Goal: Task Accomplishment & Management: Use online tool/utility

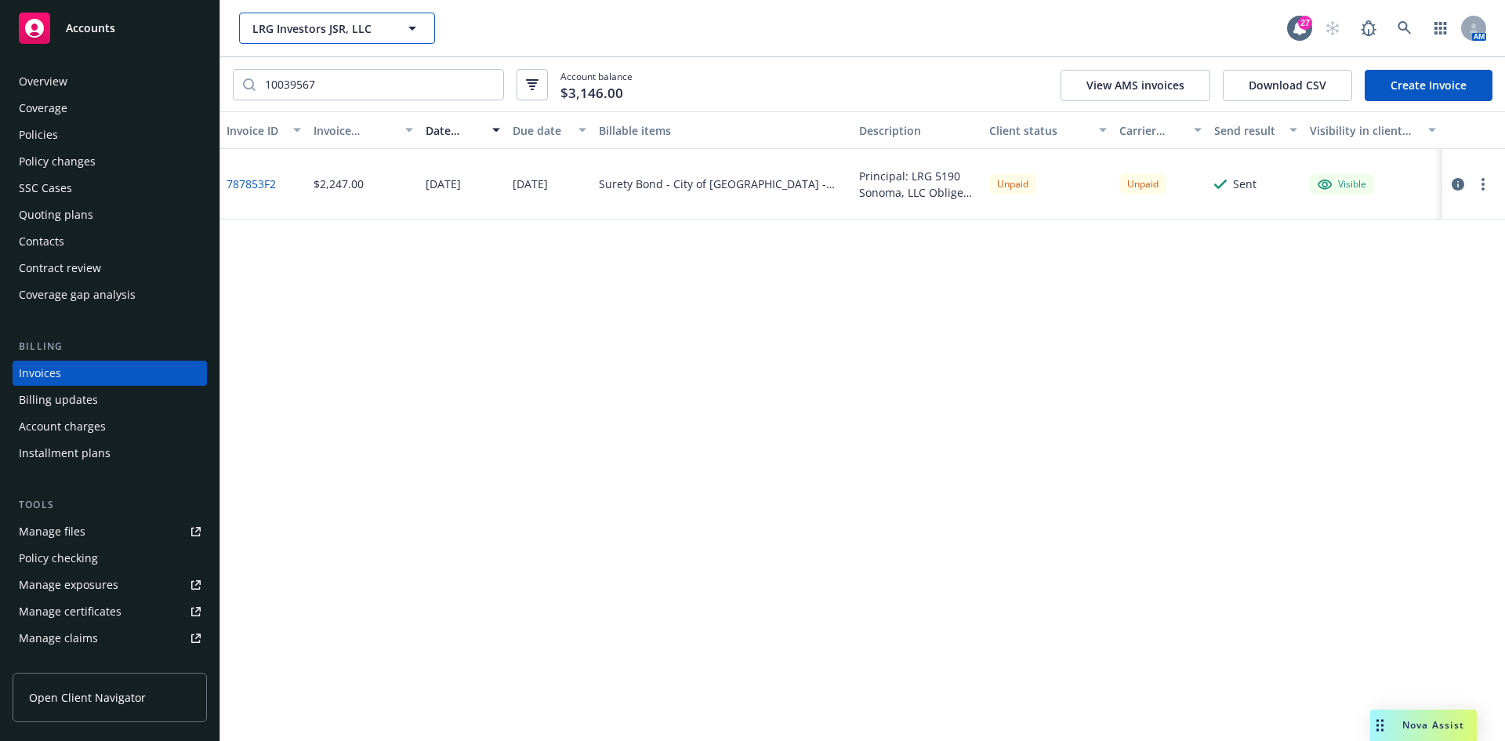
click at [281, 24] on span "LRG Investors JSR, LLC" at bounding box center [320, 28] width 136 height 16
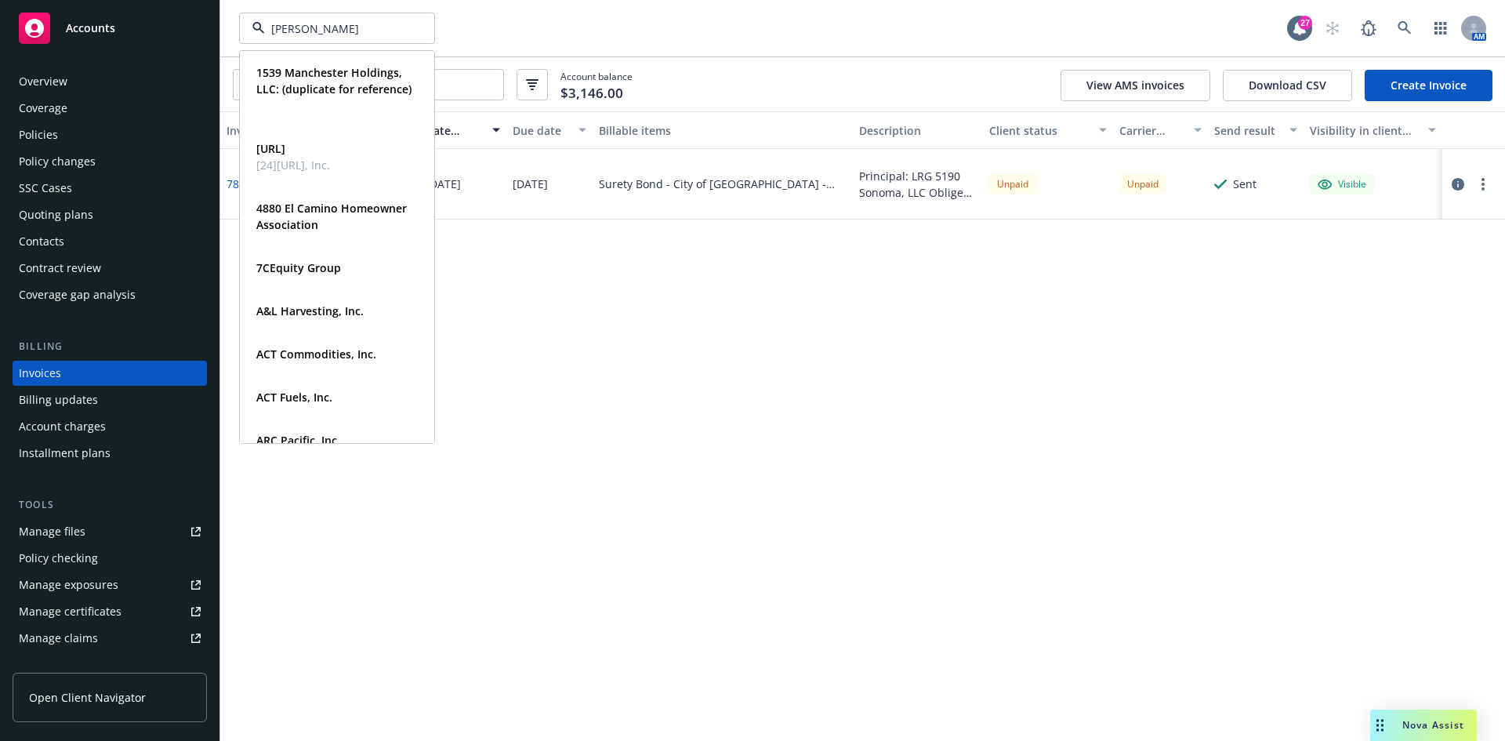
type input "[PERSON_NAME]"
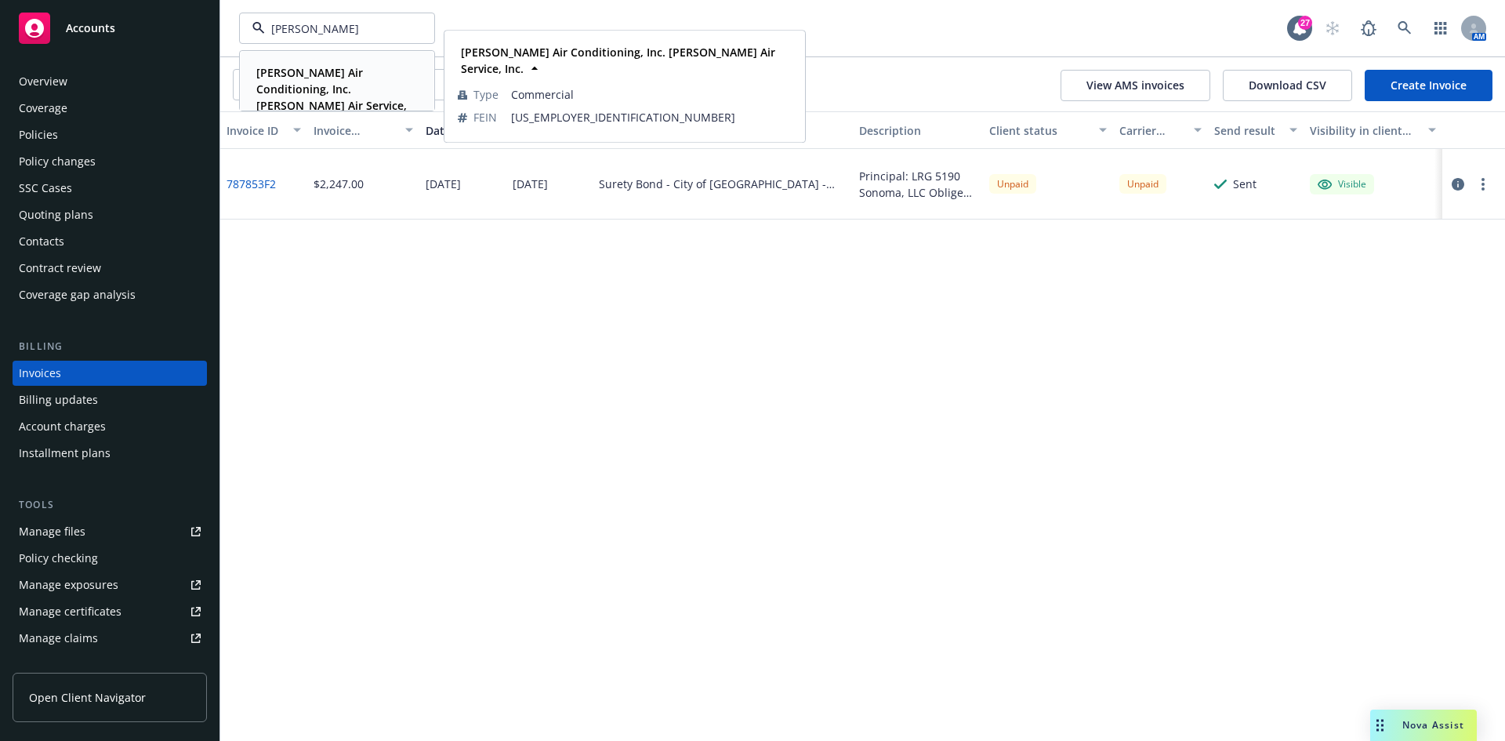
click at [299, 67] on strong "[PERSON_NAME] Air Conditioning, Inc. [PERSON_NAME] Air Service, Inc." at bounding box center [331, 97] width 151 height 64
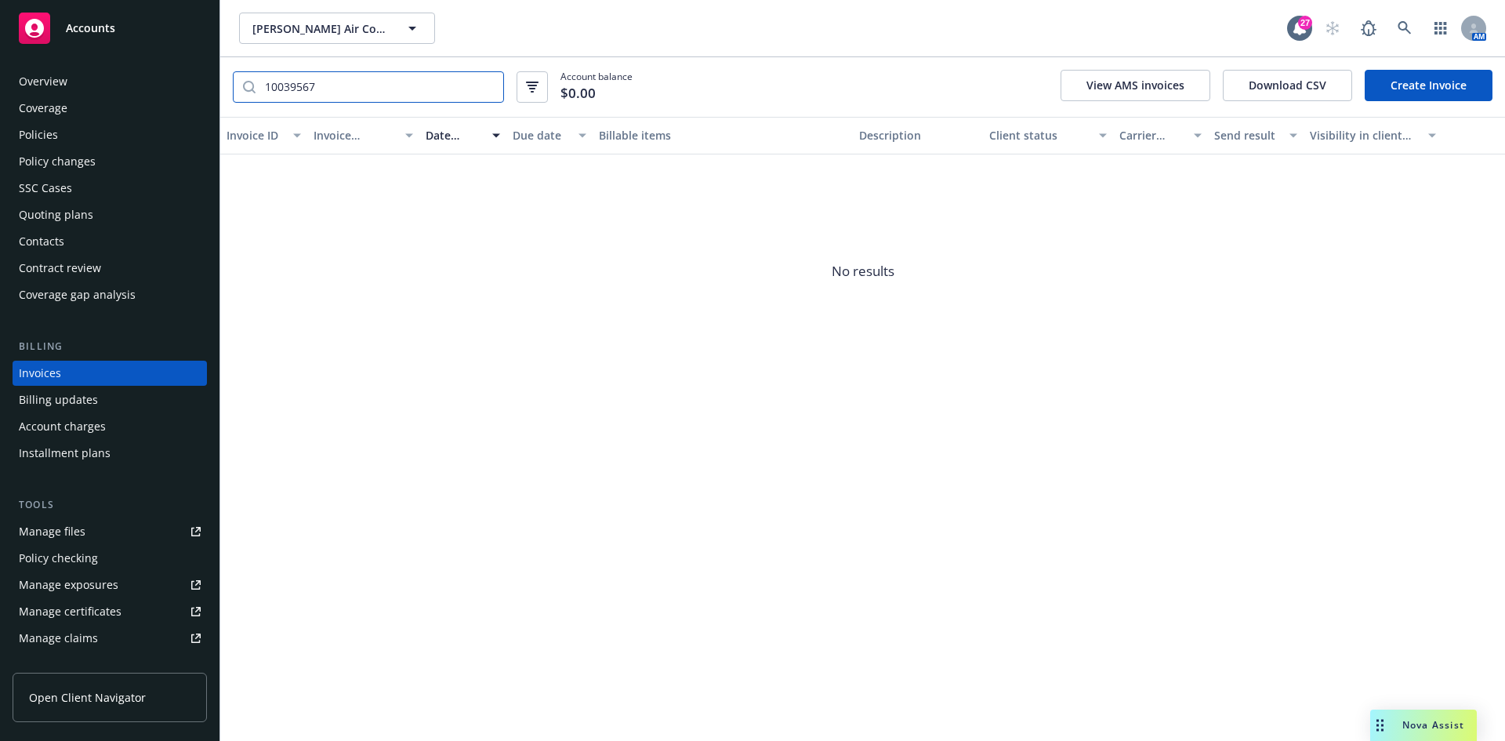
click at [484, 89] on input "10039567" at bounding box center [380, 87] width 248 height 30
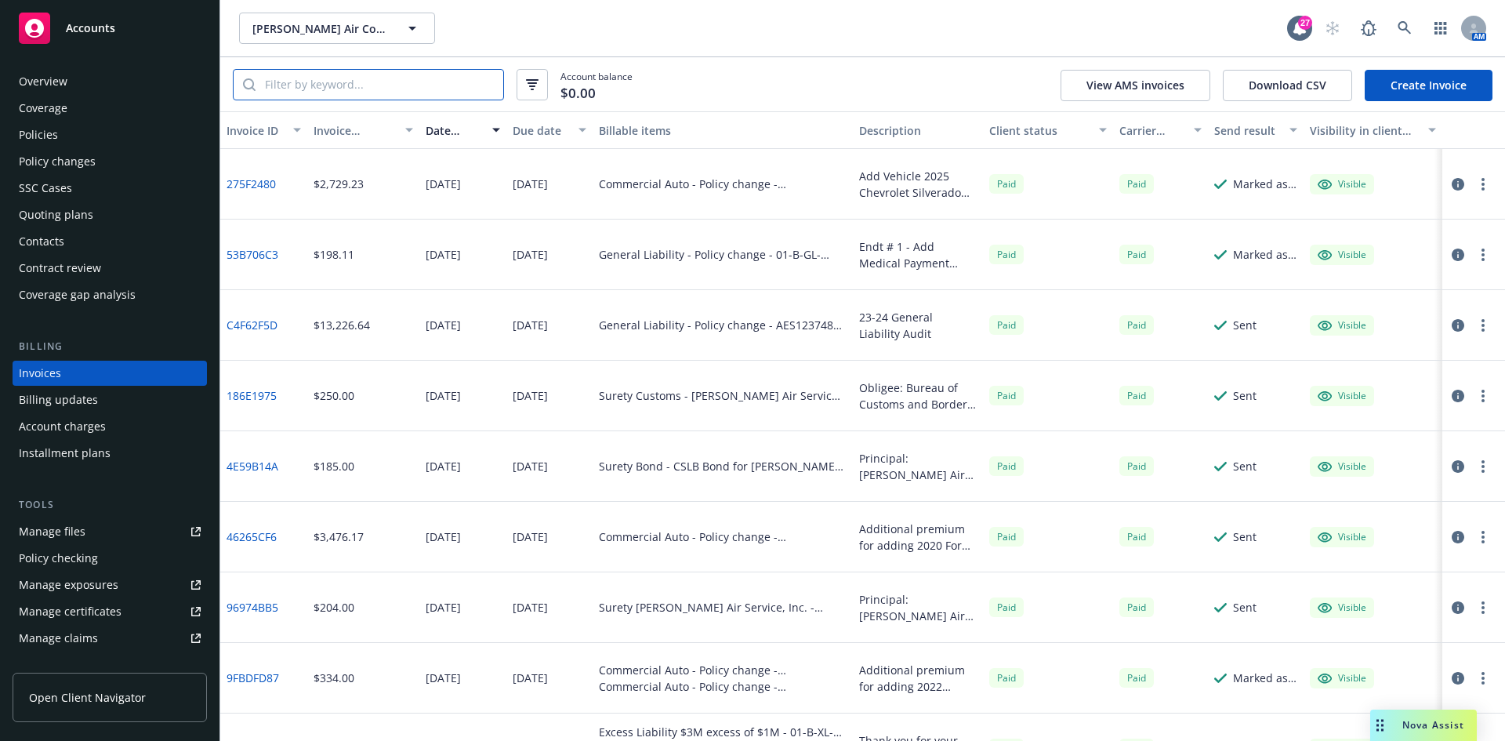
click at [352, 84] on input "search" at bounding box center [380, 85] width 248 height 30
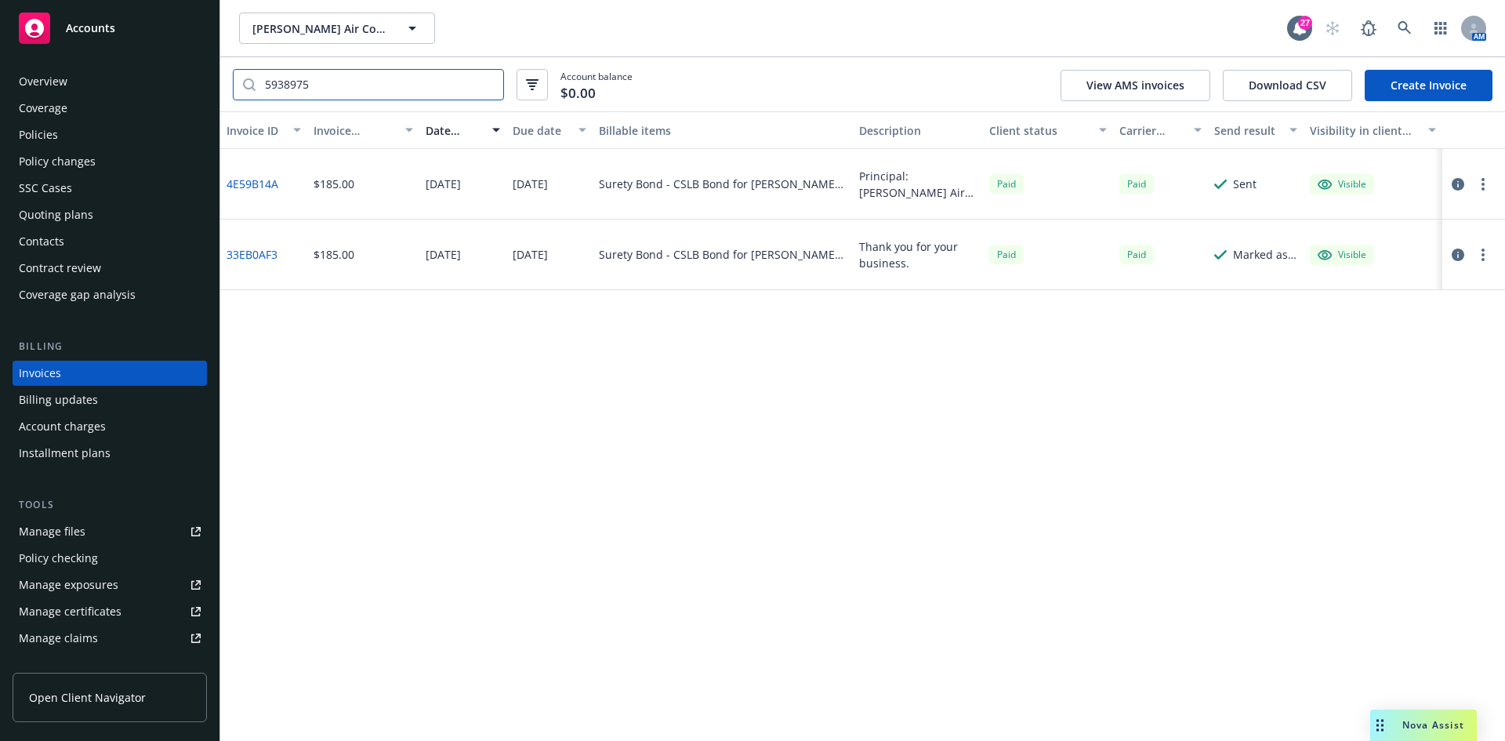
type input "5938975"
click at [78, 132] on div "Policies" at bounding box center [110, 134] width 182 height 25
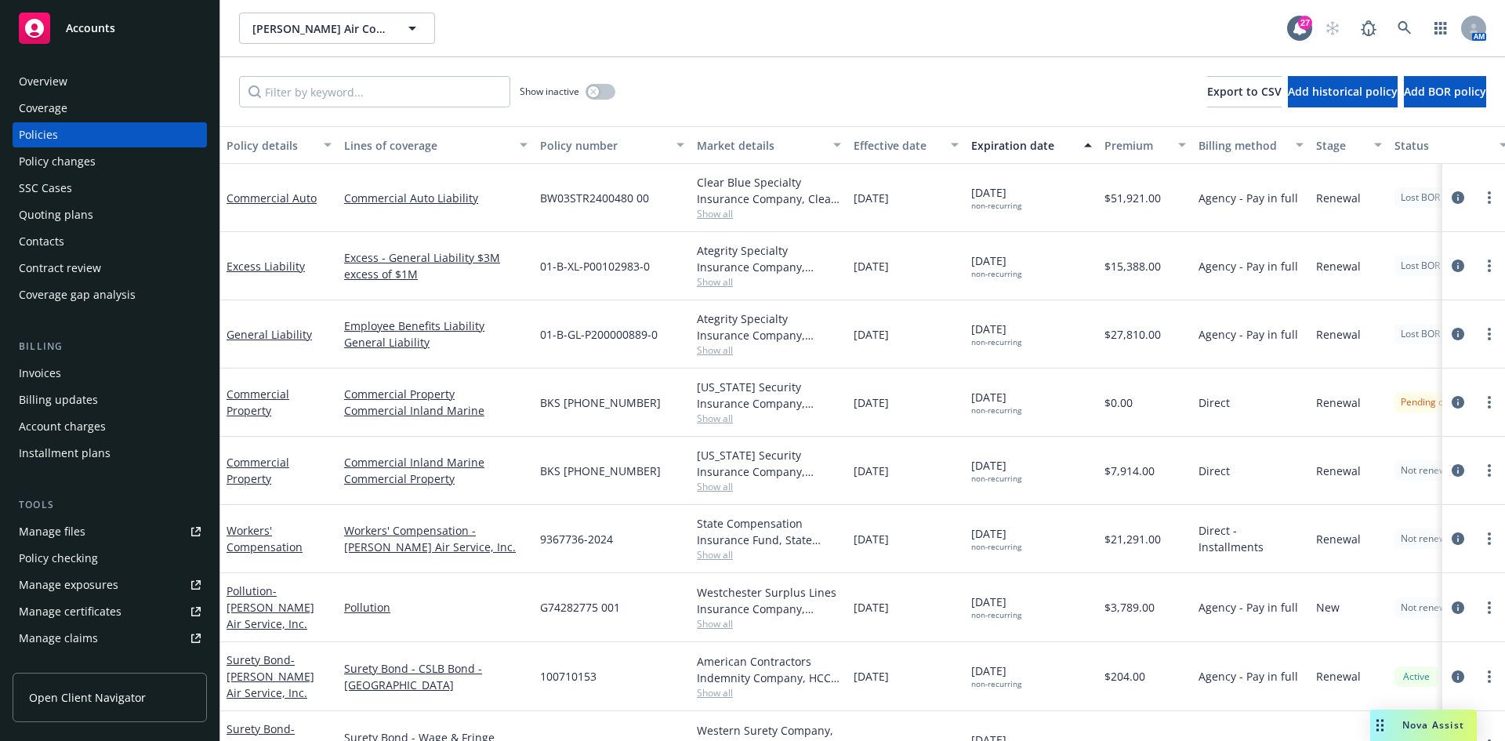
click at [487, 68] on div "Show inactive Export to CSV Add historical policy Add BOR policy" at bounding box center [862, 91] width 1285 height 69
click at [472, 85] on input "Filter by keyword..." at bounding box center [374, 91] width 271 height 31
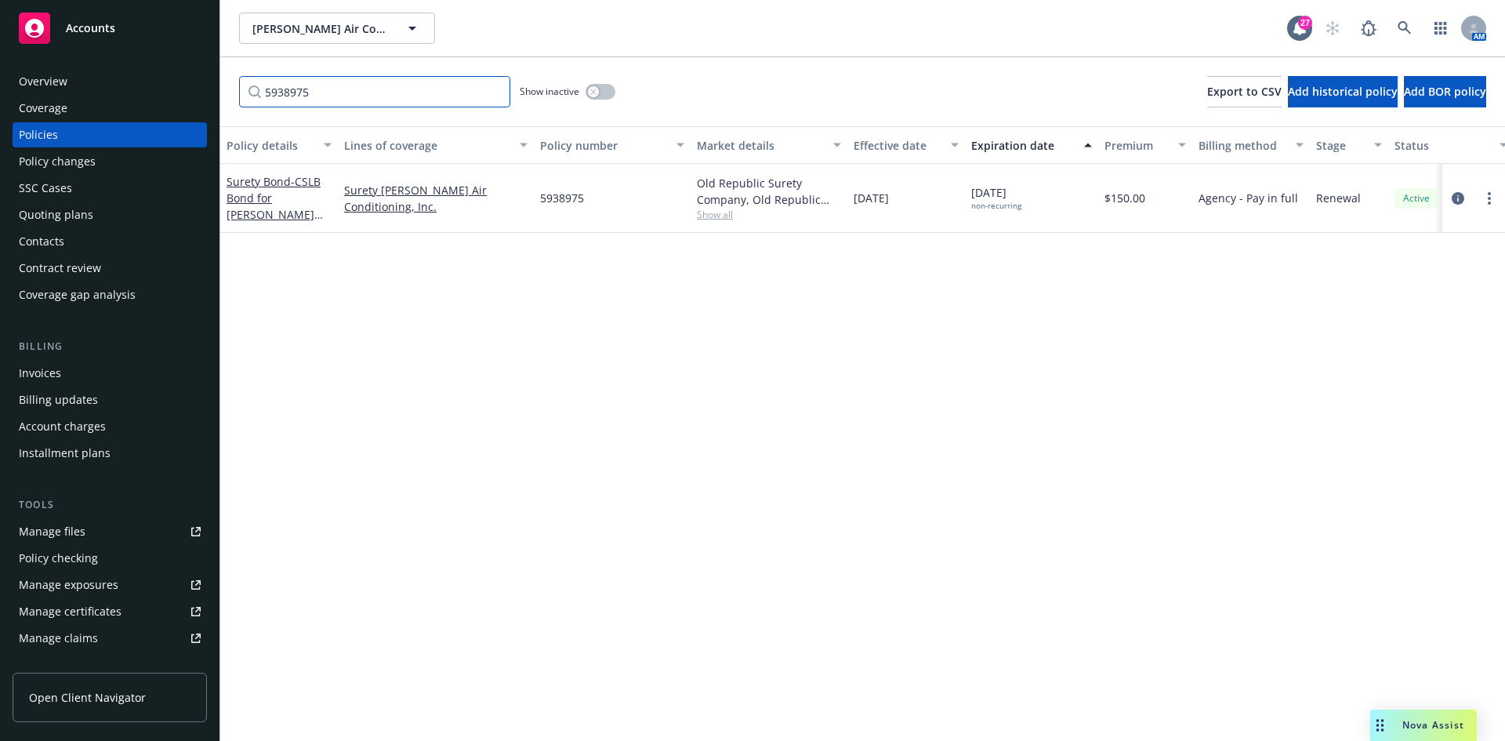
type input "5938975"
click at [559, 196] on span "5938975" at bounding box center [562, 198] width 44 height 16
copy span "5938975"
click at [42, 374] on div "Invoices" at bounding box center [40, 373] width 42 height 25
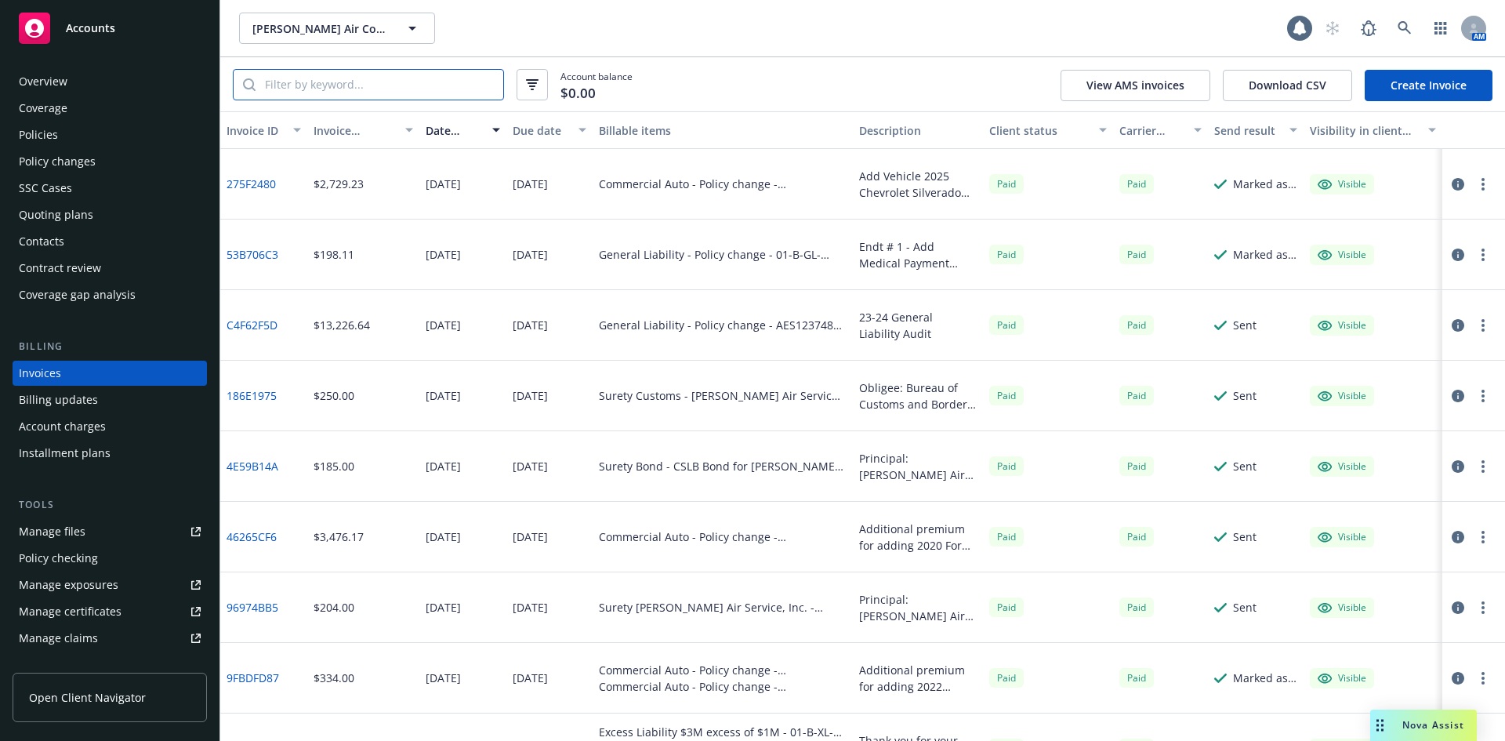
click at [302, 94] on input "search" at bounding box center [380, 85] width 248 height 30
paste input "5938975"
type input "5938975"
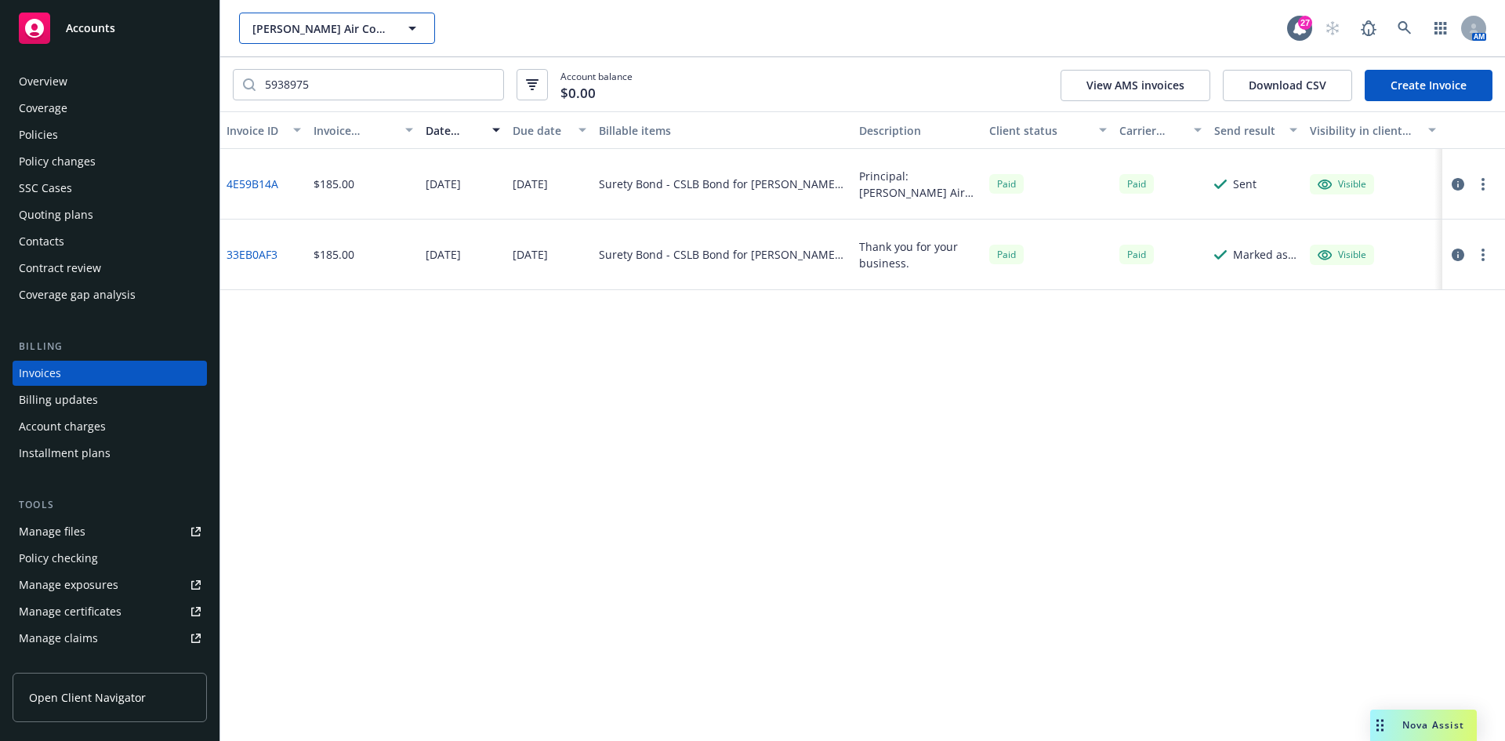
click at [310, 31] on span "[PERSON_NAME] Air Conditioning, Inc. [PERSON_NAME] Air Service, Inc." at bounding box center [320, 28] width 136 height 16
type input "j"
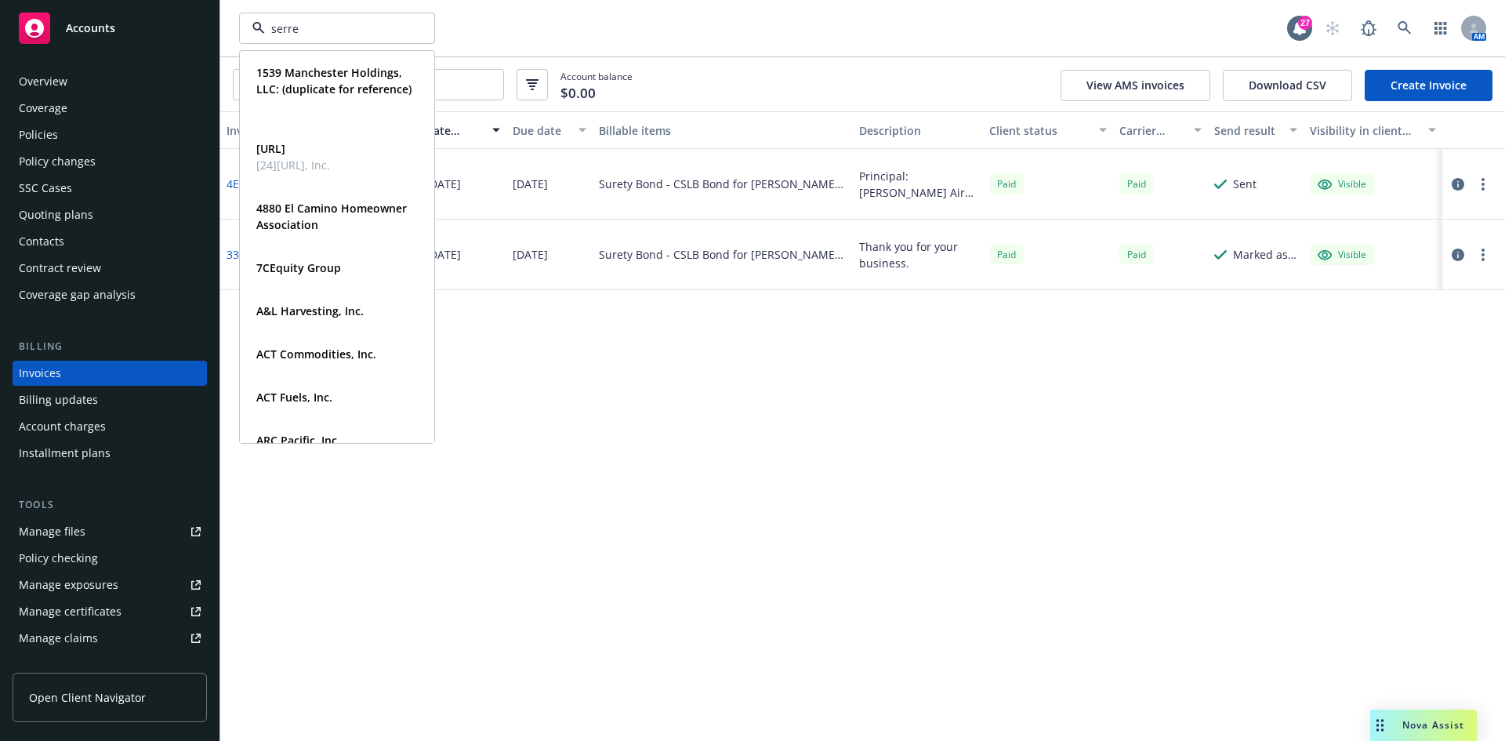
type input "serres"
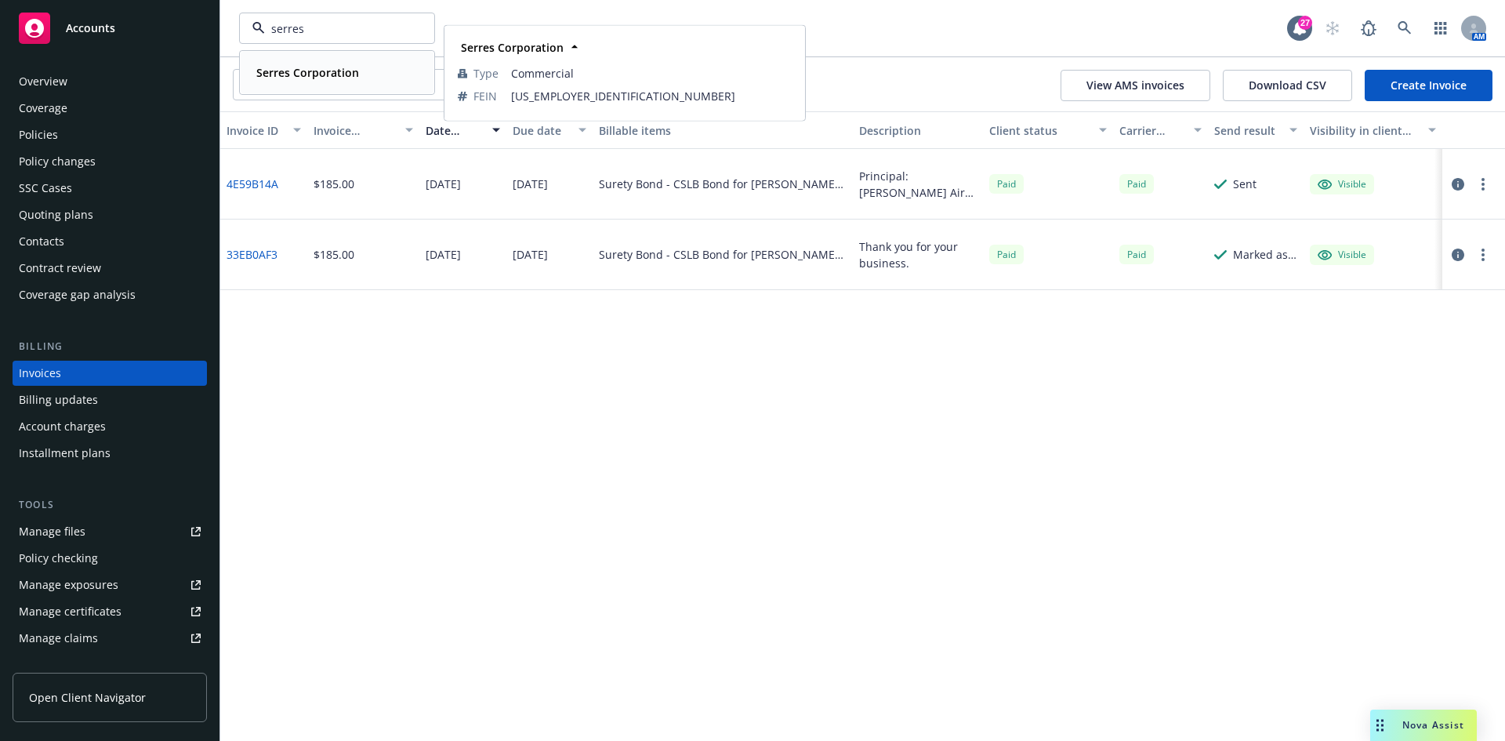
click at [301, 64] on span "Serres Corporation" at bounding box center [307, 72] width 103 height 16
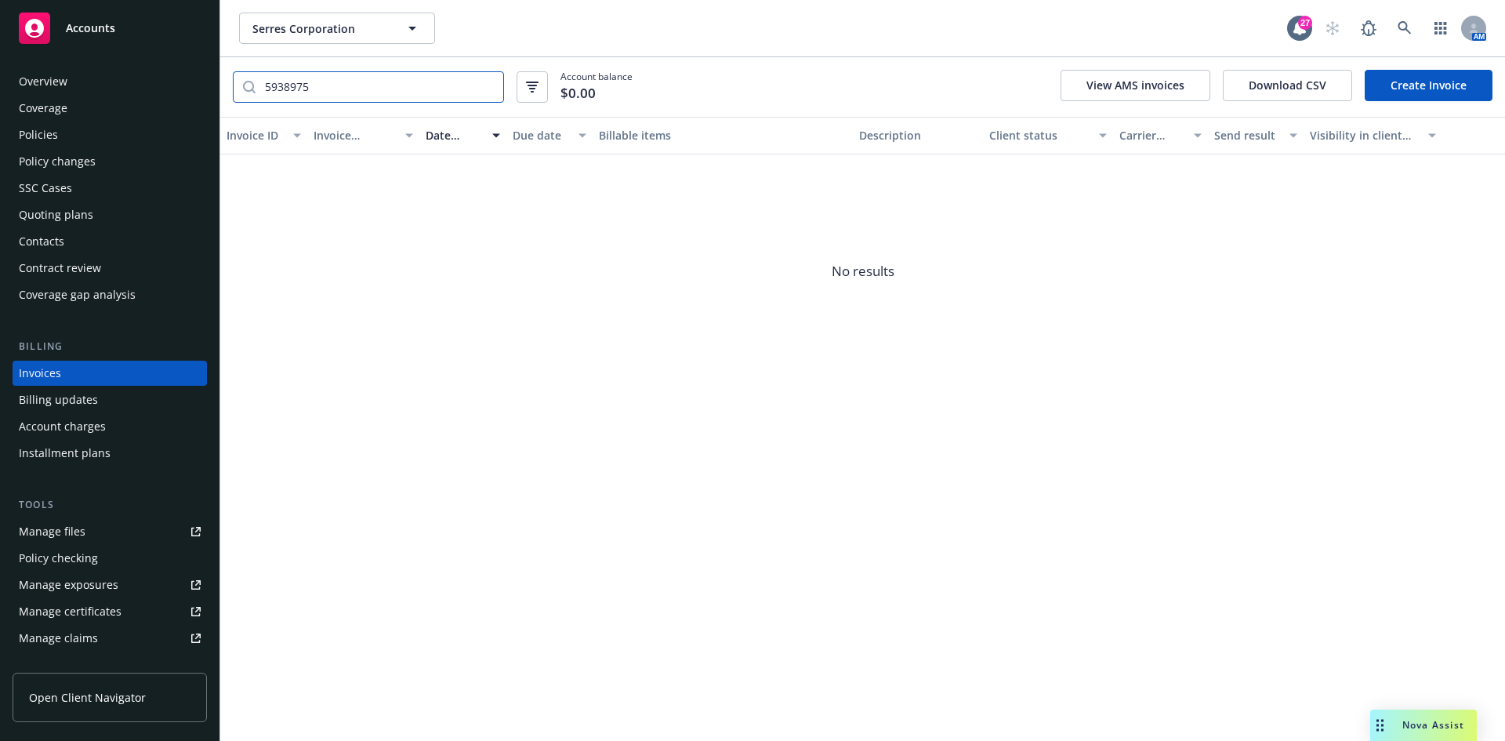
click at [487, 84] on input "5938975" at bounding box center [380, 87] width 248 height 30
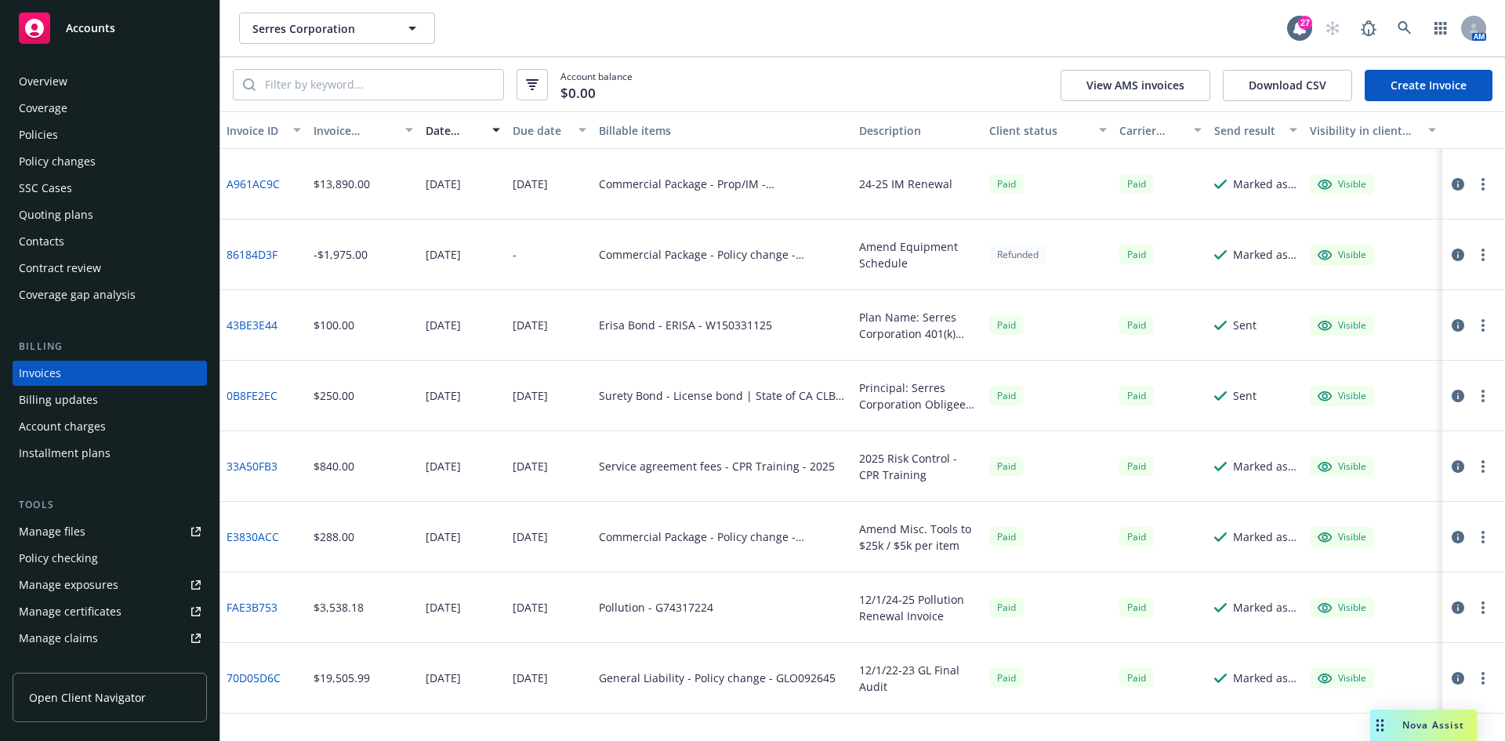
click at [71, 124] on div "Policies" at bounding box center [110, 134] width 182 height 25
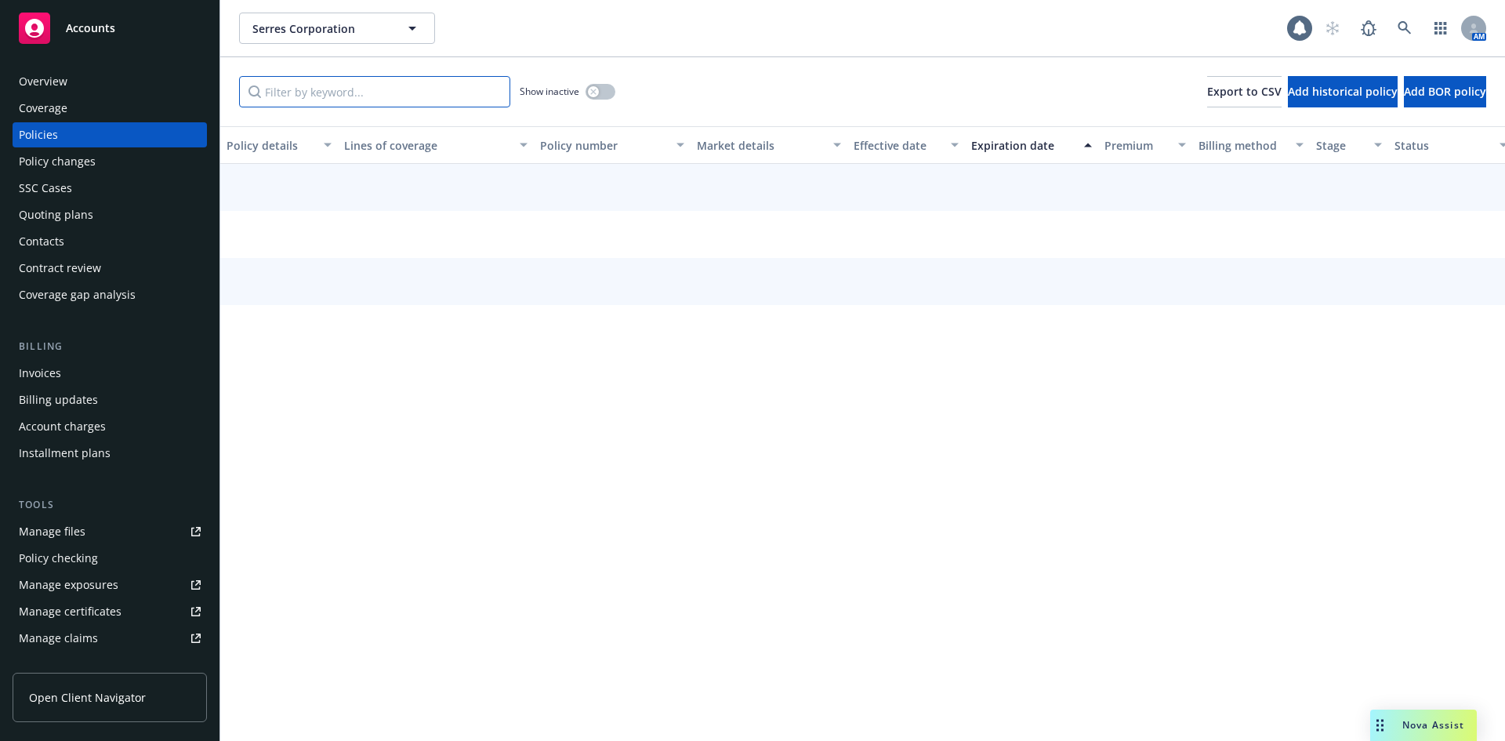
click at [294, 93] on input "Filter by keyword..." at bounding box center [374, 91] width 271 height 31
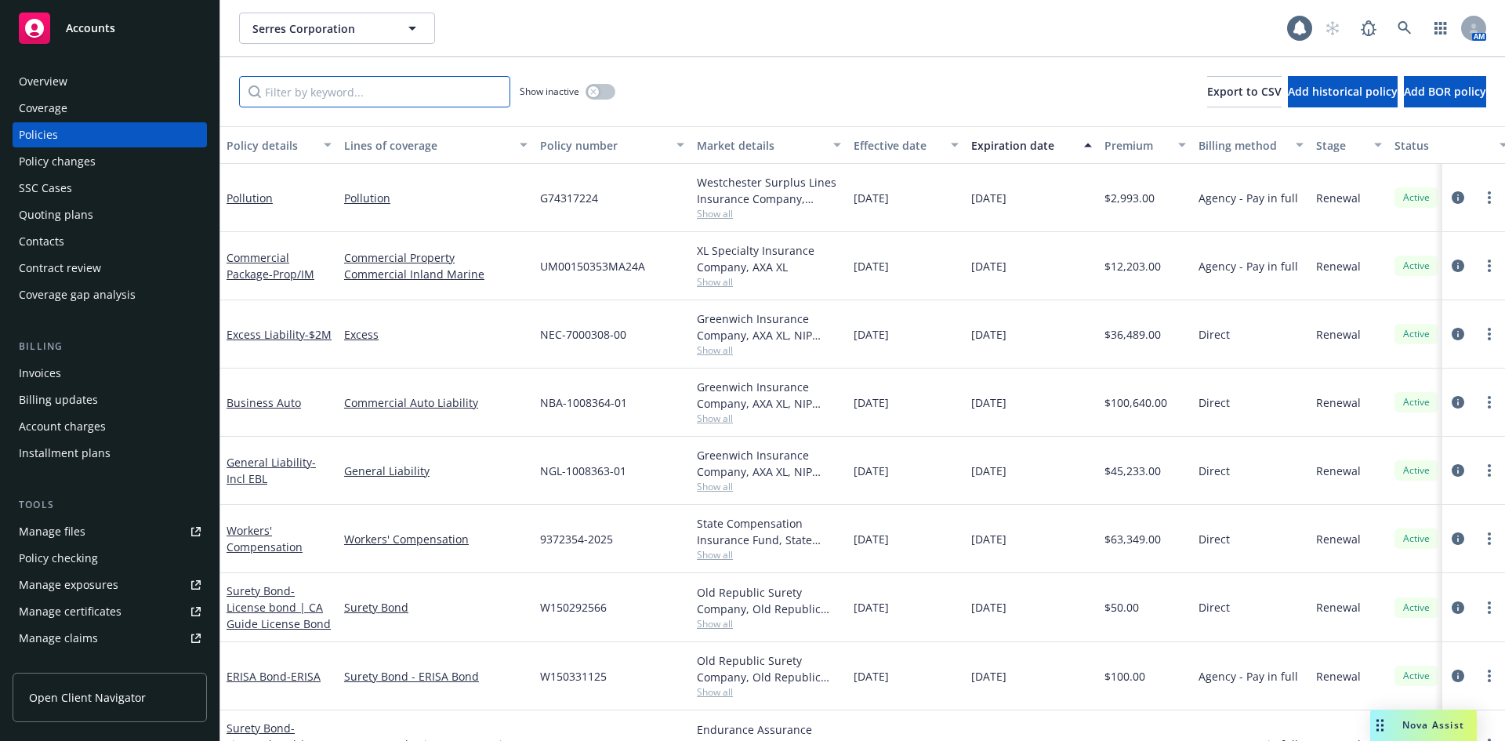
paste input "W150292566"
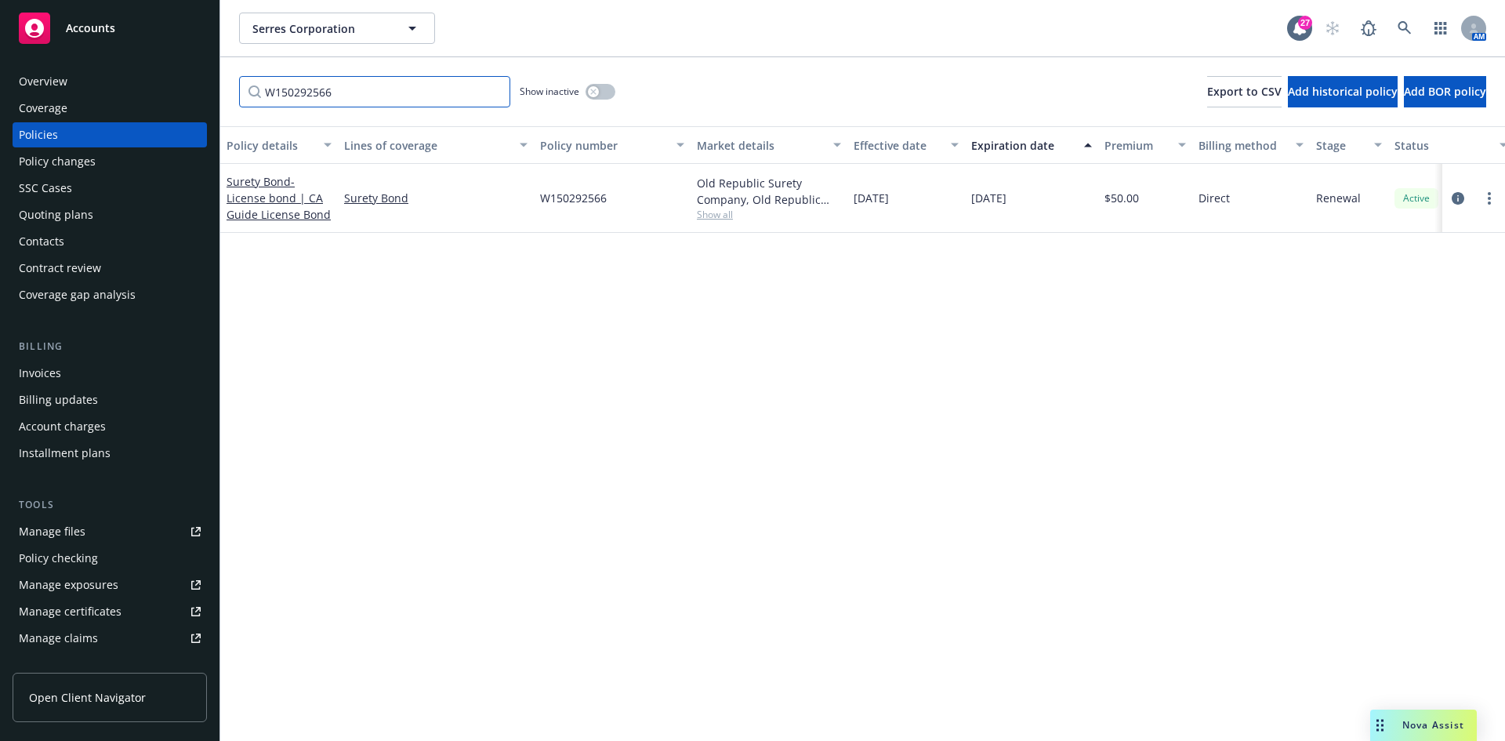
type input "W150292566"
click at [68, 10] on link "Accounts" at bounding box center [110, 28] width 194 height 44
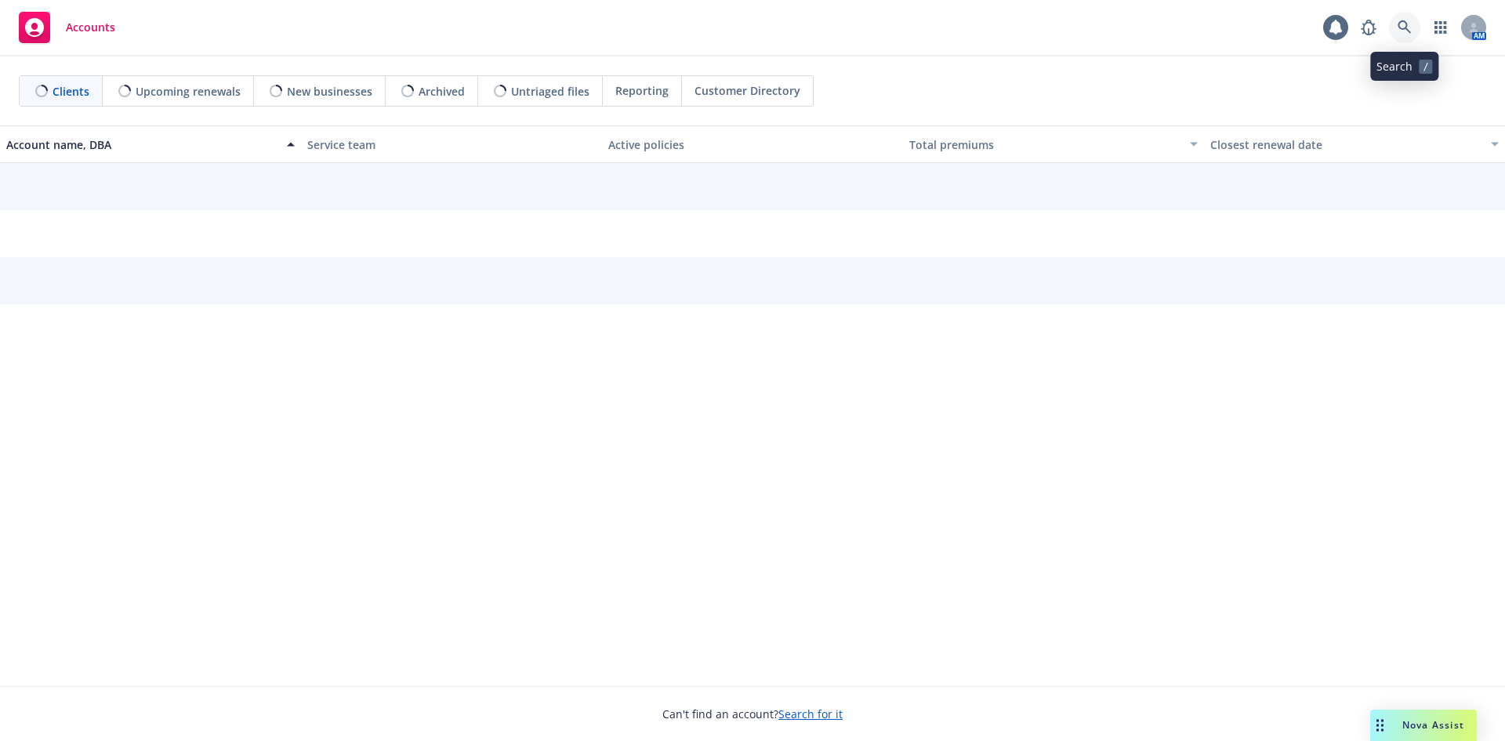
click at [1415, 22] on link at bounding box center [1404, 27] width 31 height 31
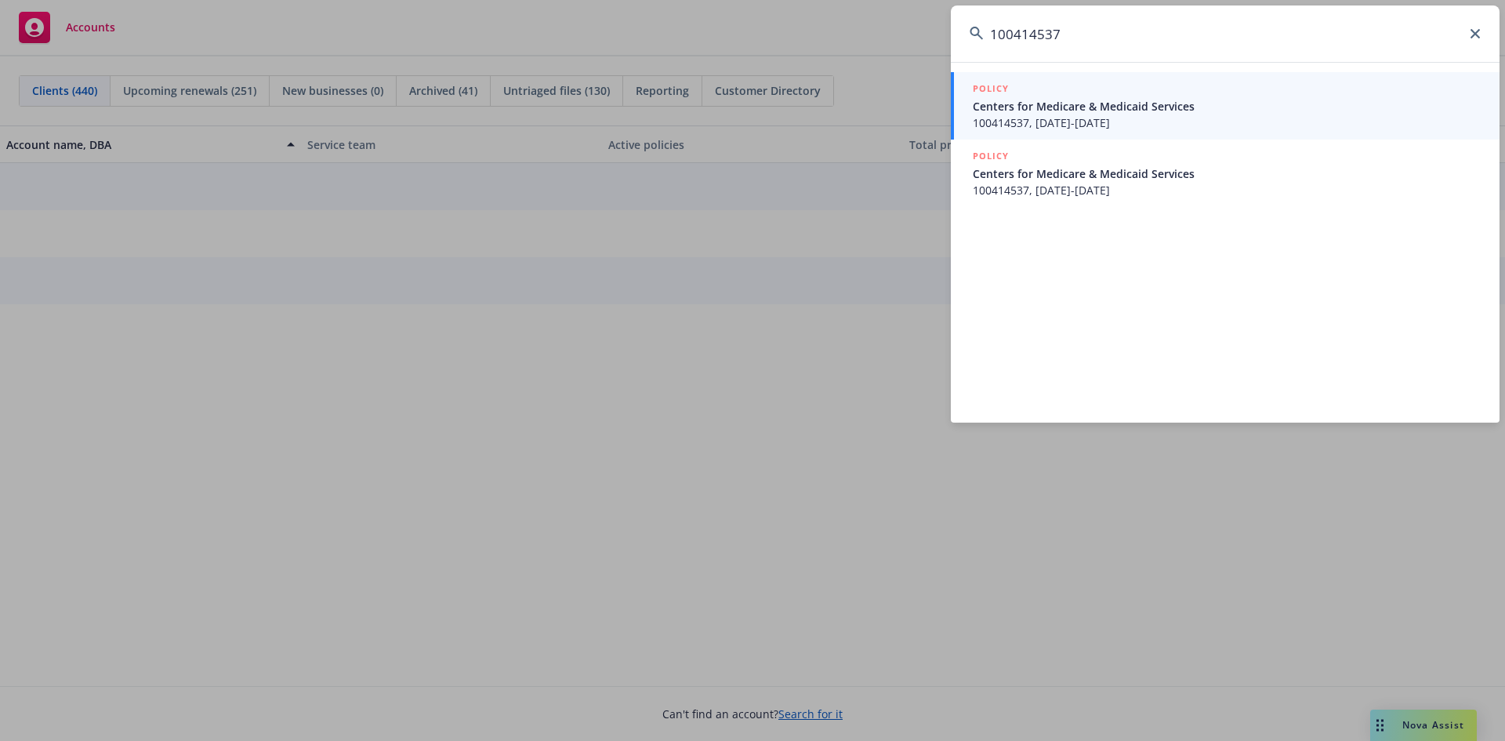
type input "100414537"
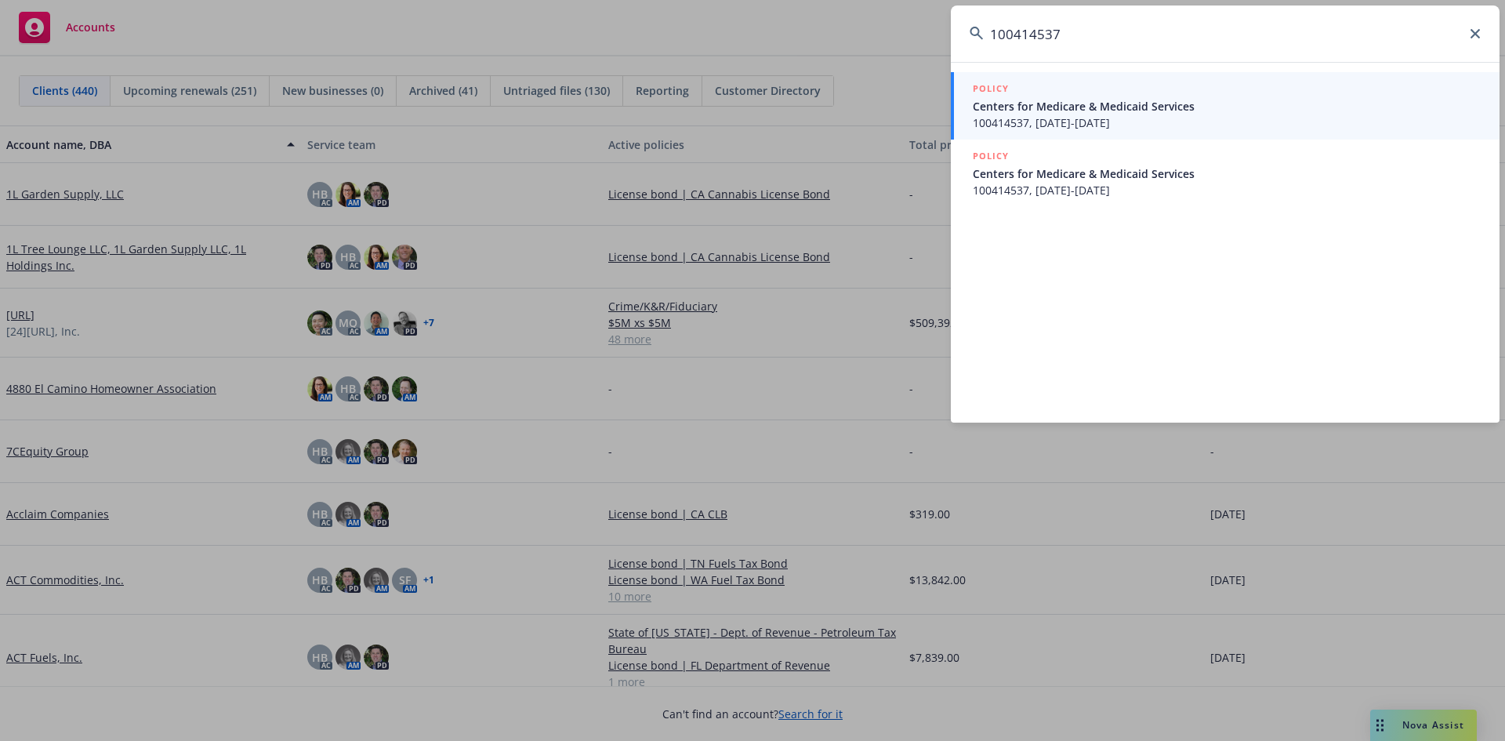
click at [1292, 120] on span "100414537, [DATE]-[DATE]" at bounding box center [1227, 122] width 508 height 16
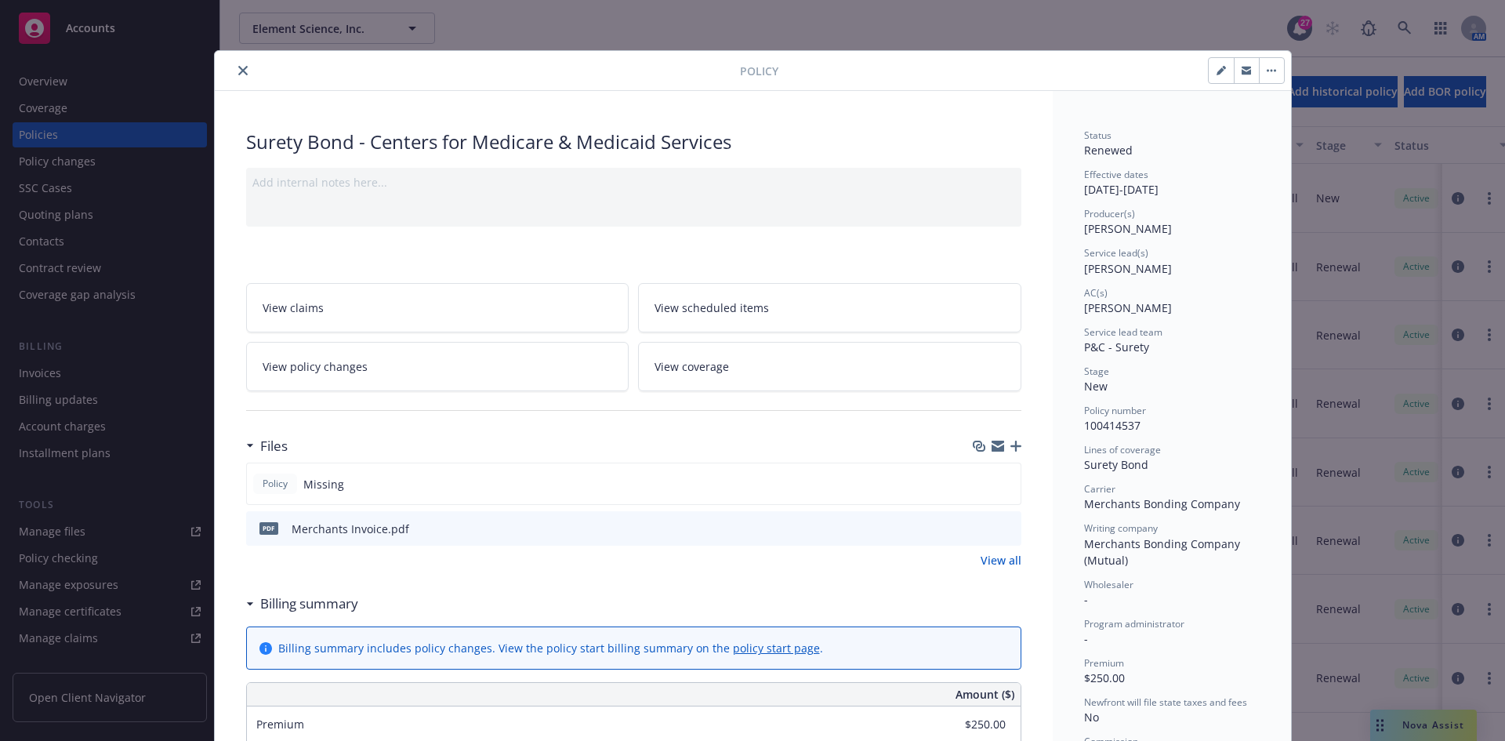
click at [249, 74] on div at bounding box center [480, 70] width 519 height 19
click at [238, 74] on icon "close" at bounding box center [242, 70] width 9 height 9
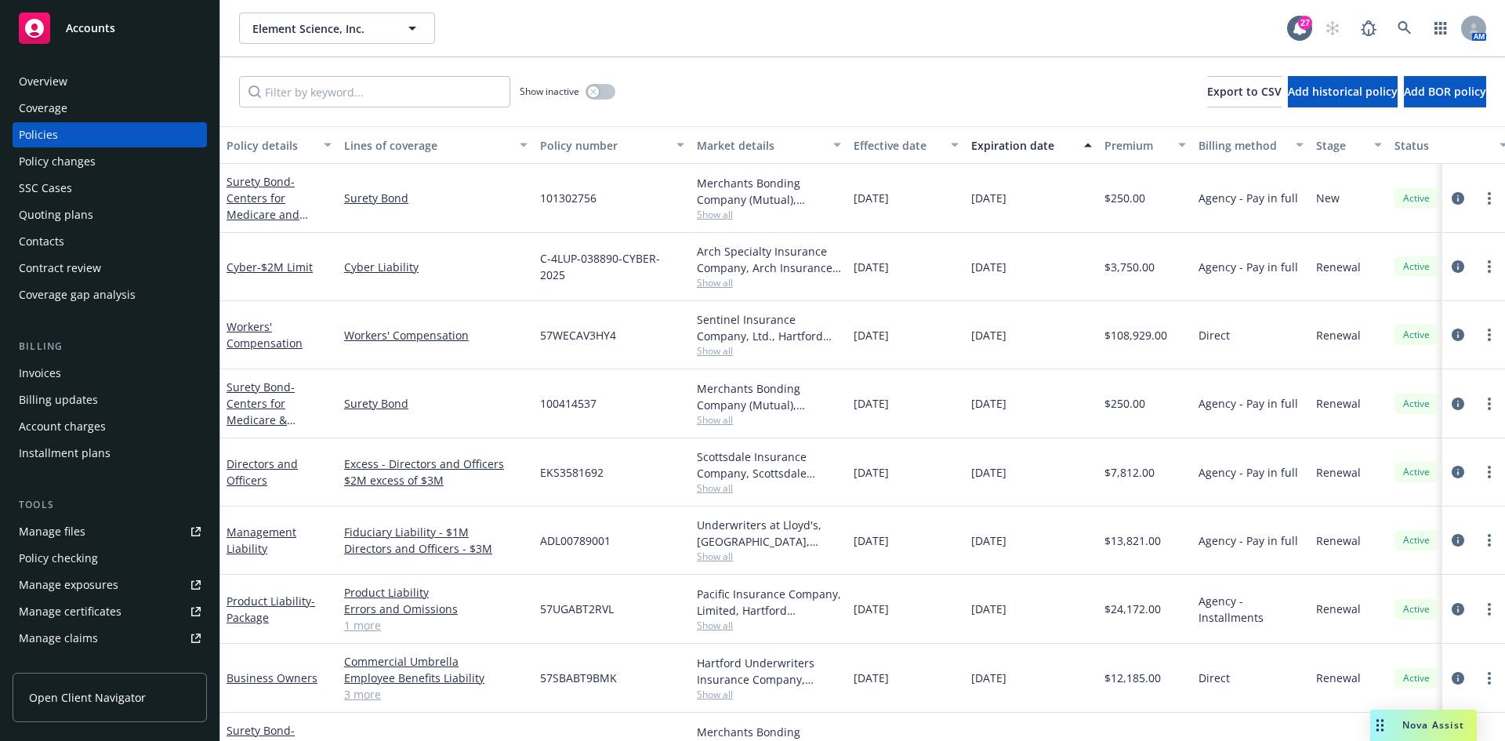
click at [43, 371] on div "Invoices" at bounding box center [40, 373] width 42 height 25
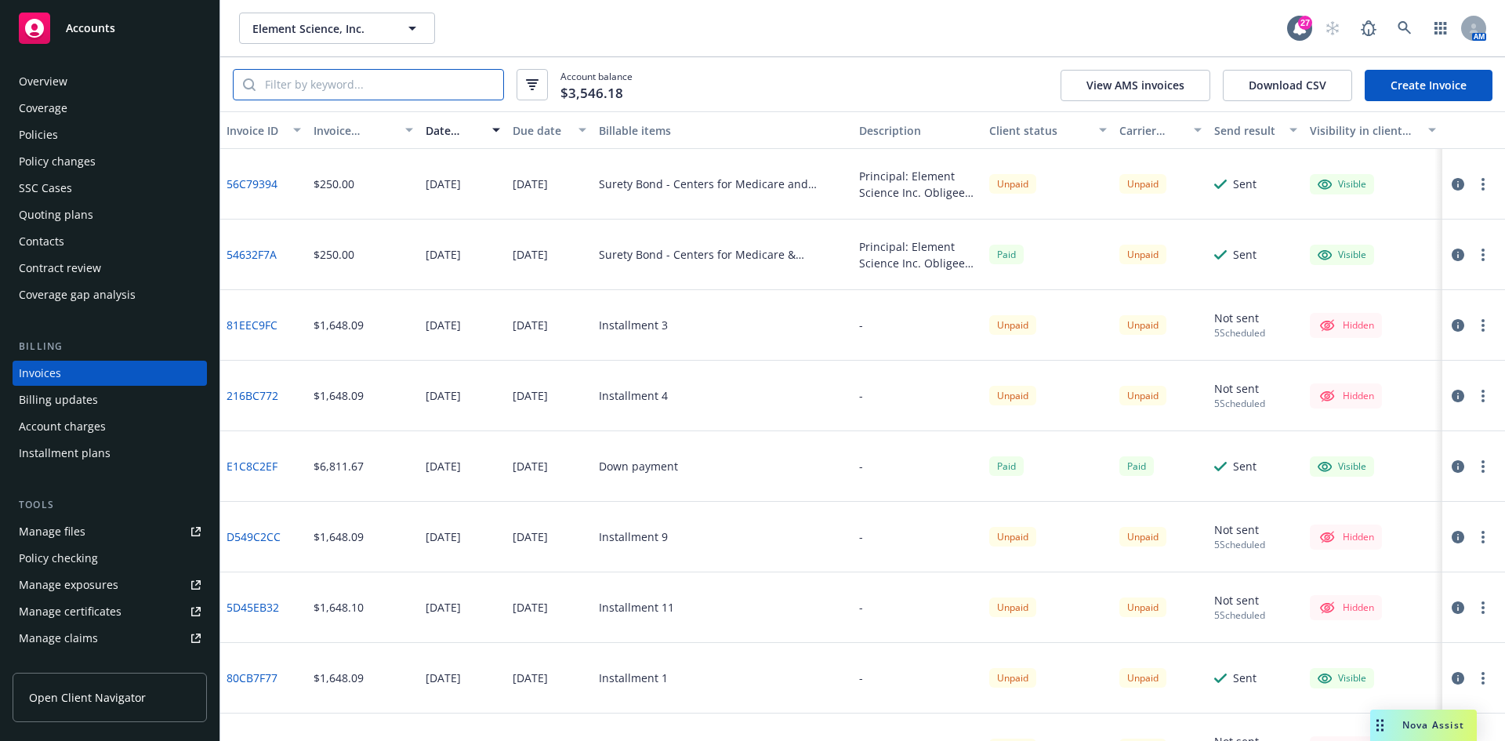
click at [315, 82] on input "search" at bounding box center [380, 85] width 248 height 30
paste input "100414537"
type input "100414537"
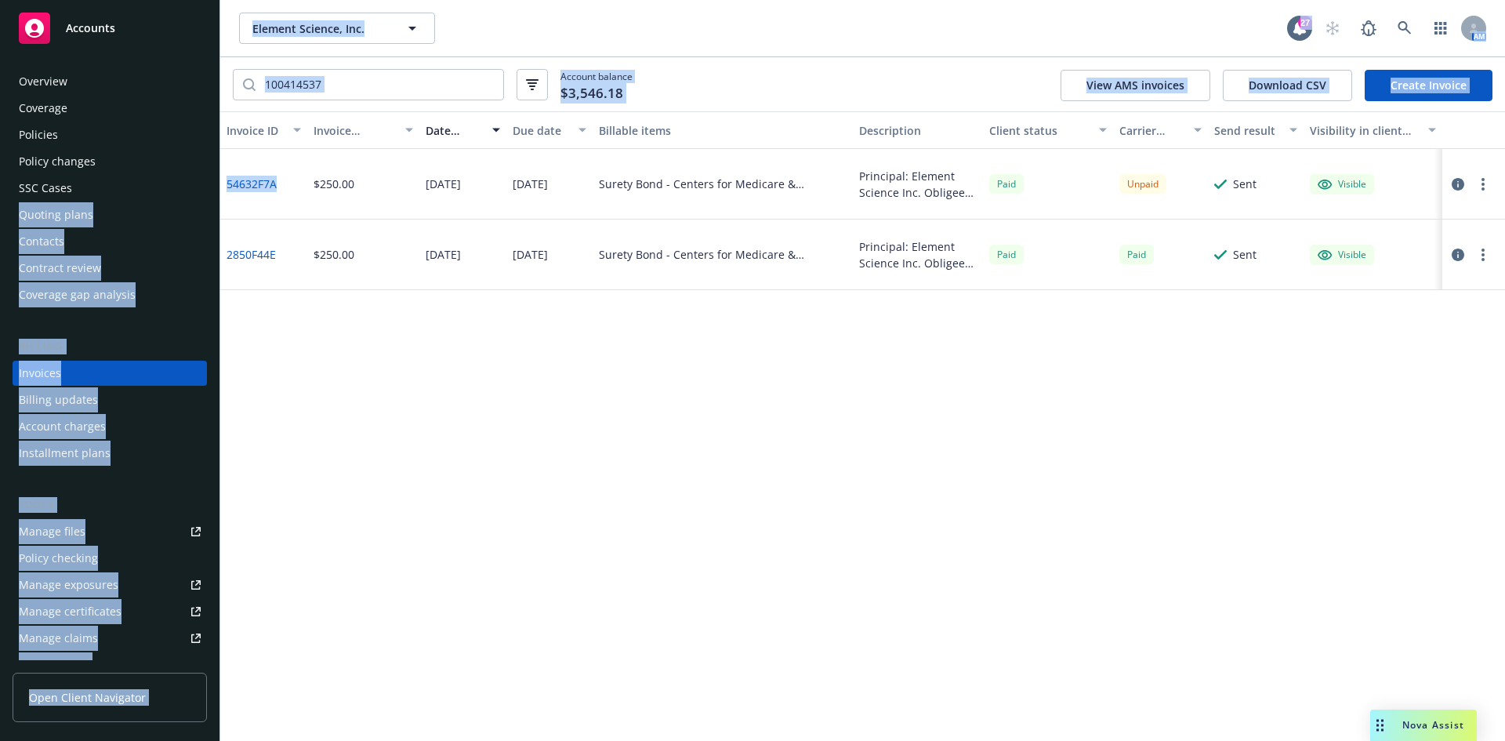
drag, startPoint x: 284, startPoint y: 186, endPoint x: 220, endPoint y: 186, distance: 64.3
click at [220, 186] on div "Accounts Overview Coverage Policies Policy changes SSC Cases Quoting plans Cont…" at bounding box center [752, 370] width 1505 height 741
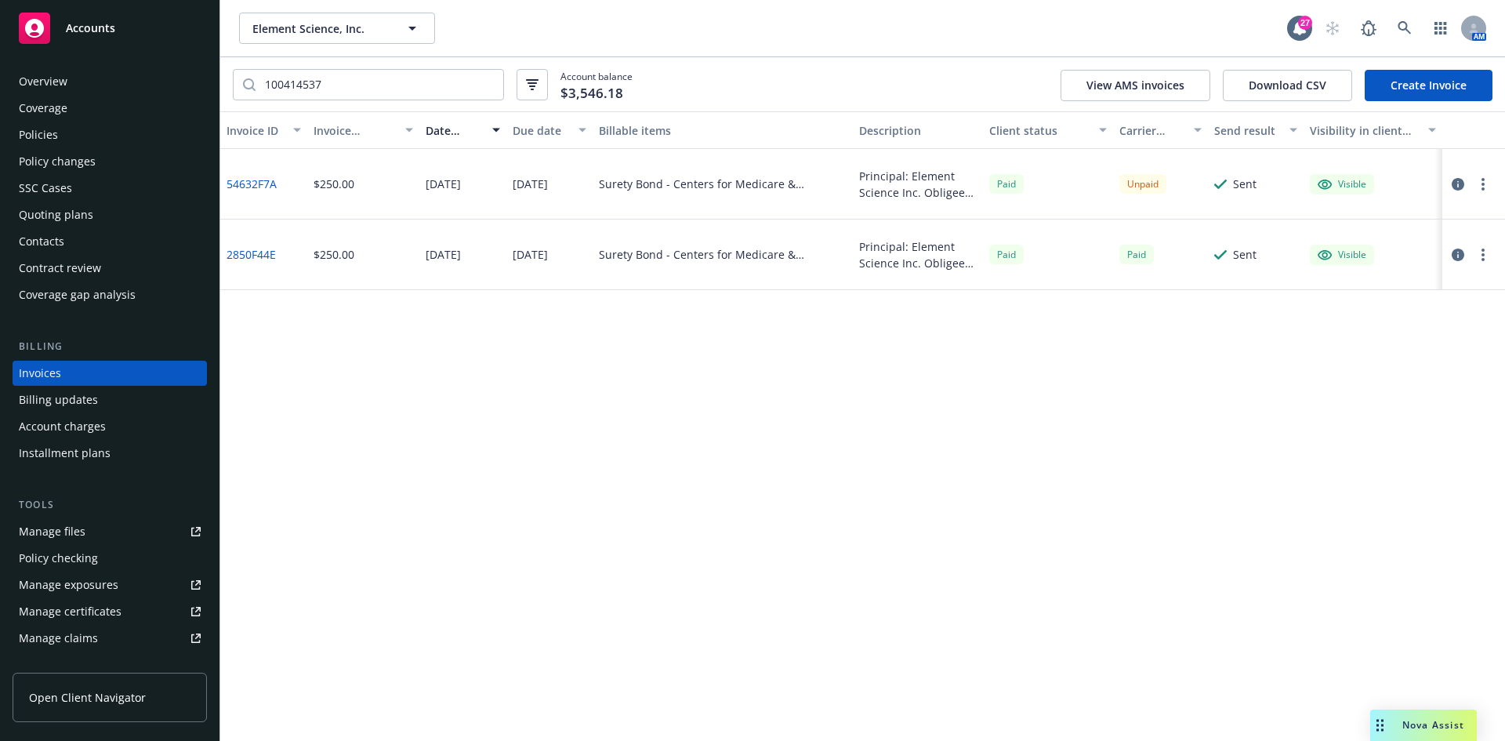
click at [311, 198] on div "$250.00" at bounding box center [363, 184] width 113 height 71
drag, startPoint x: 289, startPoint y: 192, endPoint x: 227, endPoint y: 192, distance: 61.9
click at [227, 192] on div "54632F7A" at bounding box center [263, 184] width 87 height 71
copy link "54632F7A"
click at [345, 22] on span "Element Science, Inc." at bounding box center [320, 28] width 136 height 16
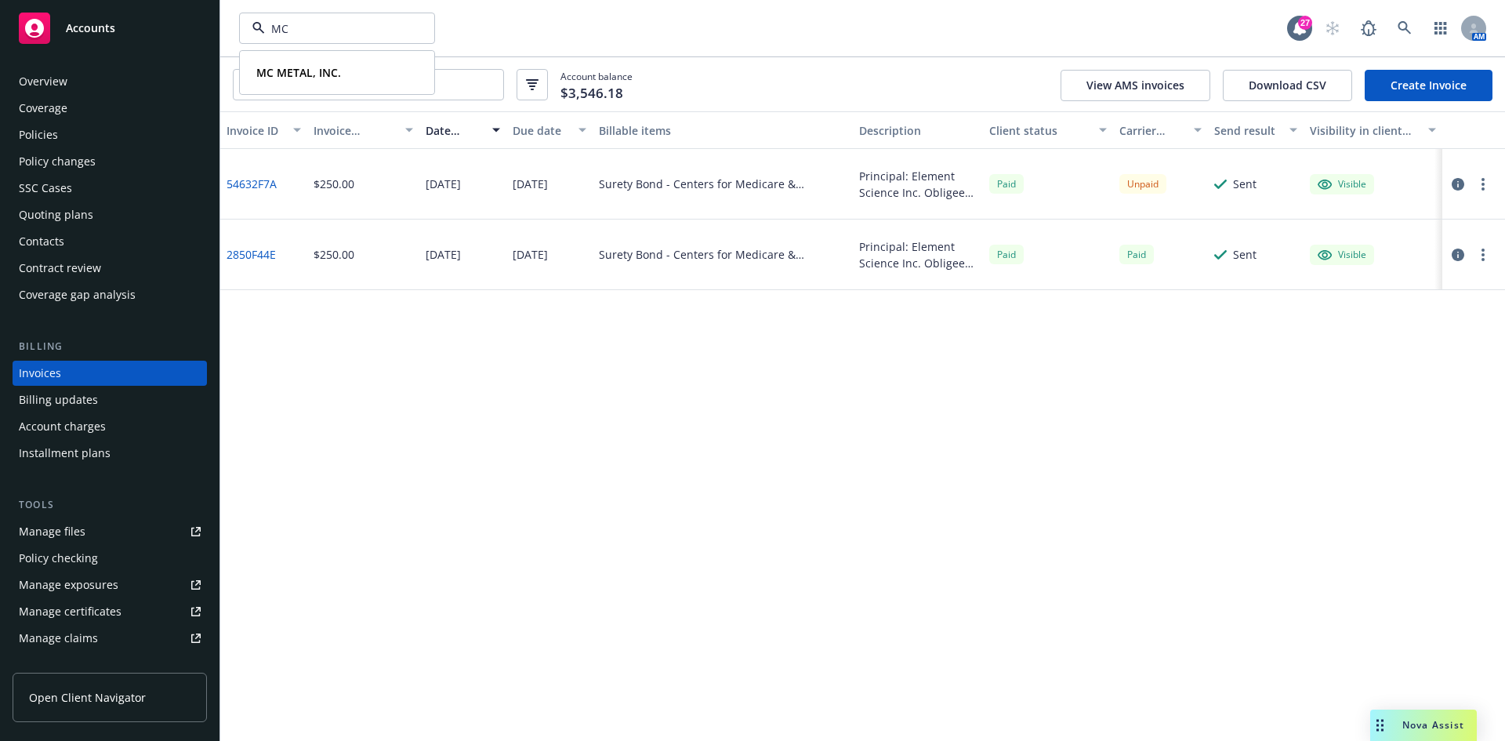
type input "MC"
click at [171, 13] on div "Accounts" at bounding box center [110, 28] width 182 height 31
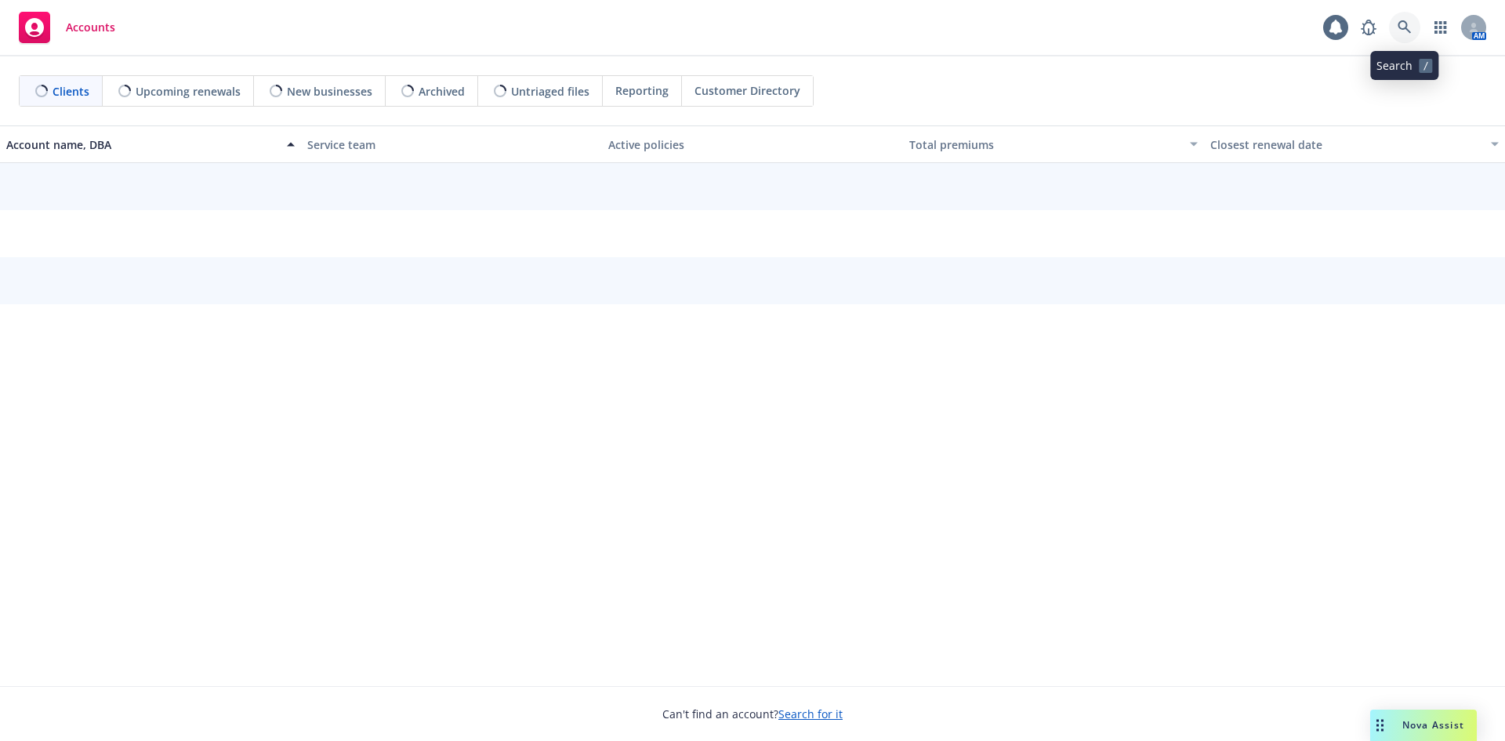
click at [1414, 24] on link at bounding box center [1404, 27] width 31 height 31
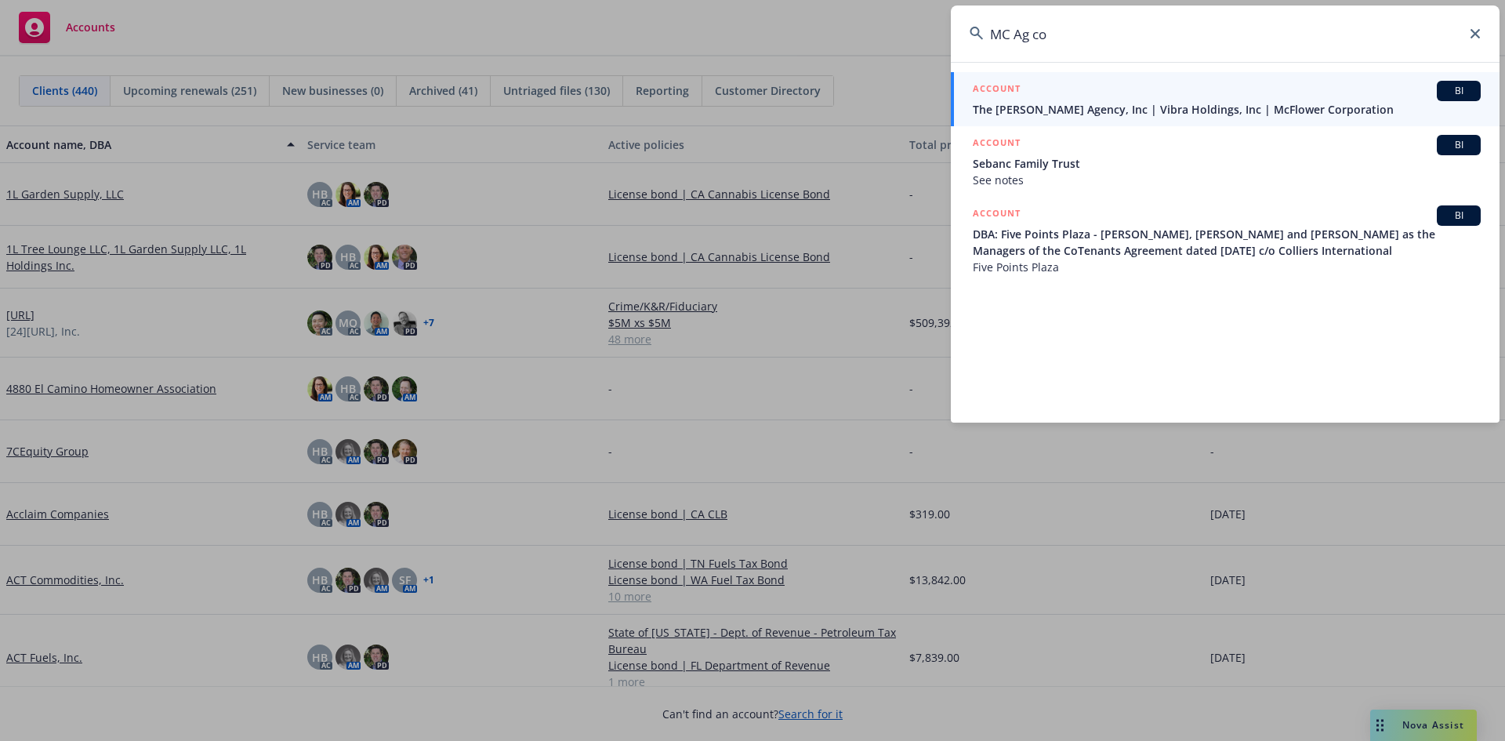
drag, startPoint x: 1102, startPoint y: 39, endPoint x: 965, endPoint y: 30, distance: 136.7
click at [965, 30] on input "MC Ag co" at bounding box center [1225, 33] width 549 height 56
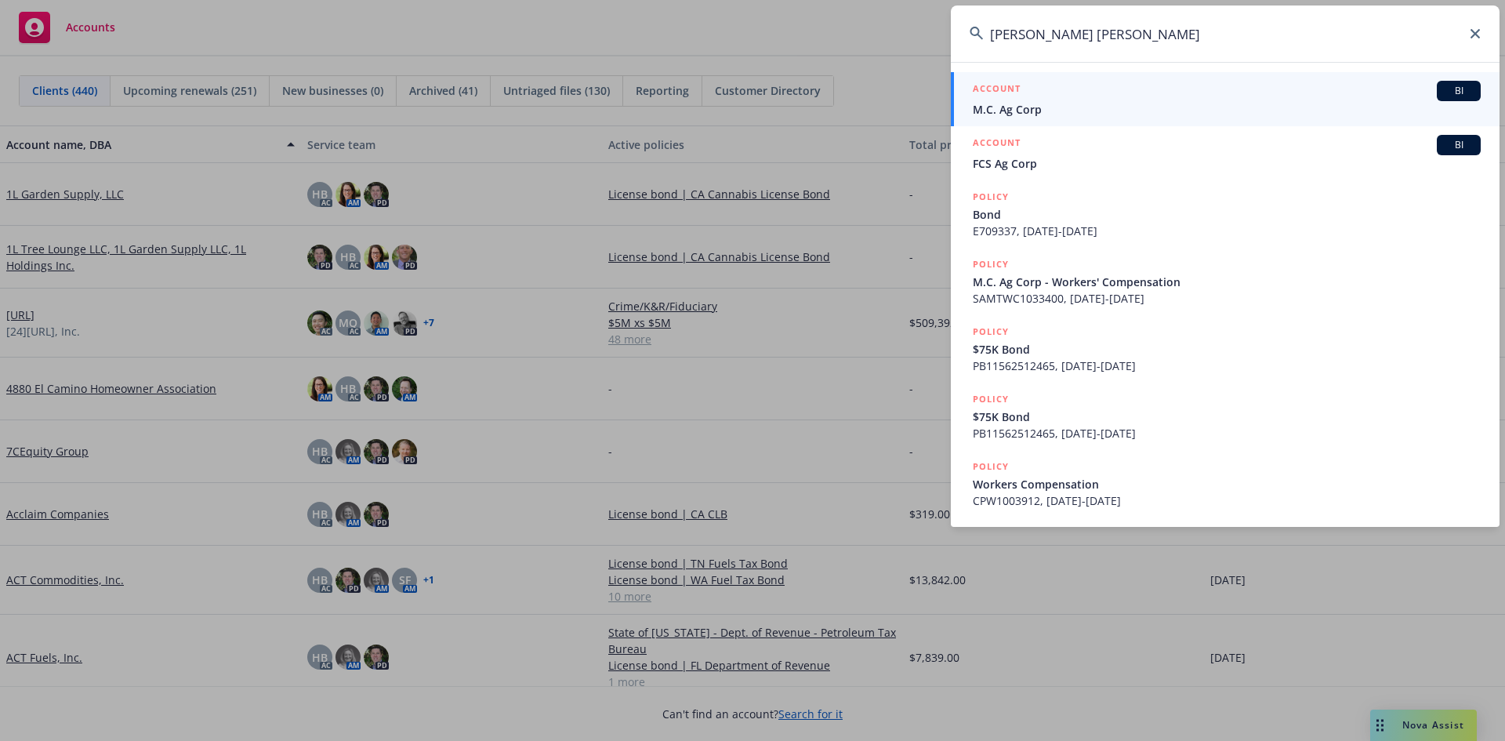
type input "[PERSON_NAME] [PERSON_NAME]"
click at [1135, 78] on link "ACCOUNT BI M.C. Ag Corp" at bounding box center [1225, 99] width 549 height 54
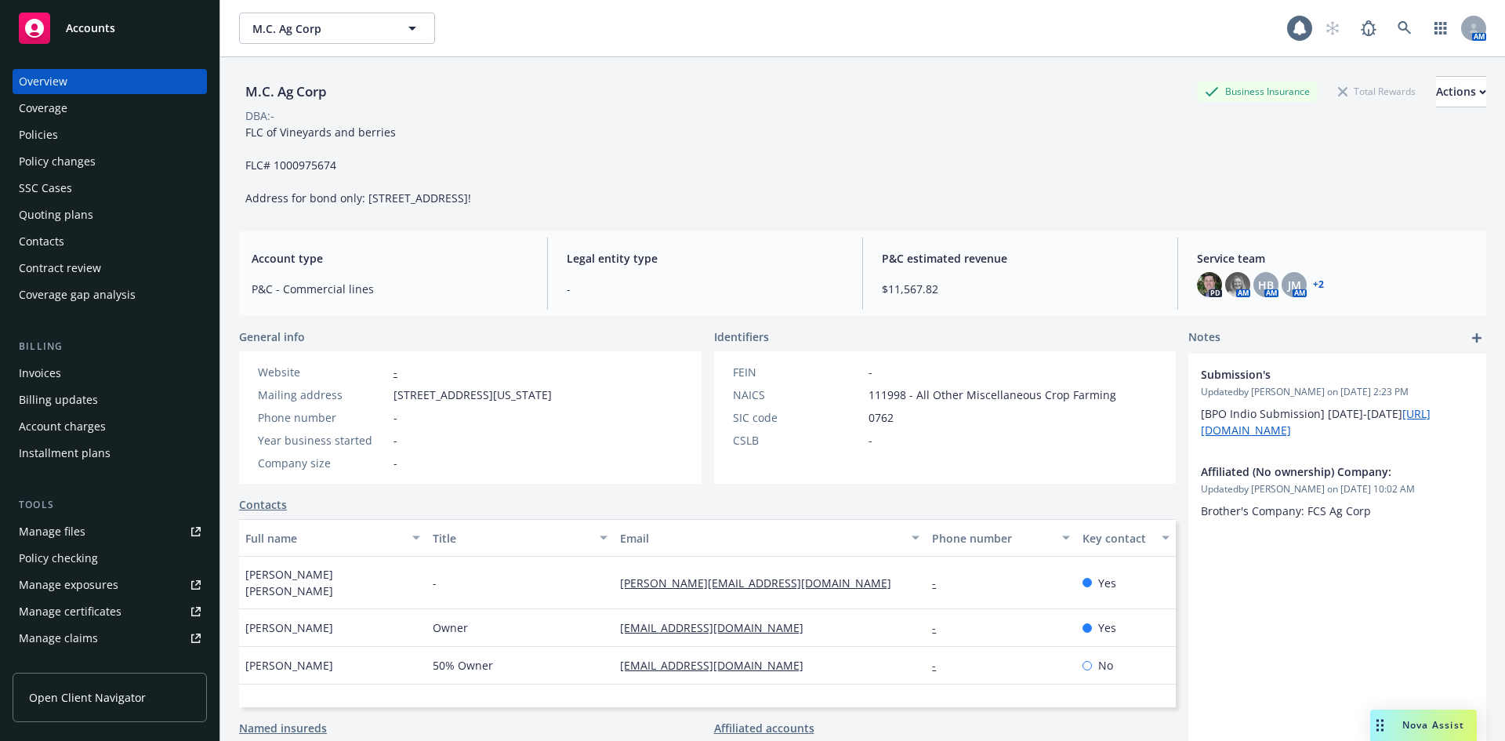
click at [48, 382] on div "Invoices" at bounding box center [40, 373] width 42 height 25
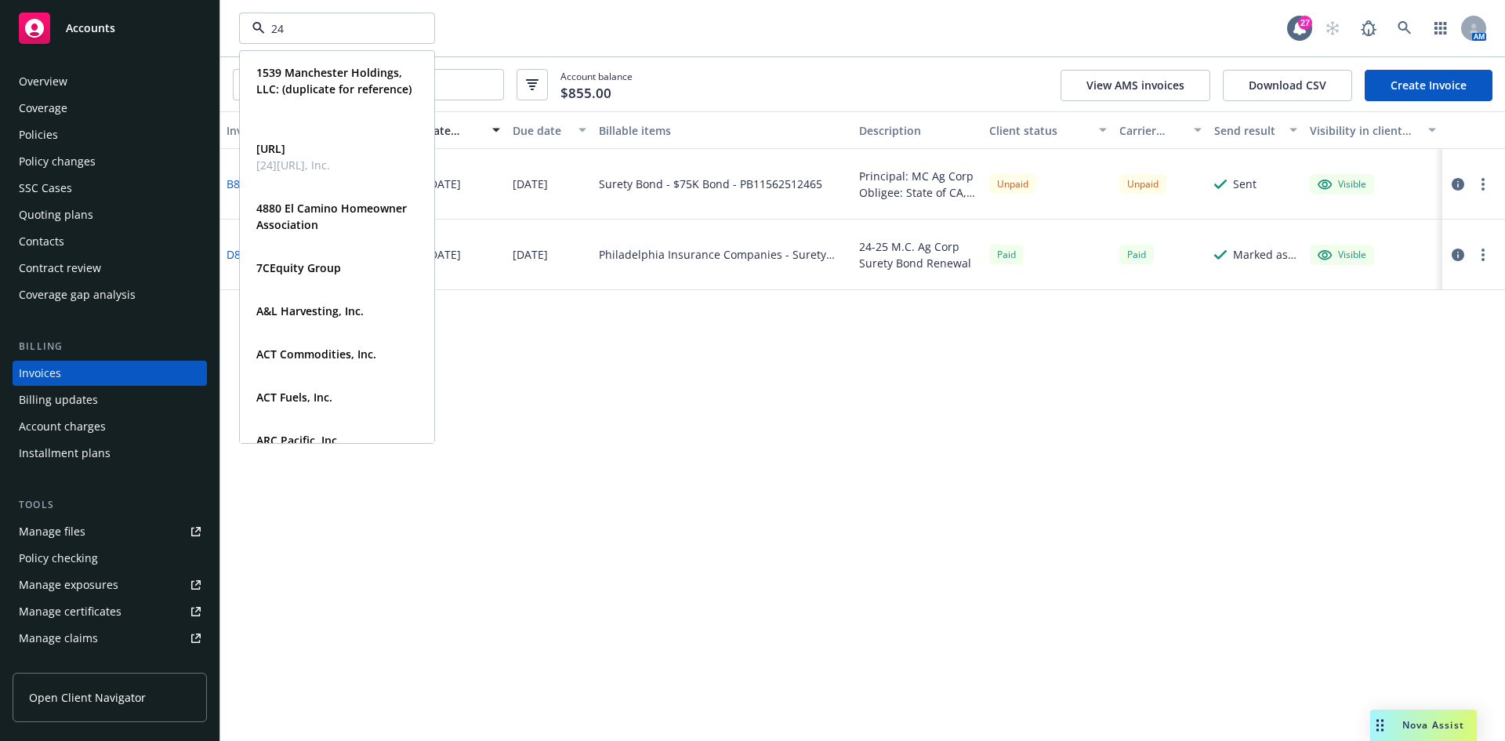
type input "247"
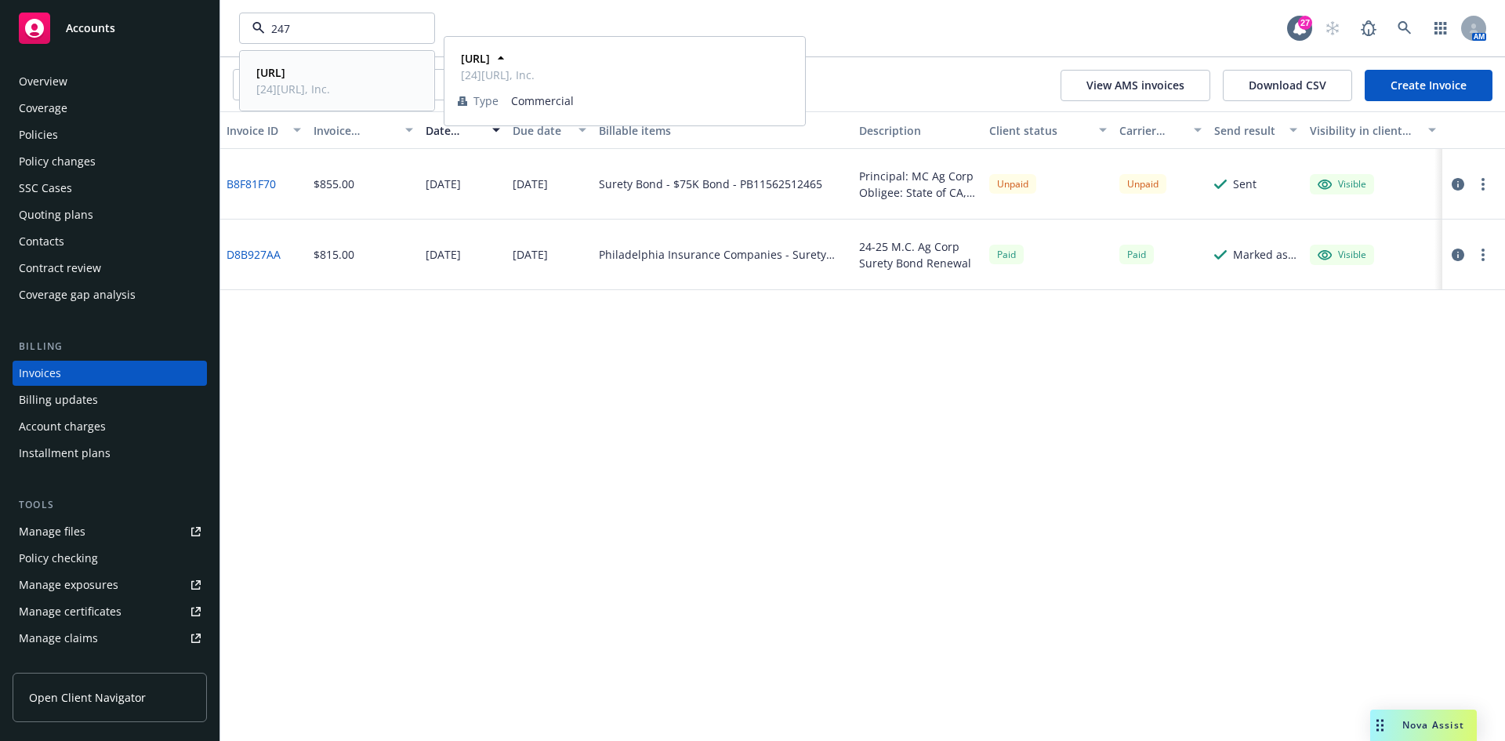
click at [278, 93] on span "[24][URL], Inc." at bounding box center [293, 89] width 74 height 16
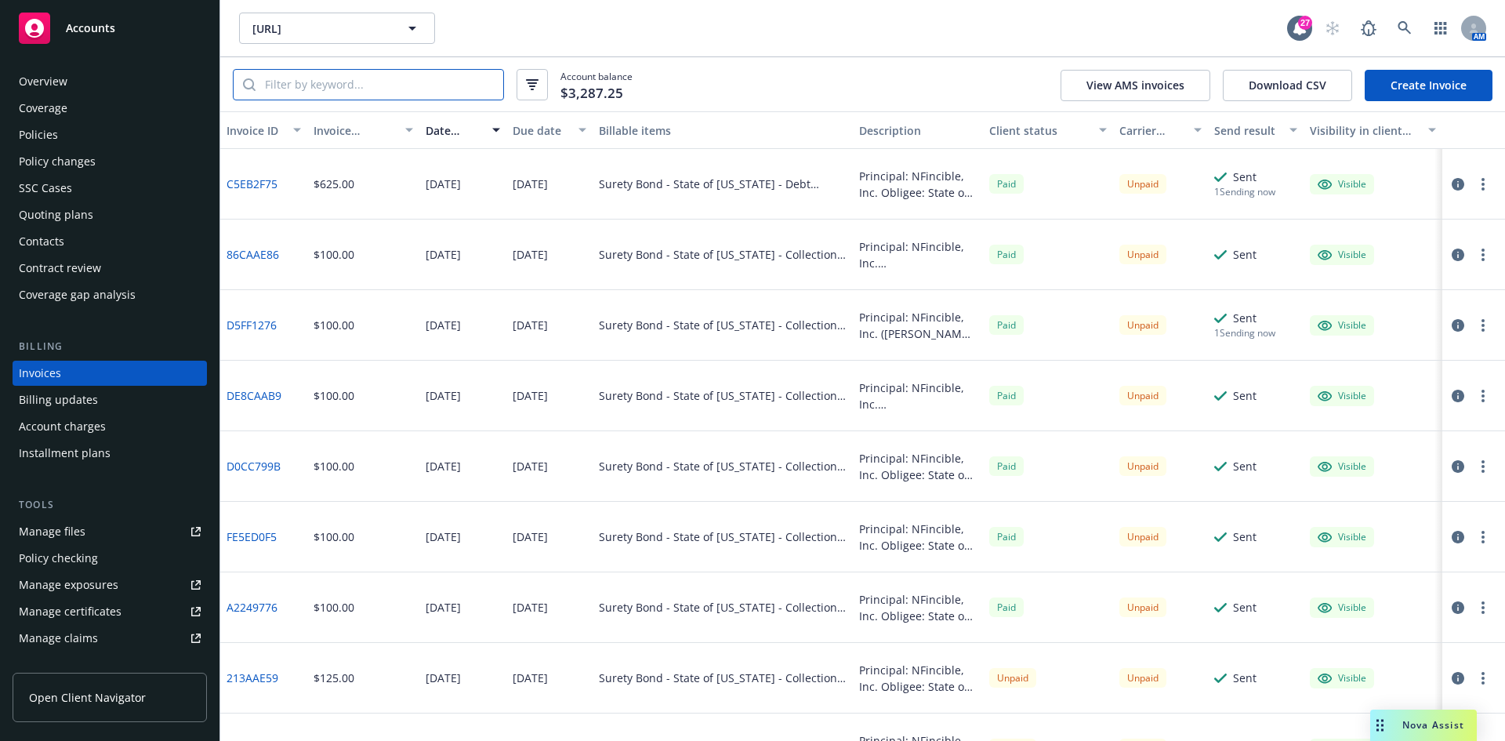
click at [320, 89] on input "search" at bounding box center [380, 85] width 248 height 30
paste input "F425EDFD"
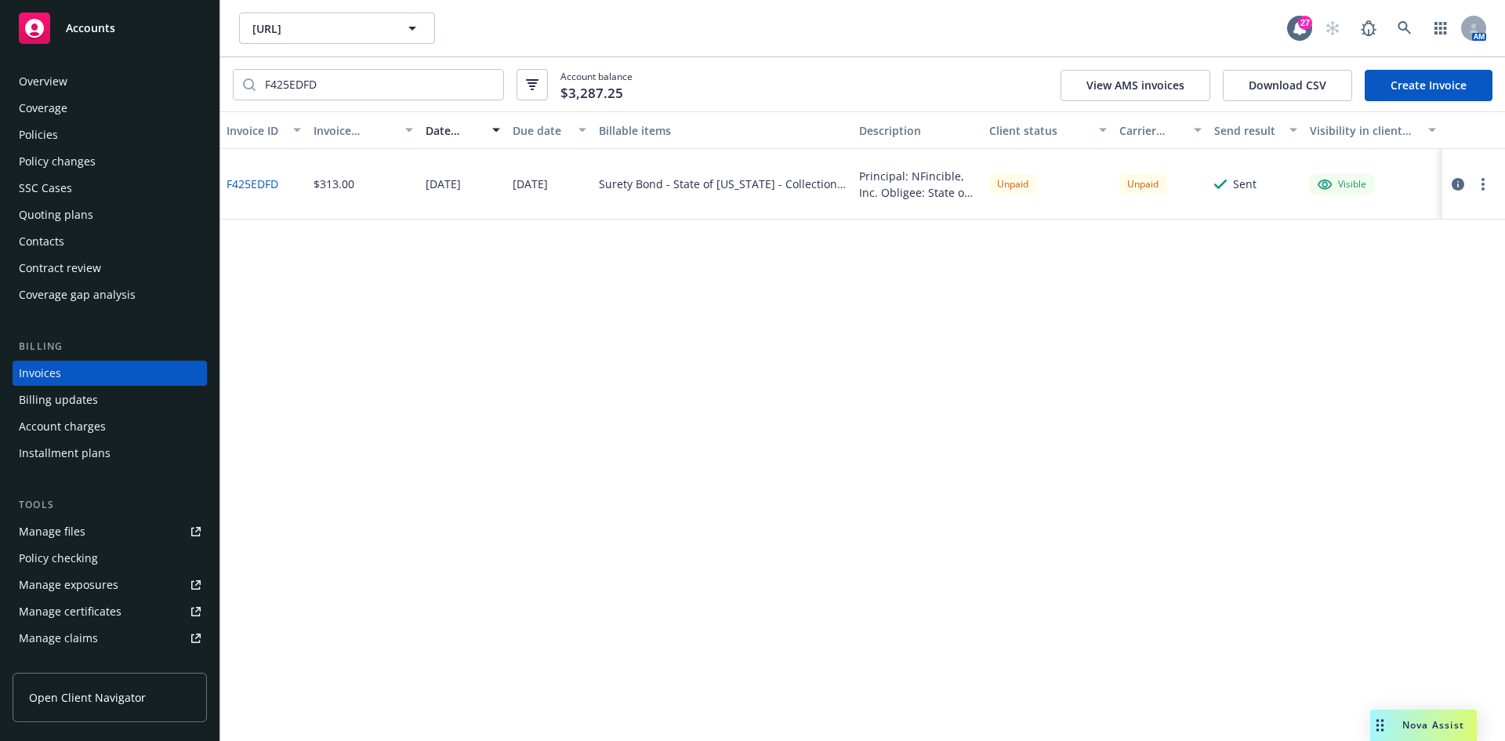
click at [1487, 180] on button "button" at bounding box center [1483, 184] width 19 height 19
click at [1347, 368] on link "Download invoice PDF" at bounding box center [1392, 373] width 200 height 31
click at [355, 82] on input "F425EDFD" at bounding box center [380, 85] width 248 height 30
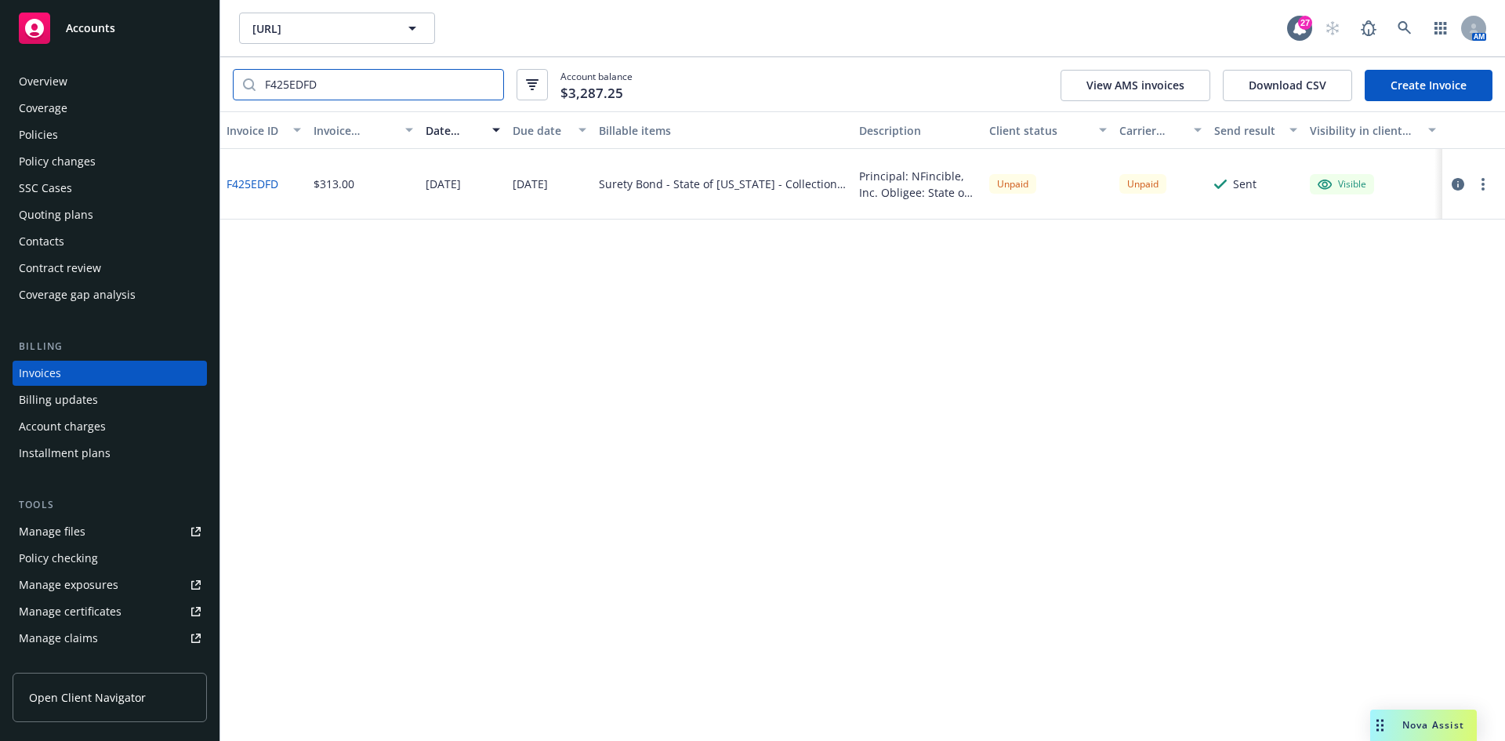
paste input "293ED211"
click at [1479, 180] on button "button" at bounding box center [1483, 184] width 19 height 19
click at [1432, 371] on link "Download invoice PDF" at bounding box center [1392, 373] width 200 height 31
click at [394, 96] on input "293ED211" at bounding box center [380, 85] width 248 height 30
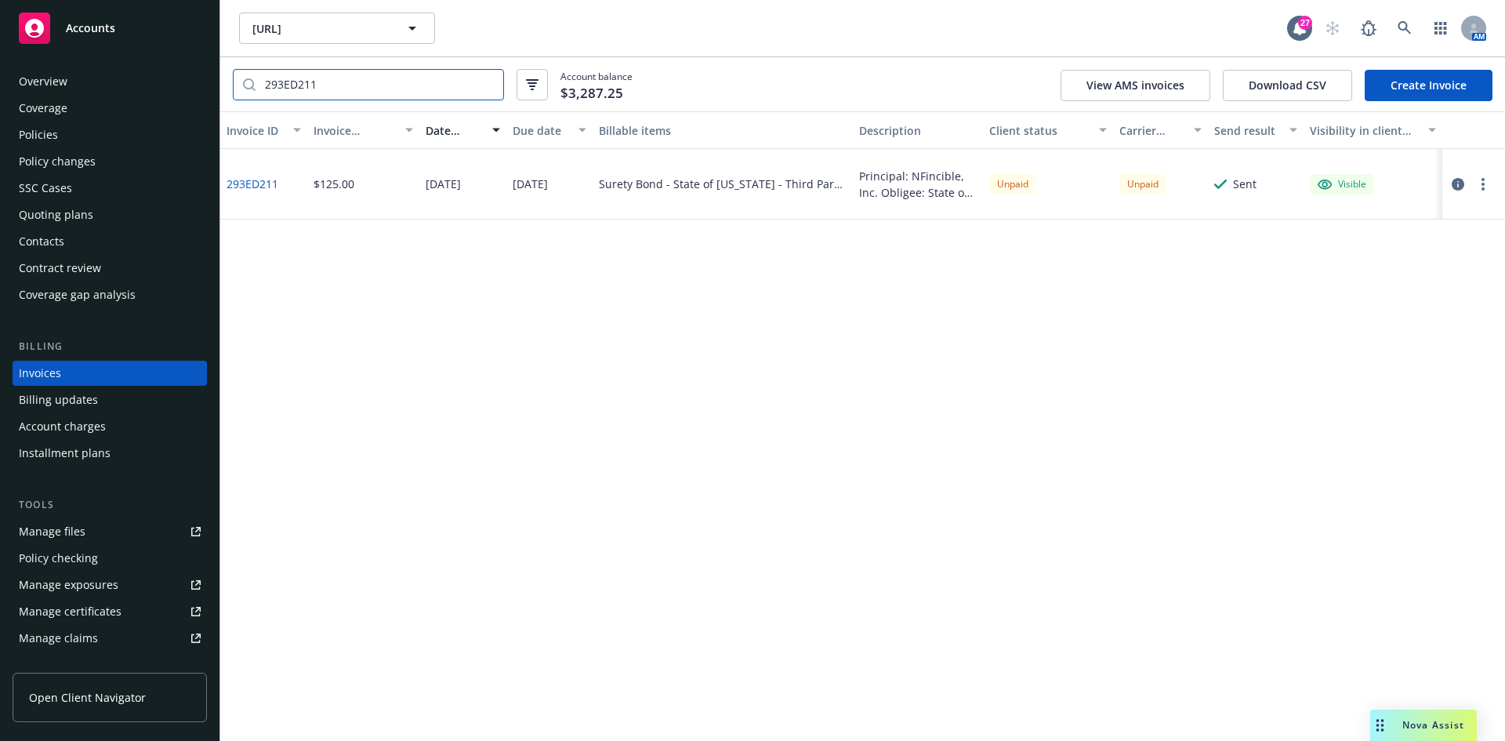
click at [394, 96] on input "293ED211" at bounding box center [380, 85] width 248 height 30
paste input "062D6443"
click at [1483, 183] on circle "button" at bounding box center [1483, 184] width 3 height 3
click at [1400, 365] on link "Download invoice PDF" at bounding box center [1392, 373] width 200 height 31
click at [417, 86] on input "062D6443" at bounding box center [380, 85] width 248 height 30
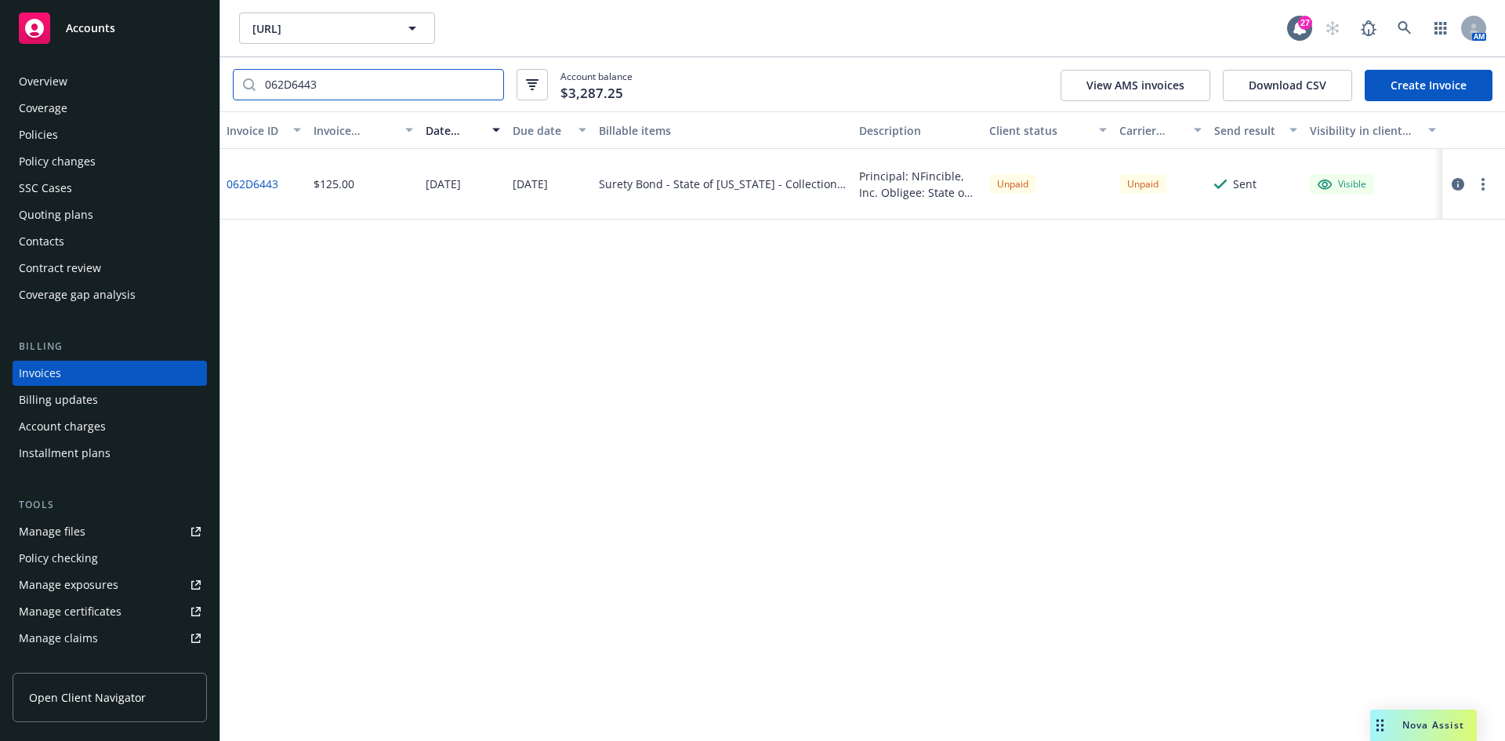
click at [417, 86] on input "062D6443" at bounding box center [380, 85] width 248 height 30
paste input "664C6510"
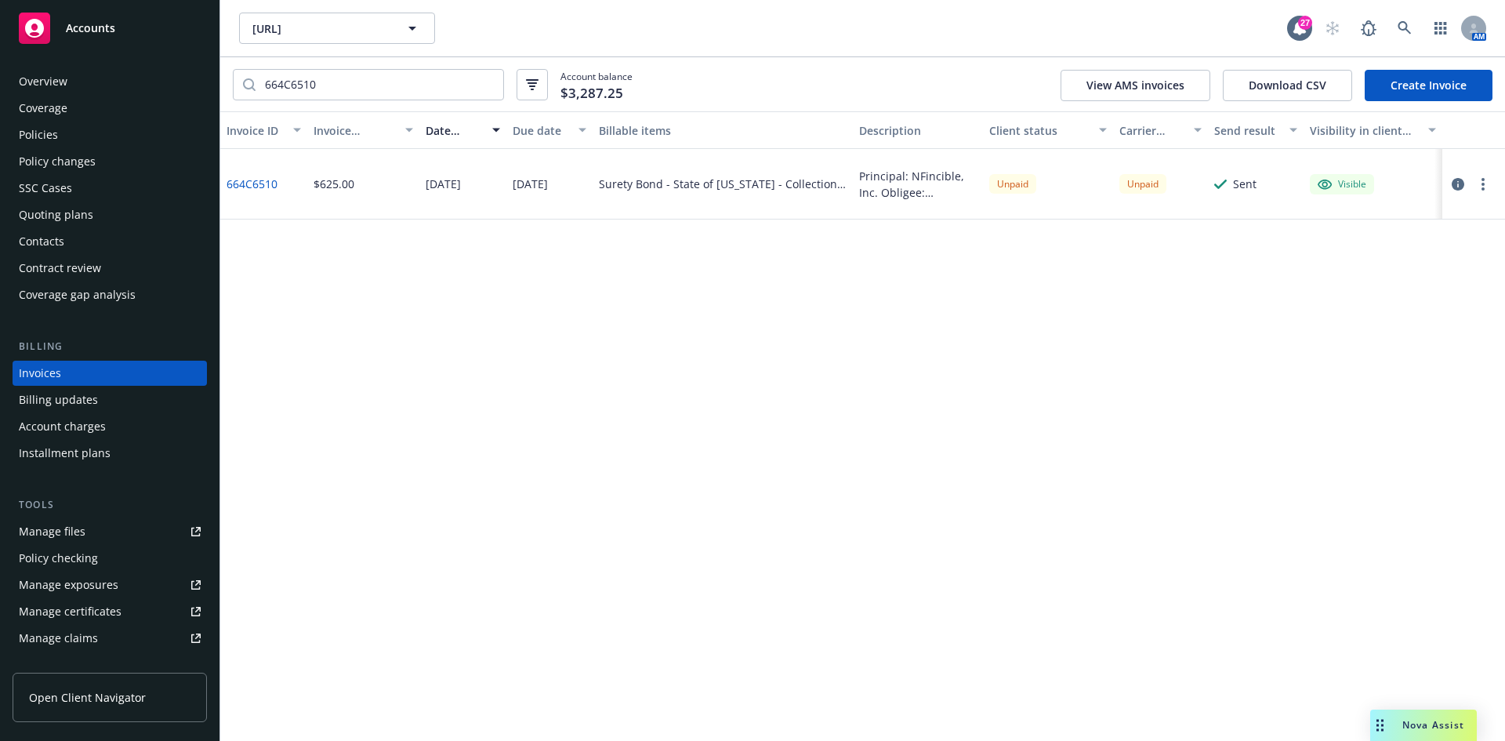
click at [1487, 180] on button "button" at bounding box center [1483, 184] width 19 height 19
click at [1407, 370] on link "Download invoice PDF" at bounding box center [1392, 373] width 200 height 31
click at [303, 79] on input "664C6510" at bounding box center [380, 85] width 248 height 30
click at [303, 78] on input "664C6510" at bounding box center [380, 85] width 248 height 30
paste input "3A6DA90D"
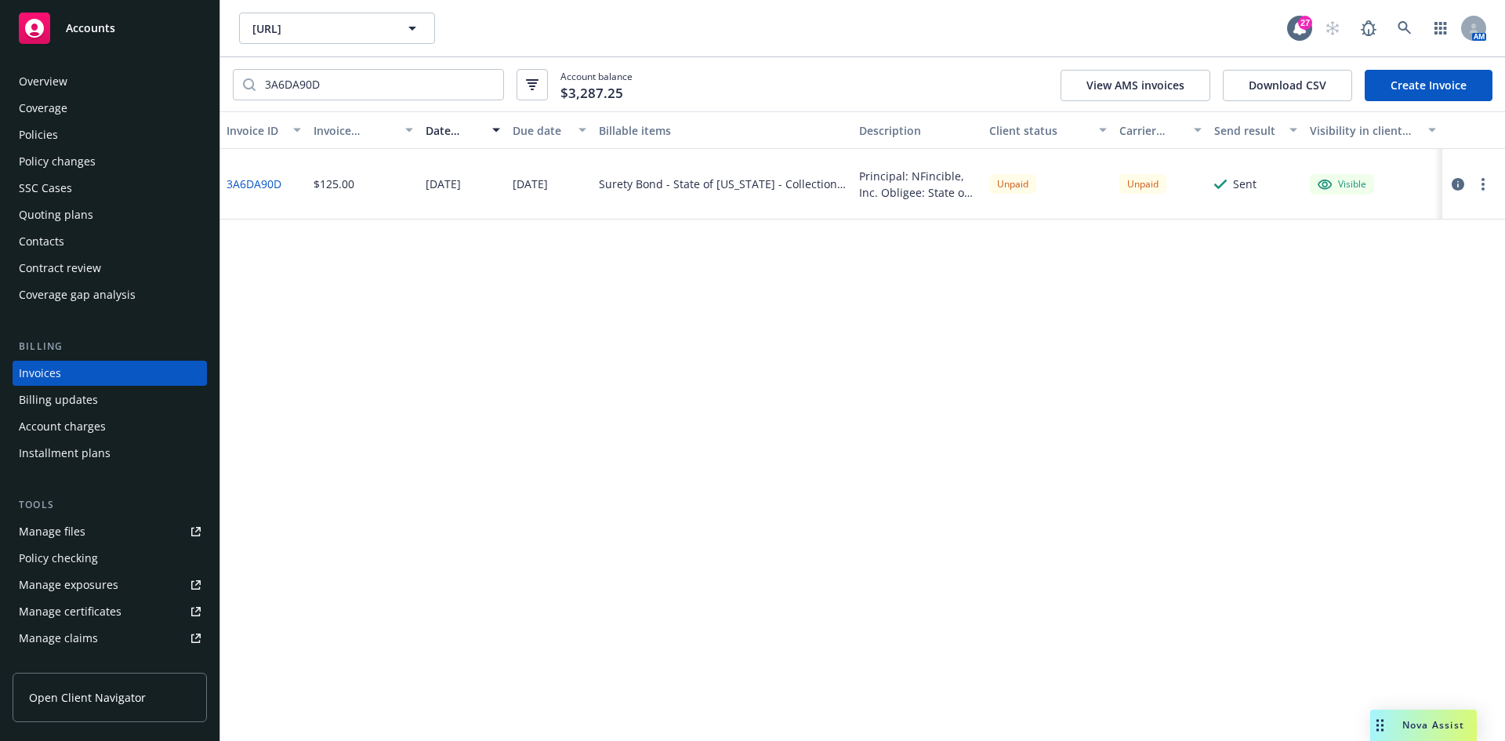
click at [1478, 185] on button "button" at bounding box center [1483, 184] width 19 height 19
click at [1376, 379] on link "Download invoice PDF" at bounding box center [1392, 373] width 200 height 31
click at [1403, 298] on div "Invoice ID Invoice amount Date issued Due date Billable items Description Clien…" at bounding box center [862, 426] width 1285 height 630
click at [339, 78] on input "3A6DA90D" at bounding box center [380, 85] width 248 height 30
click at [340, 78] on input "3A6DA90D" at bounding box center [380, 85] width 248 height 30
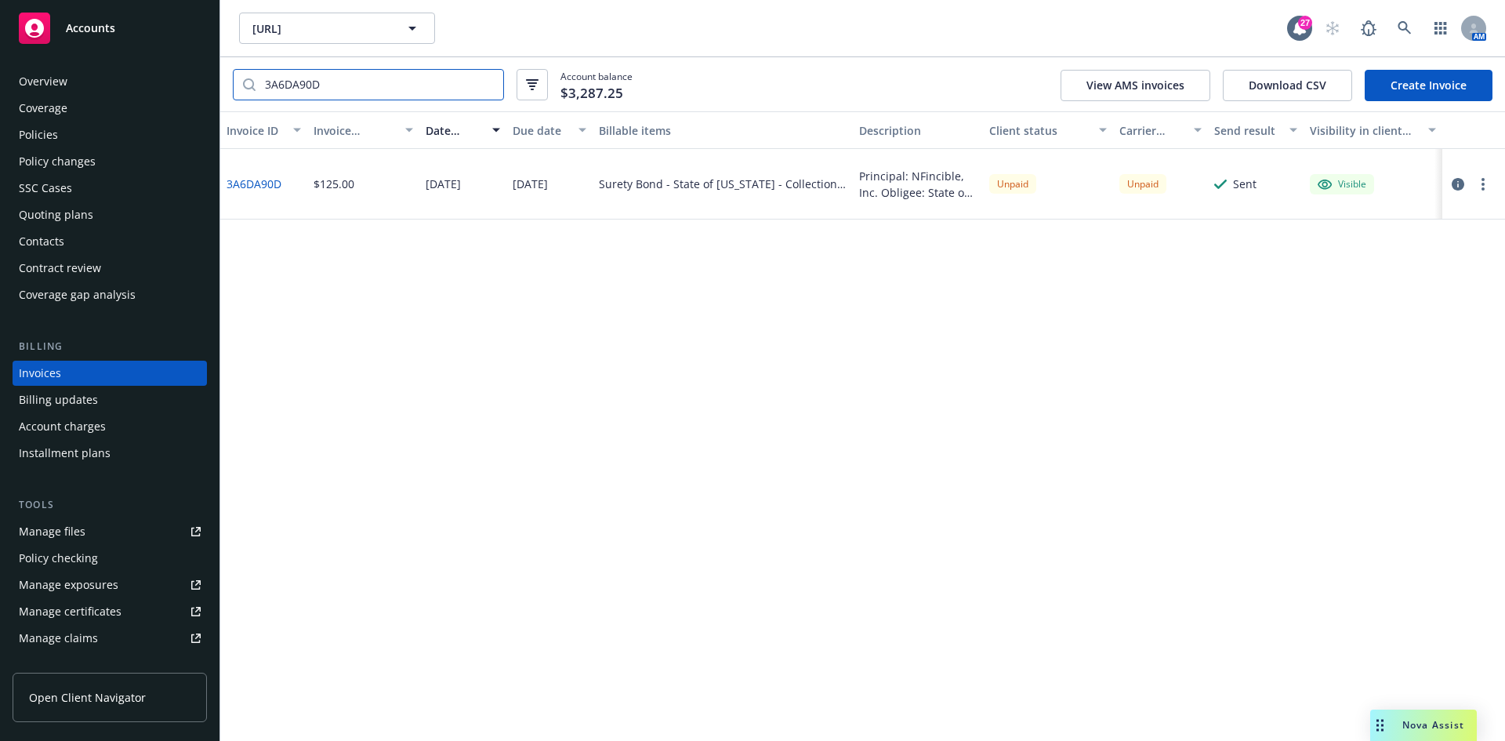
click at [340, 78] on input "3A6DA90D" at bounding box center [380, 85] width 248 height 30
paste input "B5C2A593"
click at [1476, 184] on button "button" at bounding box center [1483, 184] width 19 height 19
click at [1398, 372] on link "Download invoice PDF" at bounding box center [1392, 373] width 200 height 31
click at [427, 89] on input "B5C2A593" at bounding box center [380, 85] width 248 height 30
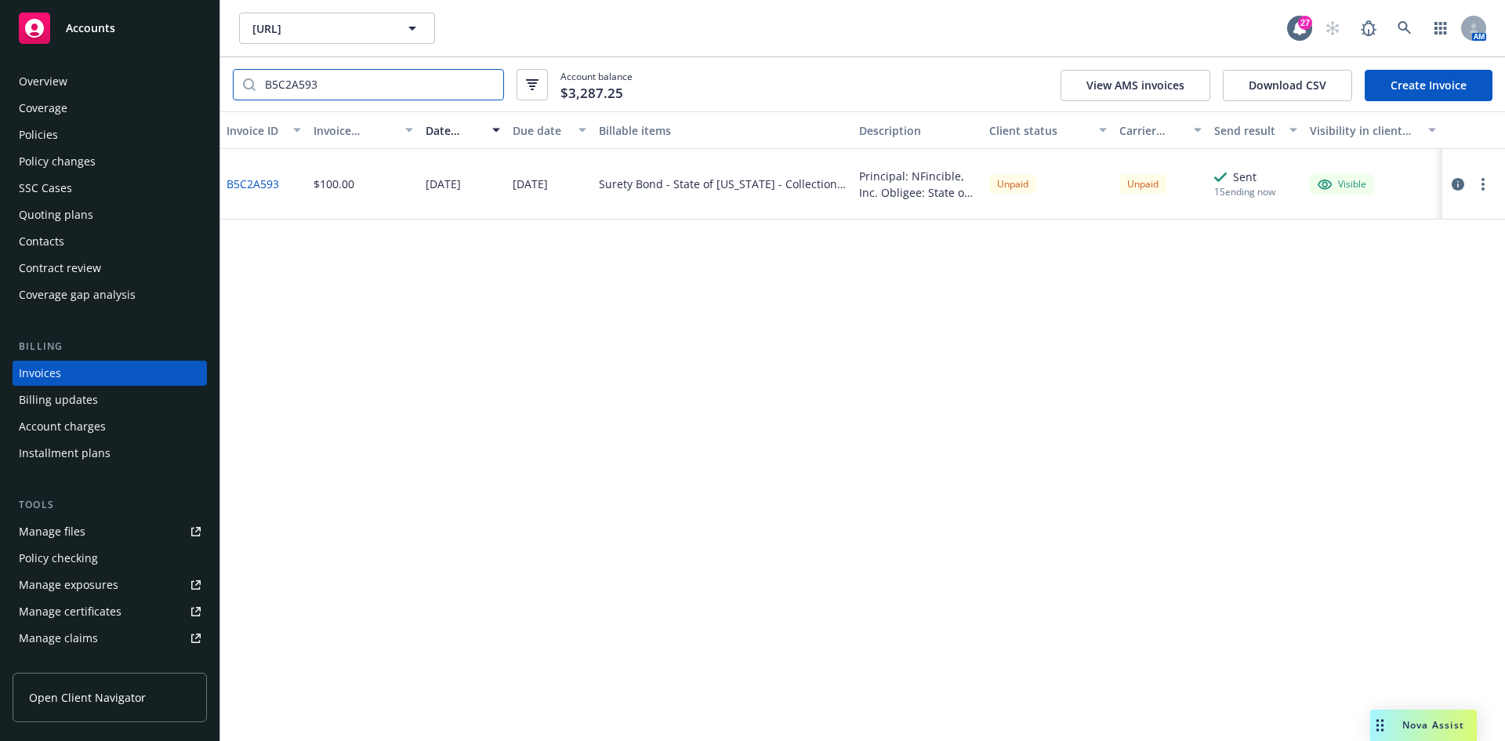
click at [427, 89] on input "B5C2A593" at bounding box center [380, 85] width 248 height 30
paste input "2C19F70F"
click at [1487, 186] on button "button" at bounding box center [1483, 184] width 19 height 19
click at [1389, 375] on link "Download invoice PDF" at bounding box center [1392, 373] width 200 height 31
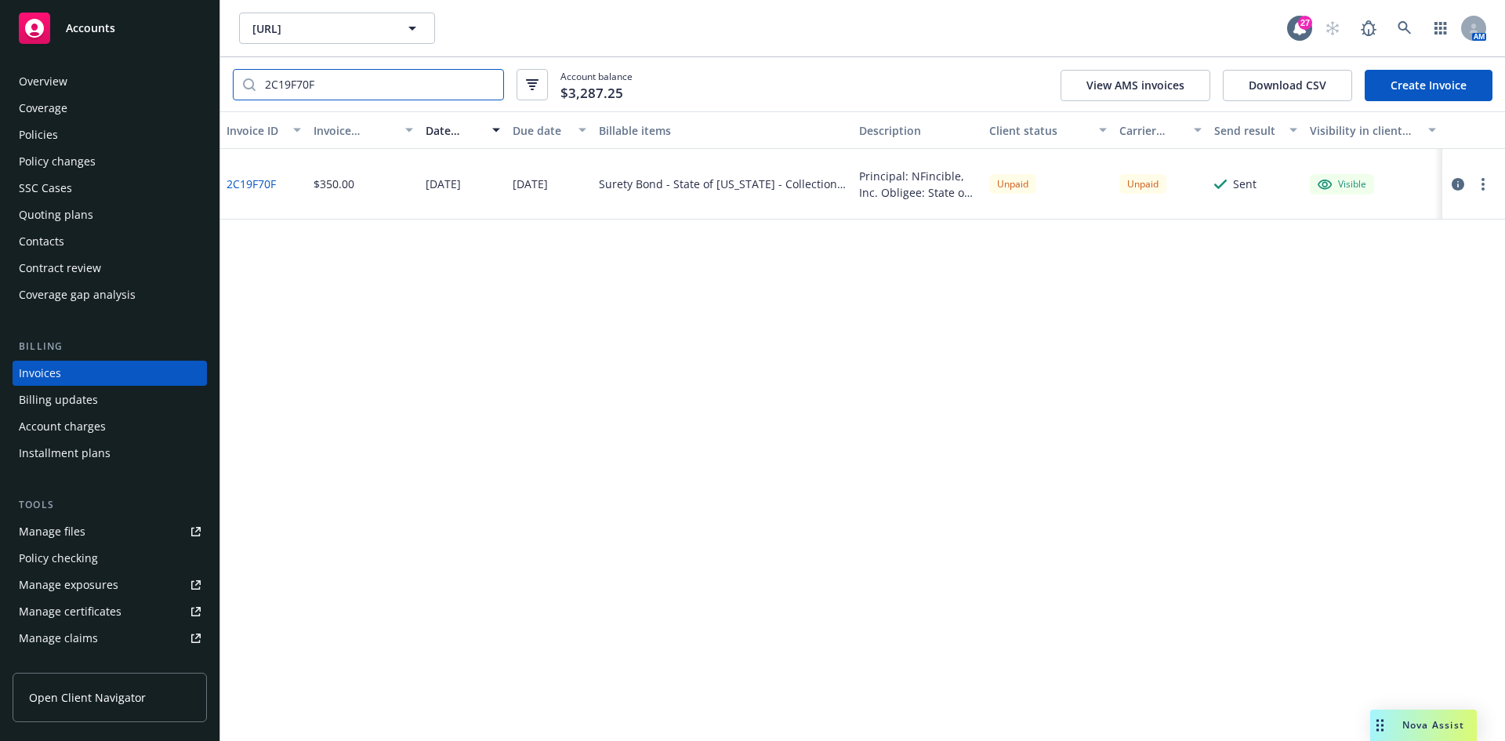
click at [316, 93] on input "2C19F70F" at bounding box center [380, 85] width 248 height 30
click at [320, 79] on input "2C19F70F" at bounding box center [380, 85] width 248 height 30
click at [333, 84] on input "2C19F70F" at bounding box center [380, 85] width 248 height 30
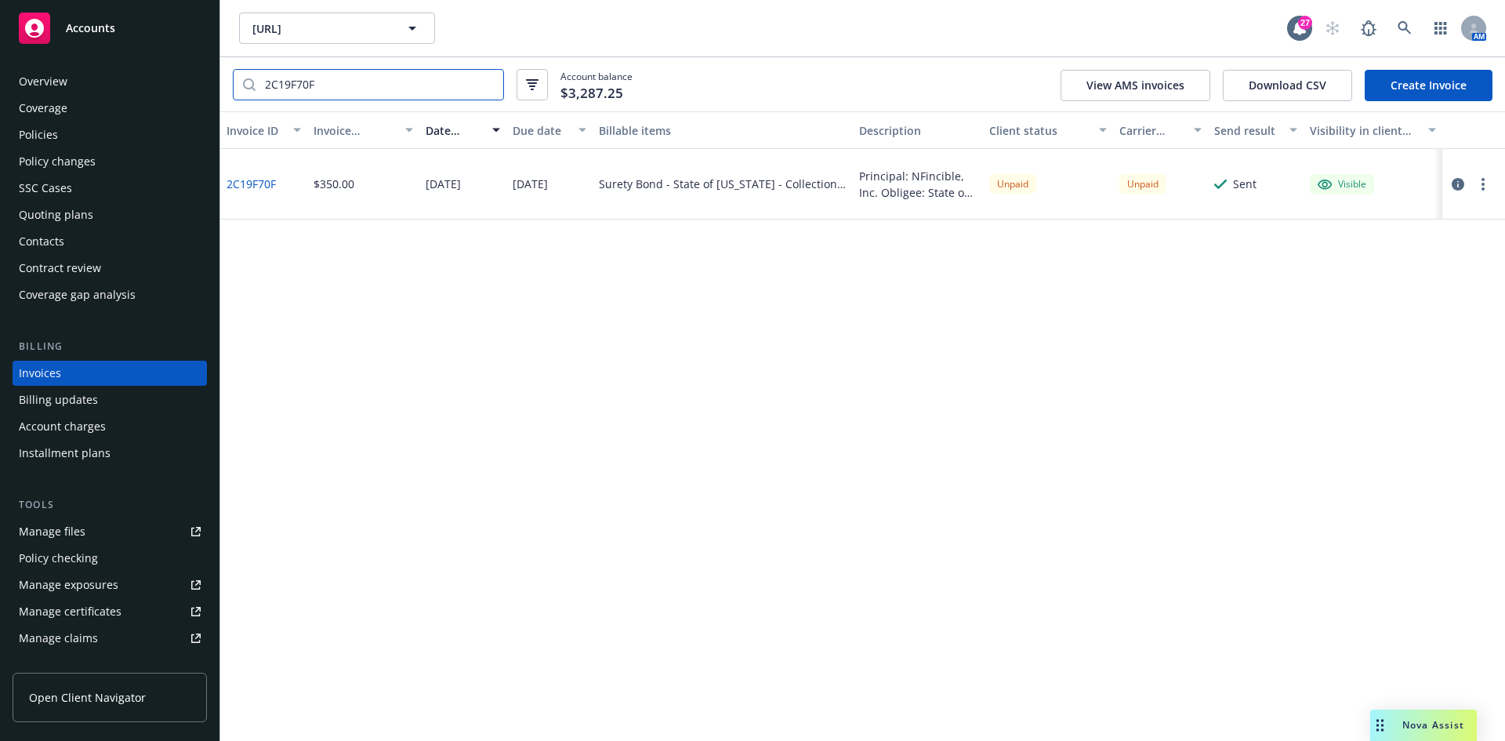
click at [333, 84] on input "2C19F70F" at bounding box center [380, 85] width 248 height 30
paste input "8D1EFF62"
click at [1483, 180] on circle "button" at bounding box center [1483, 179] width 3 height 3
click at [1392, 377] on link "Download invoice PDF" at bounding box center [1392, 373] width 200 height 31
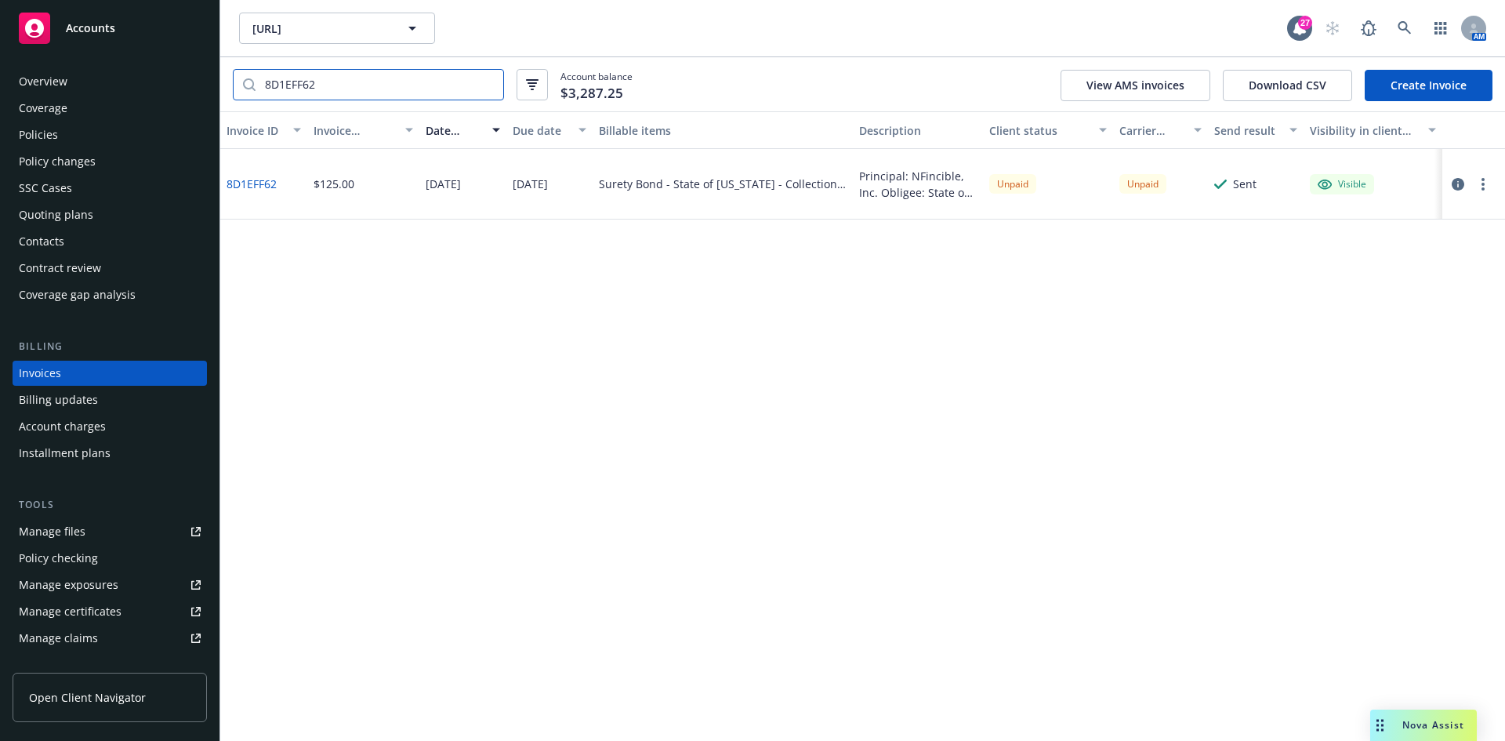
click at [321, 85] on input "8D1EFF62" at bounding box center [380, 85] width 248 height 30
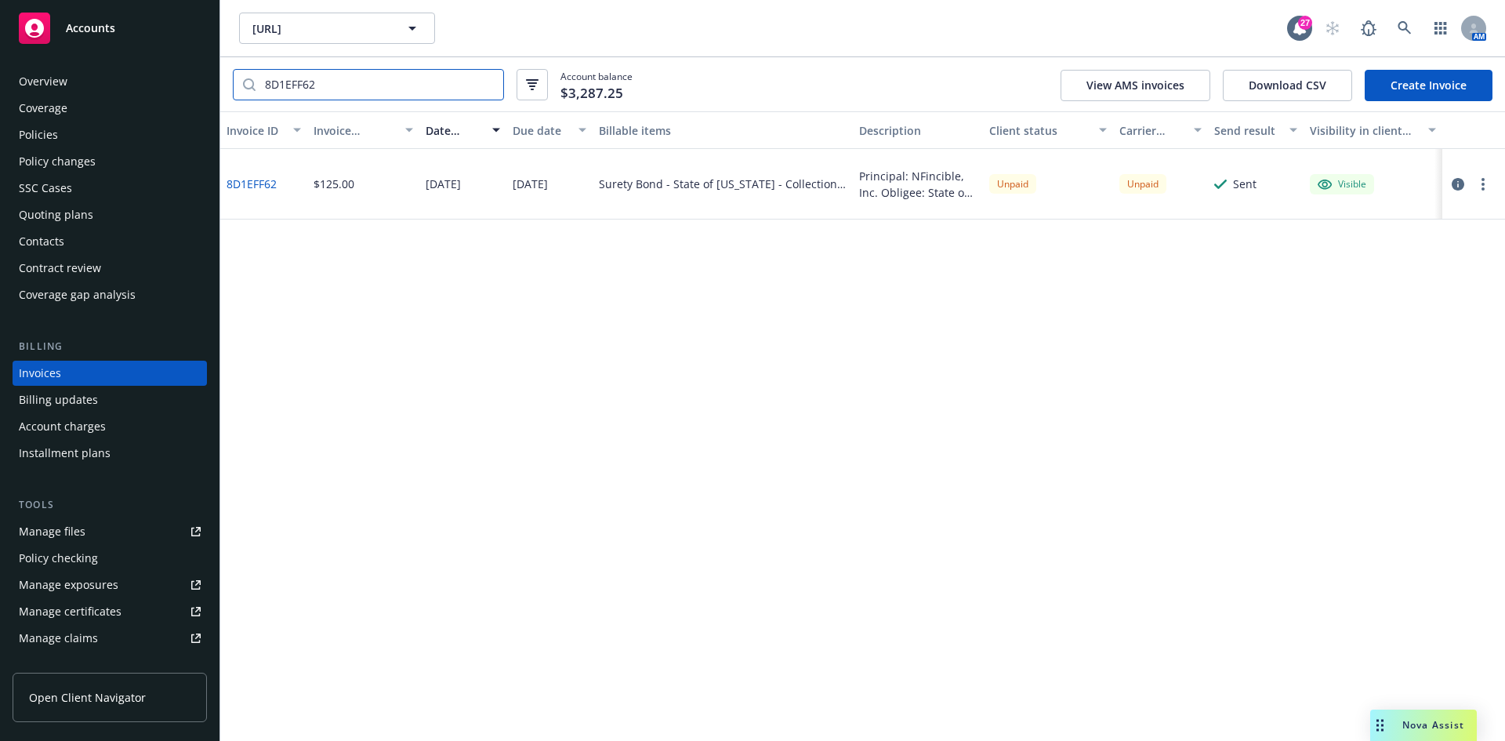
paste input "9787123E"
drag, startPoint x: 1490, startPoint y: 196, endPoint x: 1486, endPoint y: 182, distance: 14.6
click at [1489, 190] on div at bounding box center [1474, 184] width 63 height 71
click at [1486, 182] on button "button" at bounding box center [1483, 184] width 19 height 19
click at [1401, 367] on link "Download invoice PDF" at bounding box center [1392, 373] width 200 height 31
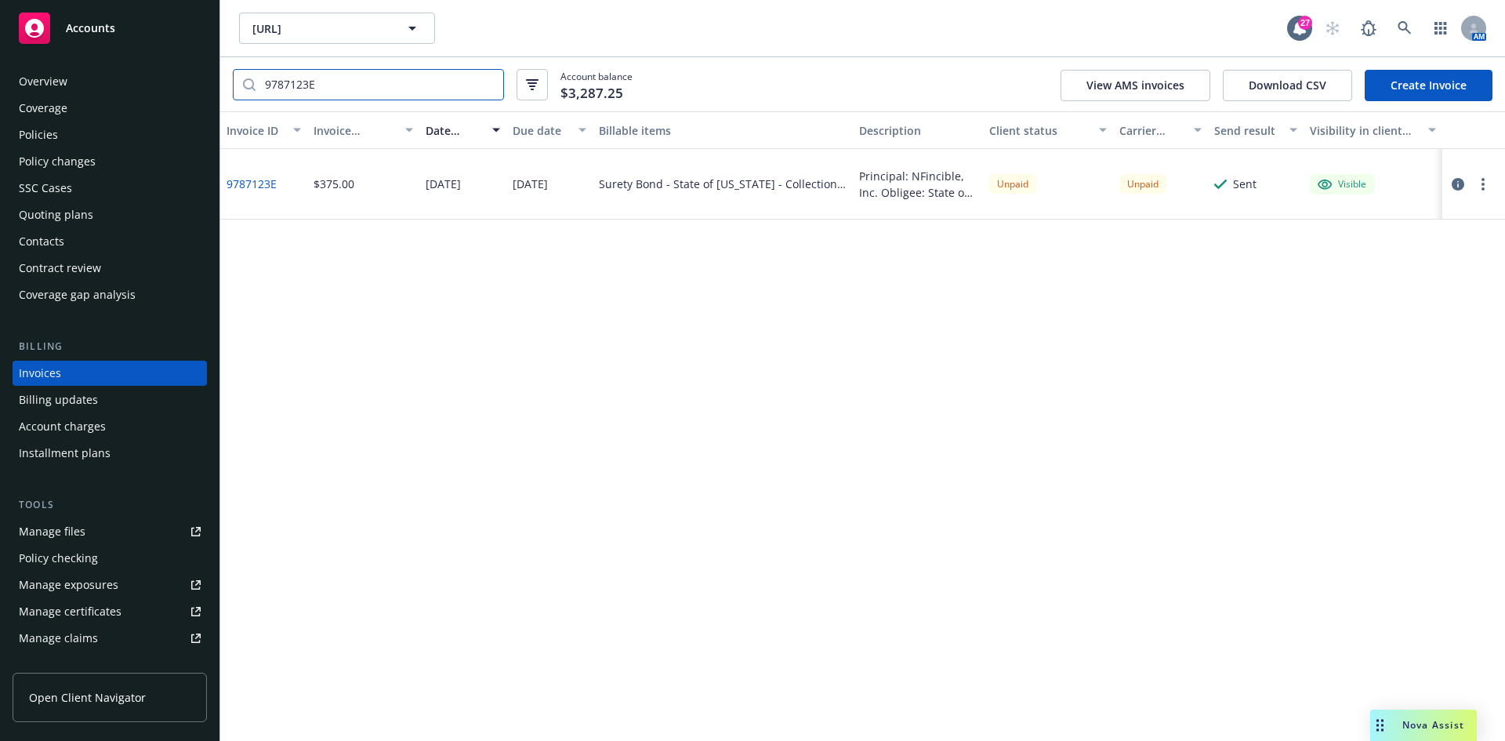
click at [375, 92] on input "9787123E" at bounding box center [380, 85] width 248 height 30
paste input "A9B4C98C"
click at [1487, 186] on button "button" at bounding box center [1483, 184] width 19 height 19
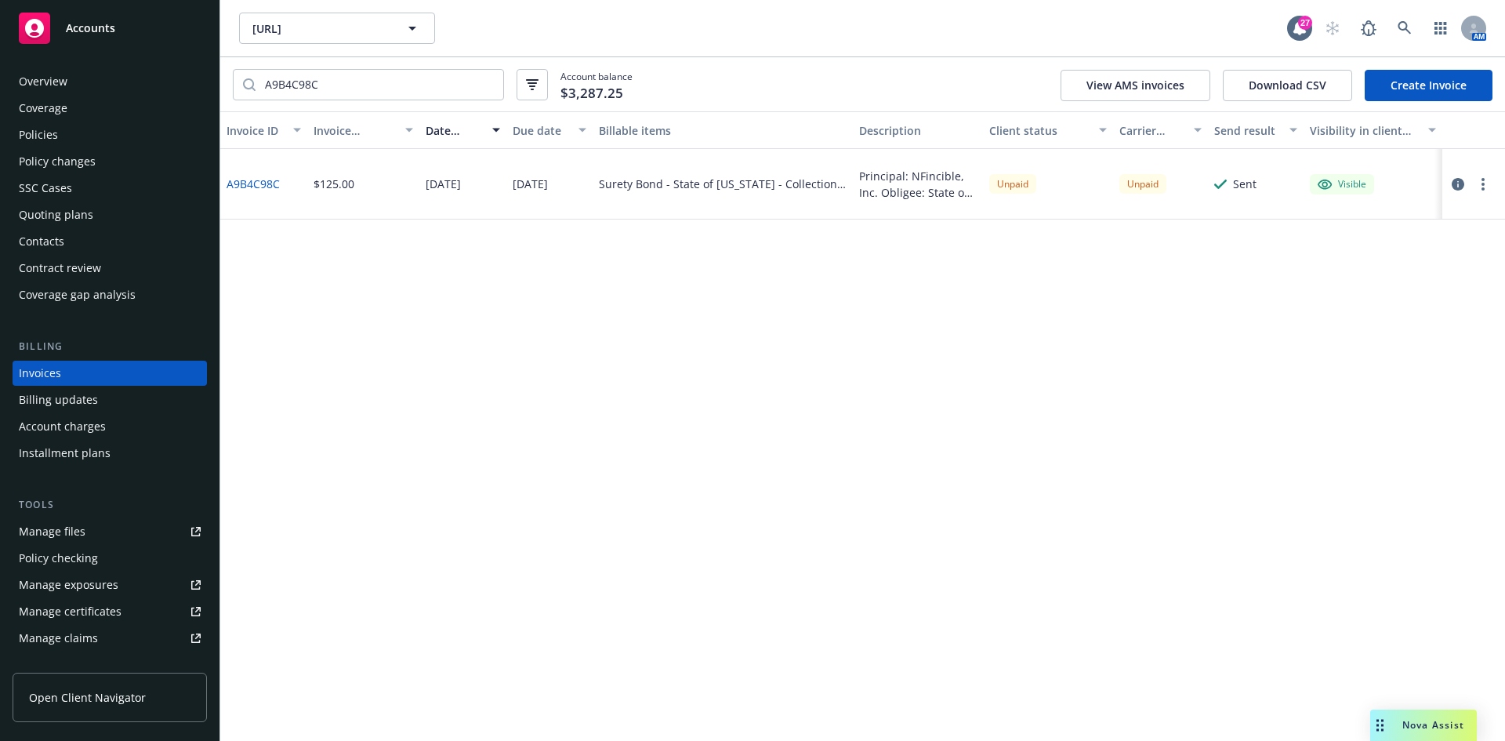
click at [1371, 365] on link "Download invoice PDF" at bounding box center [1392, 373] width 200 height 31
click at [355, 99] on input "A9B4C98C" at bounding box center [380, 85] width 248 height 30
paste input "1332B188"
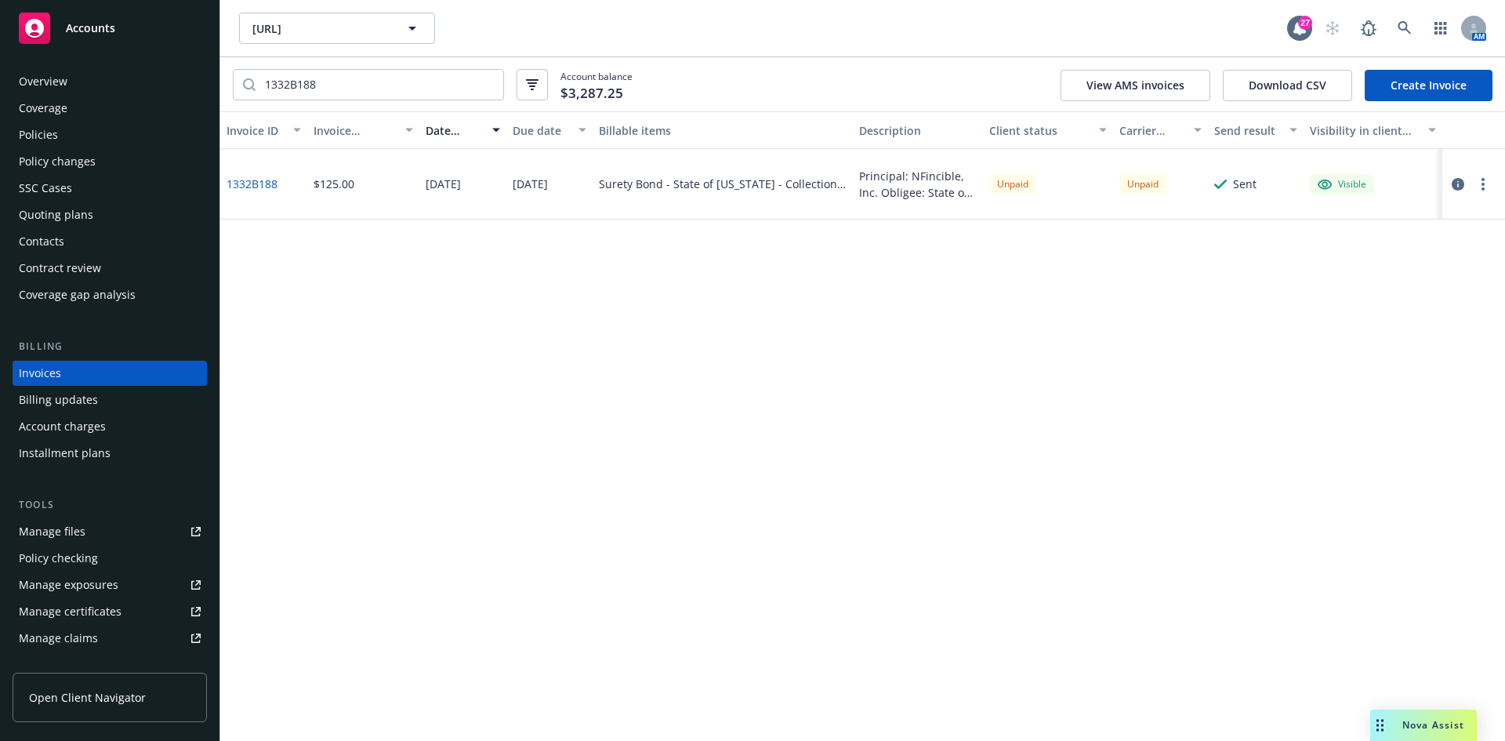
click at [1483, 173] on div at bounding box center [1474, 184] width 63 height 71
click at [1484, 176] on button "button" at bounding box center [1483, 184] width 19 height 19
click at [1429, 371] on link "Download invoice PDF" at bounding box center [1392, 373] width 200 height 31
click at [342, 97] on input "1332B188" at bounding box center [380, 85] width 248 height 30
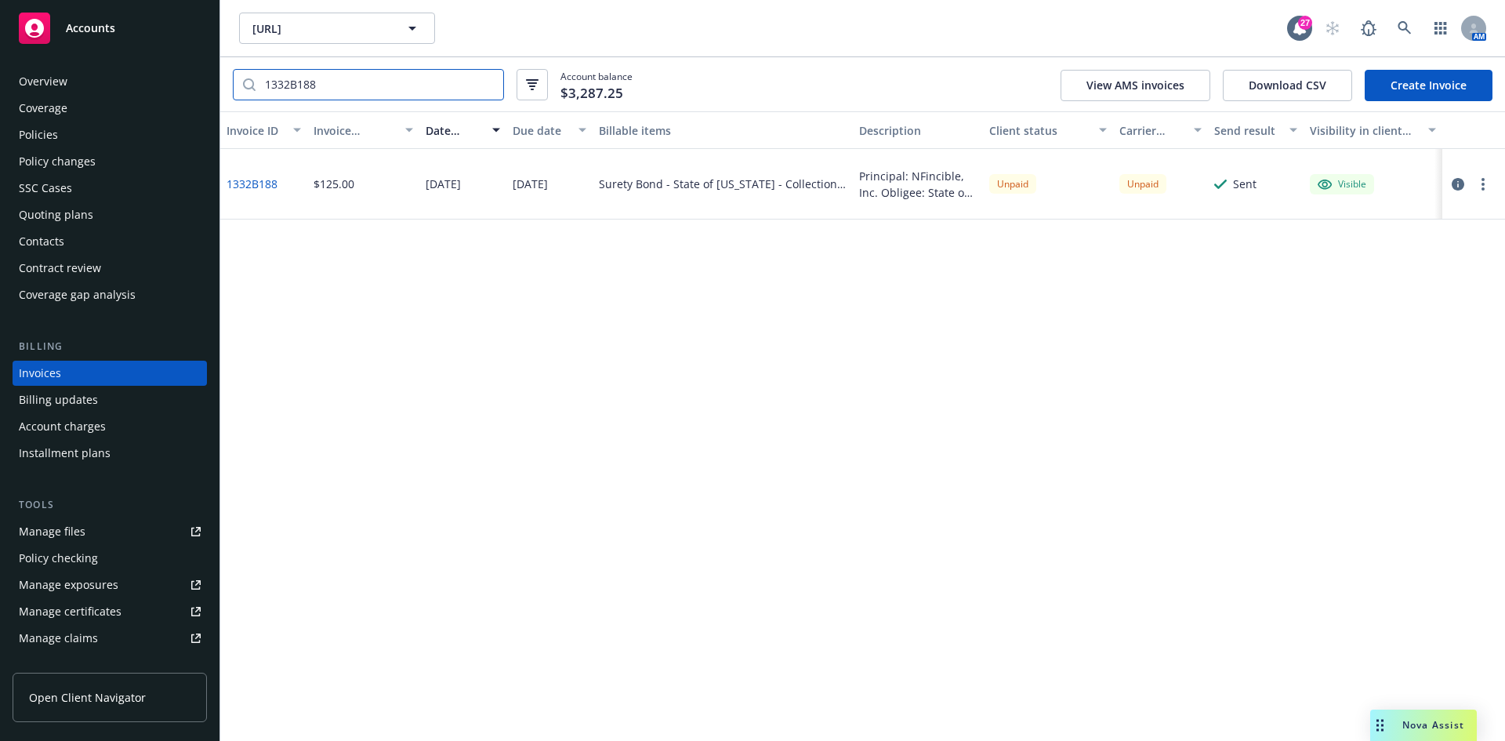
click at [342, 97] on input "1332B188" at bounding box center [380, 85] width 248 height 30
click at [363, 79] on input "1332B188" at bounding box center [380, 85] width 248 height 30
paste input "888B5095"
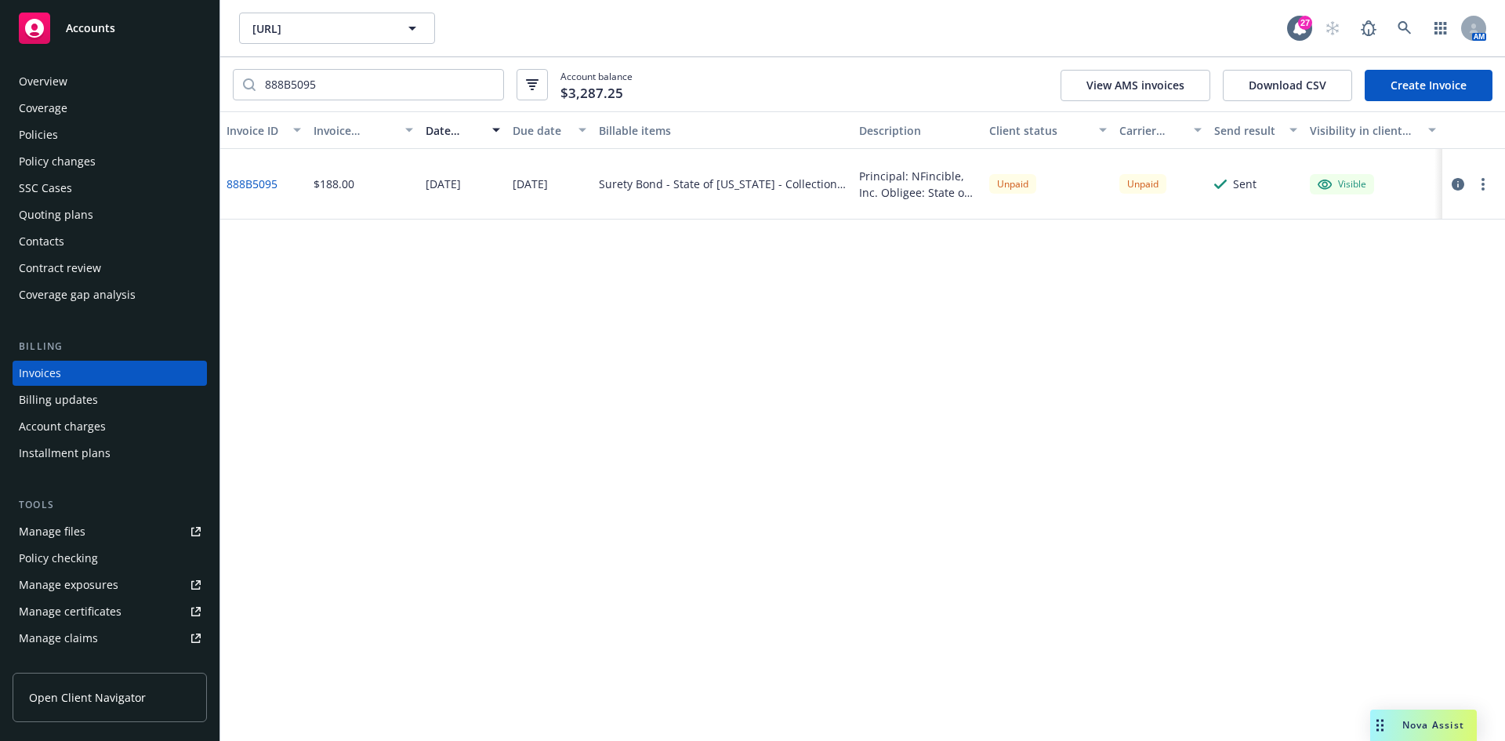
click at [1484, 182] on icon "button" at bounding box center [1483, 184] width 3 height 13
click at [1381, 368] on link "Download invoice PDF" at bounding box center [1392, 373] width 200 height 31
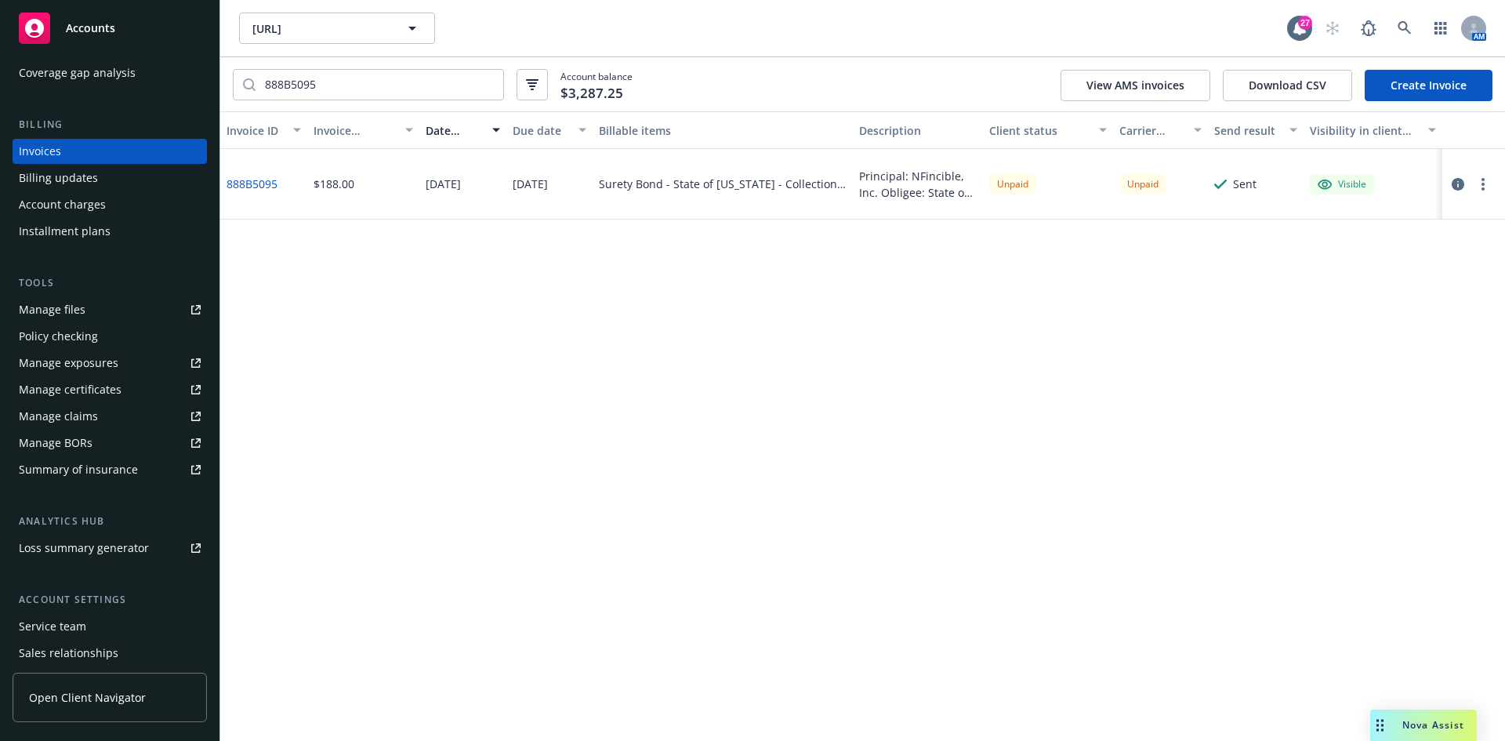
scroll to position [235, 0]
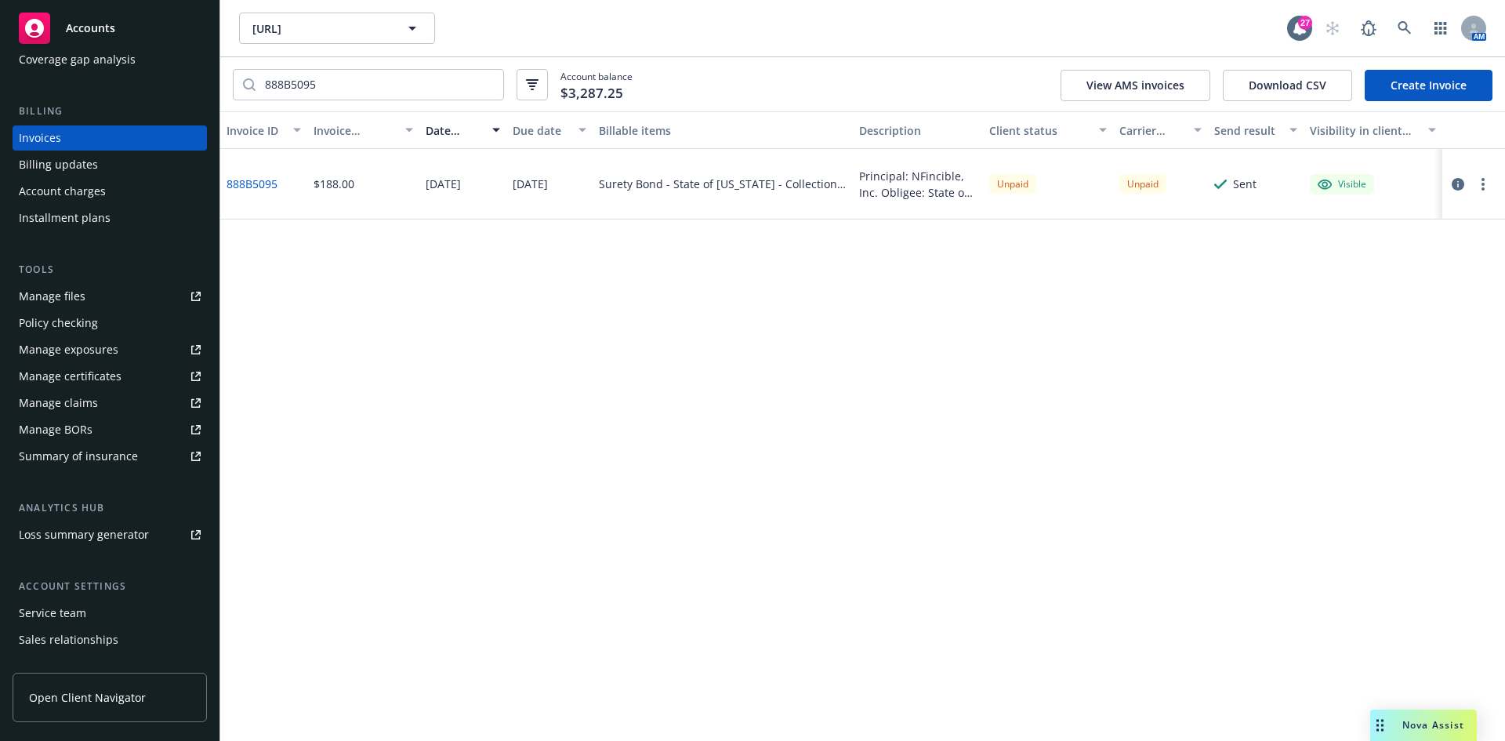
click at [1479, 186] on button "button" at bounding box center [1483, 184] width 19 height 19
click at [1352, 378] on link "Download invoice PDF" at bounding box center [1392, 373] width 200 height 31
click at [351, 74] on input "888B5095" at bounding box center [380, 85] width 248 height 30
click at [351, 75] on input "888B5095" at bounding box center [380, 85] width 248 height 30
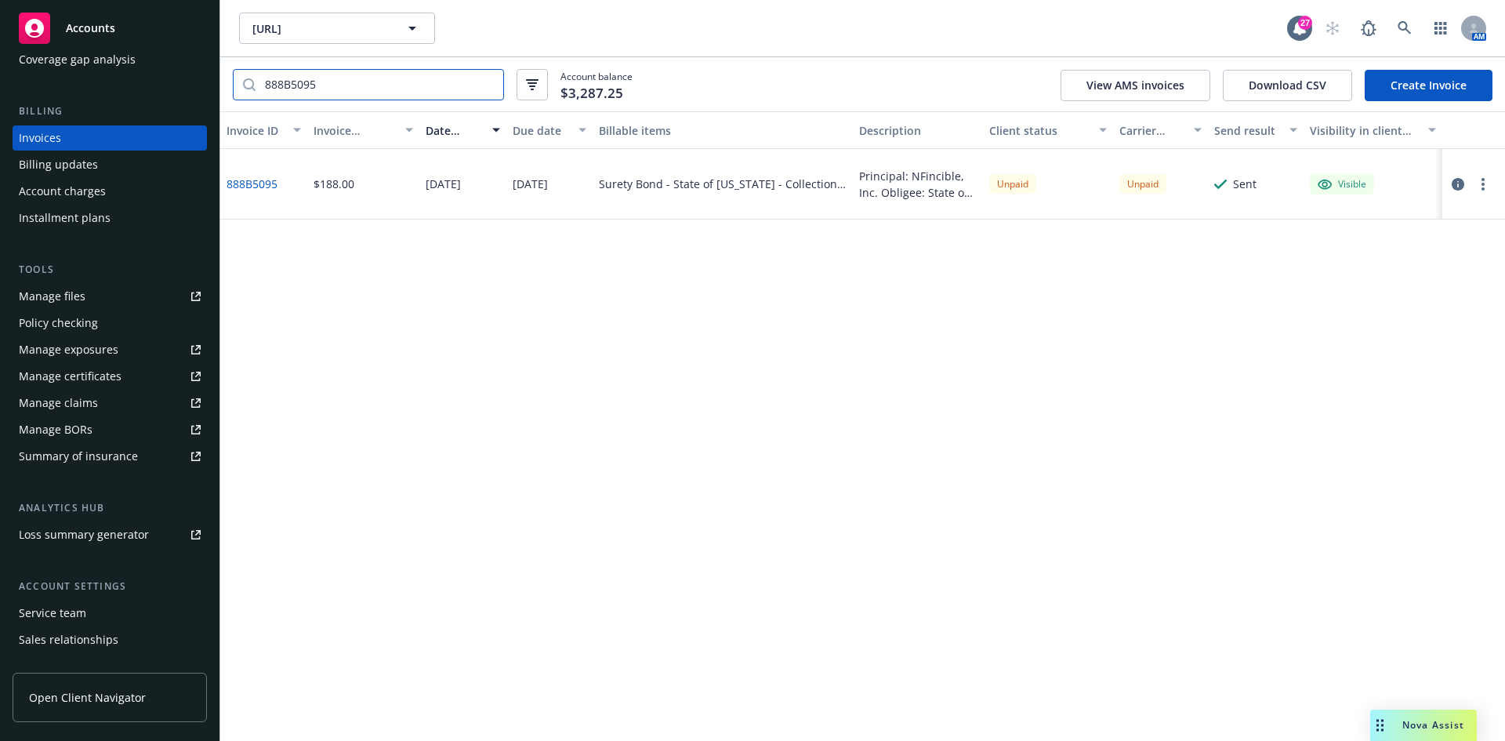
paste input "3046D20"
click at [1494, 191] on div at bounding box center [1474, 184] width 63 height 71
click at [1483, 176] on button "button" at bounding box center [1483, 184] width 19 height 19
click at [1388, 388] on link "Download invoice PDF" at bounding box center [1392, 373] width 200 height 31
click at [448, 88] on input "3046D205" at bounding box center [380, 85] width 248 height 30
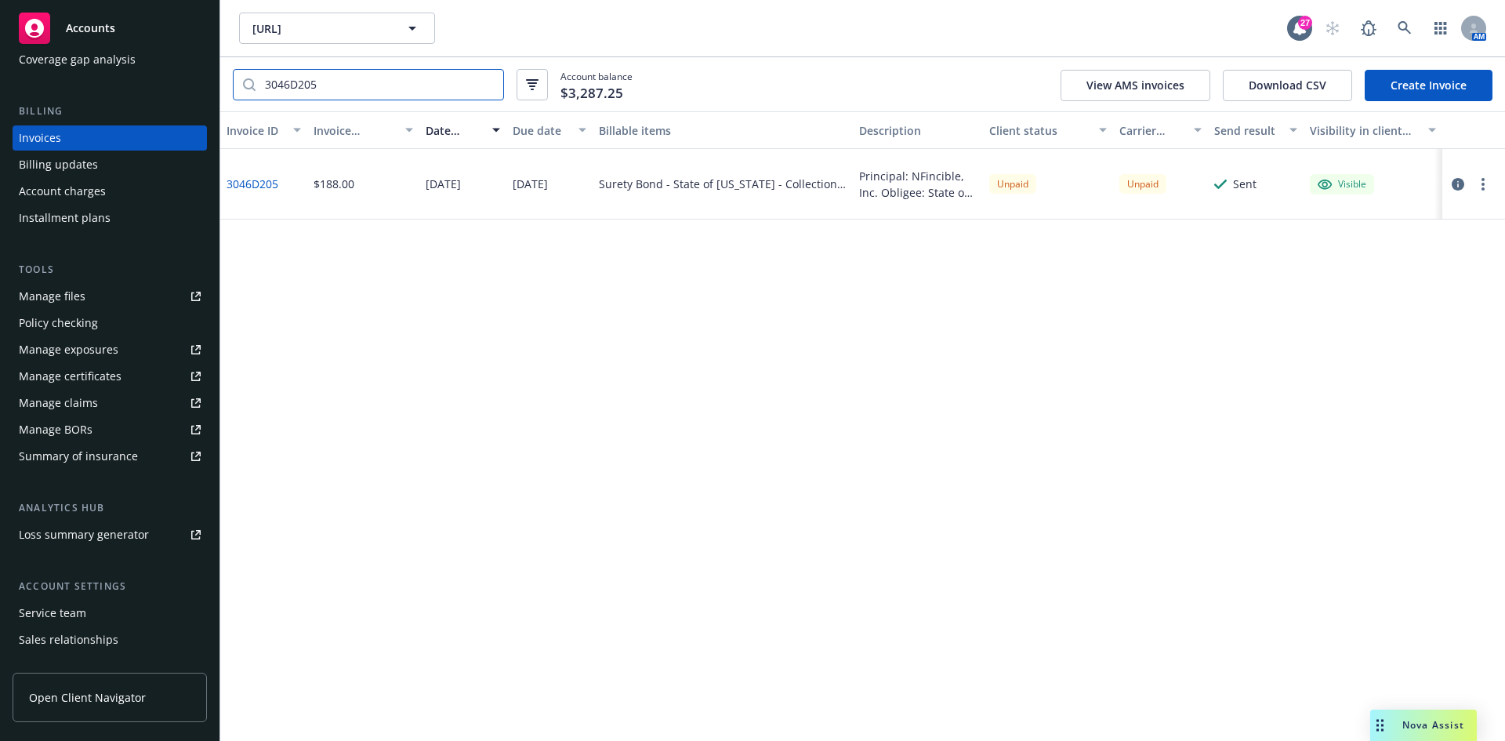
click at [448, 88] on input "3046D205" at bounding box center [380, 85] width 248 height 30
paste input "213AAE59"
type input "213AAE59"
click at [1480, 180] on button "button" at bounding box center [1483, 184] width 19 height 19
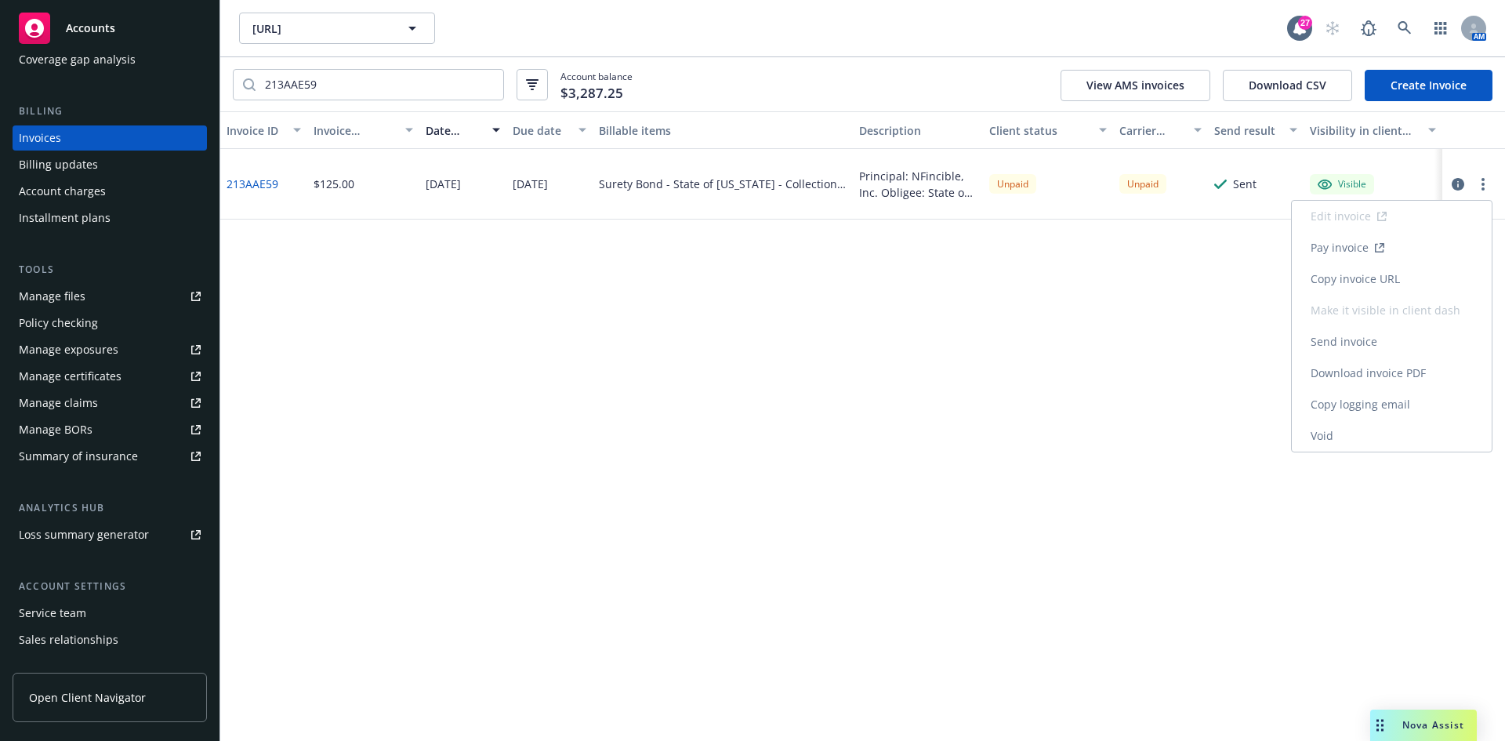
click at [1377, 376] on link "Download invoice PDF" at bounding box center [1392, 373] width 200 height 31
click at [1461, 185] on icon "button" at bounding box center [1458, 184] width 13 height 13
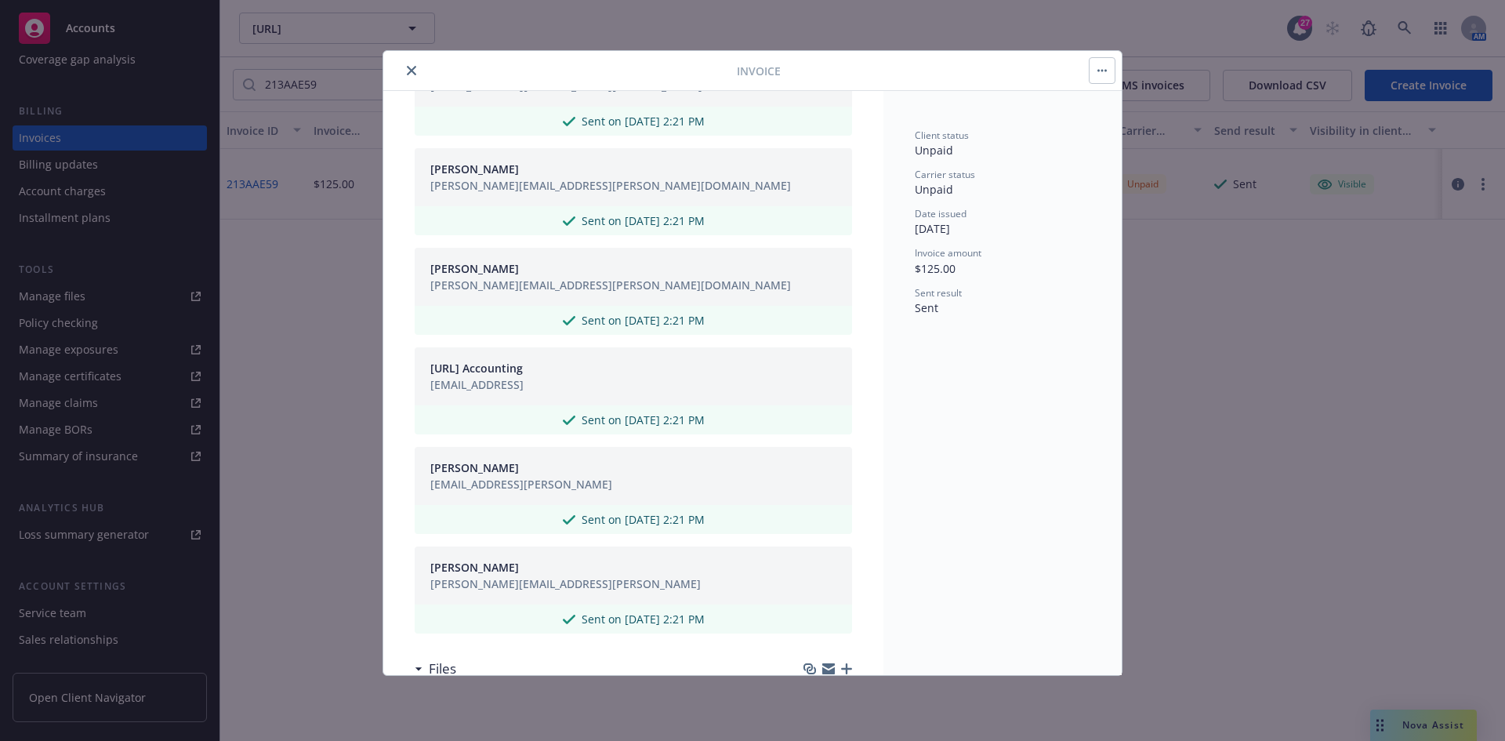
scroll to position [706, 0]
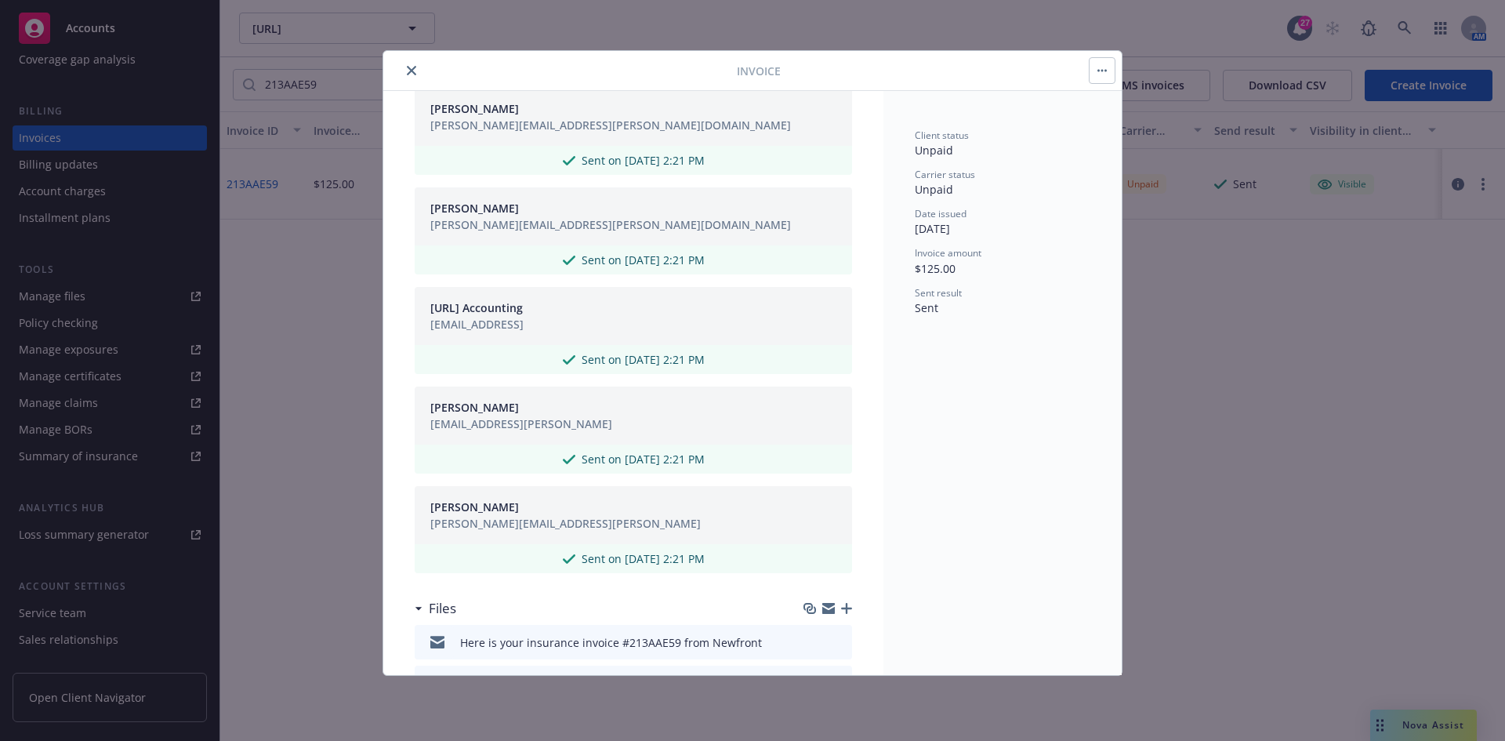
click at [456, 525] on div "lynna.huang@247.ai" at bounding box center [565, 523] width 270 height 16
copy div "lynna.huang@247.ai"
click at [478, 427] on div "amarnath.sarangi@247.ai" at bounding box center [521, 424] width 182 height 16
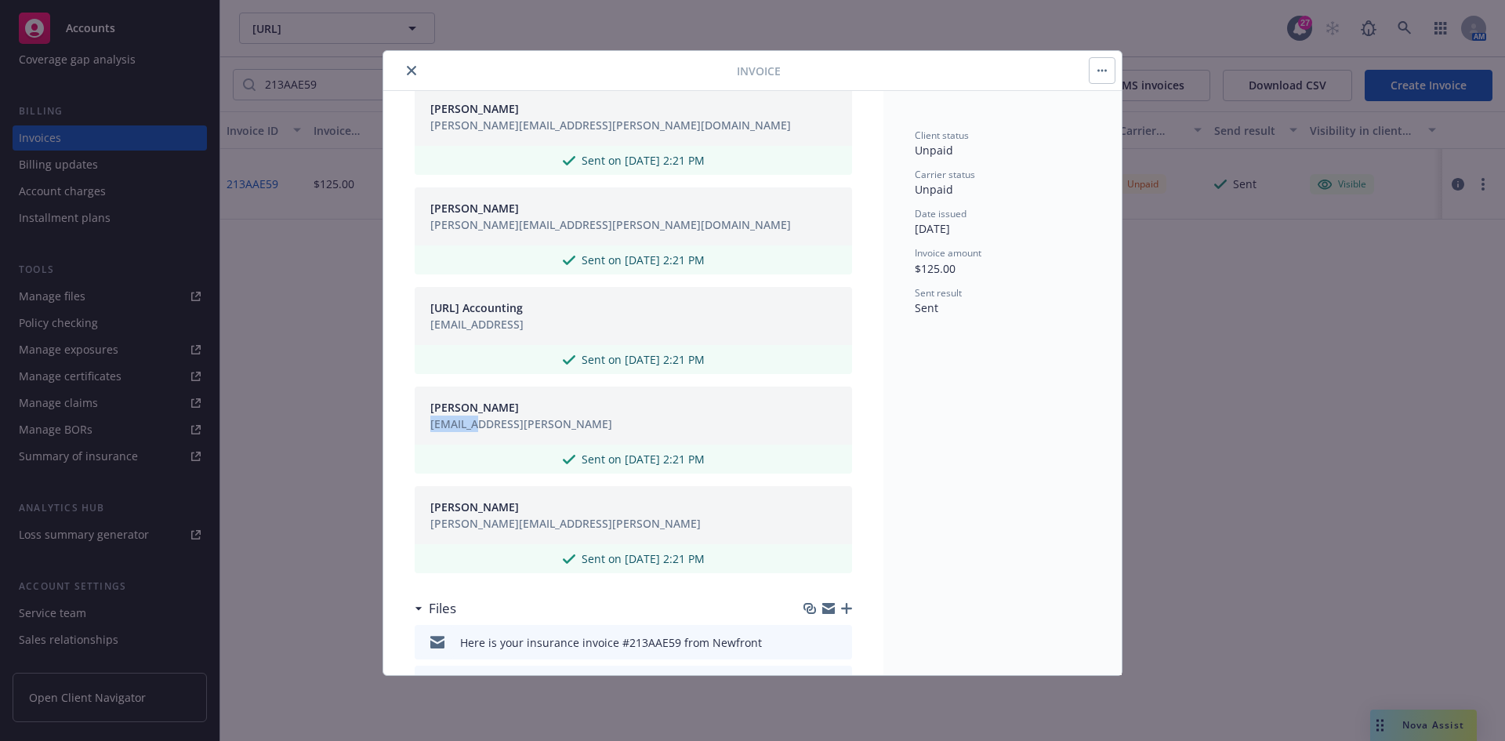
click at [478, 427] on div "amarnath.sarangi@247.ai" at bounding box center [521, 424] width 182 height 16
copy div "amarnath.sarangi@247.ai"
click at [466, 323] on div "247usap@247.ai" at bounding box center [476, 324] width 93 height 16
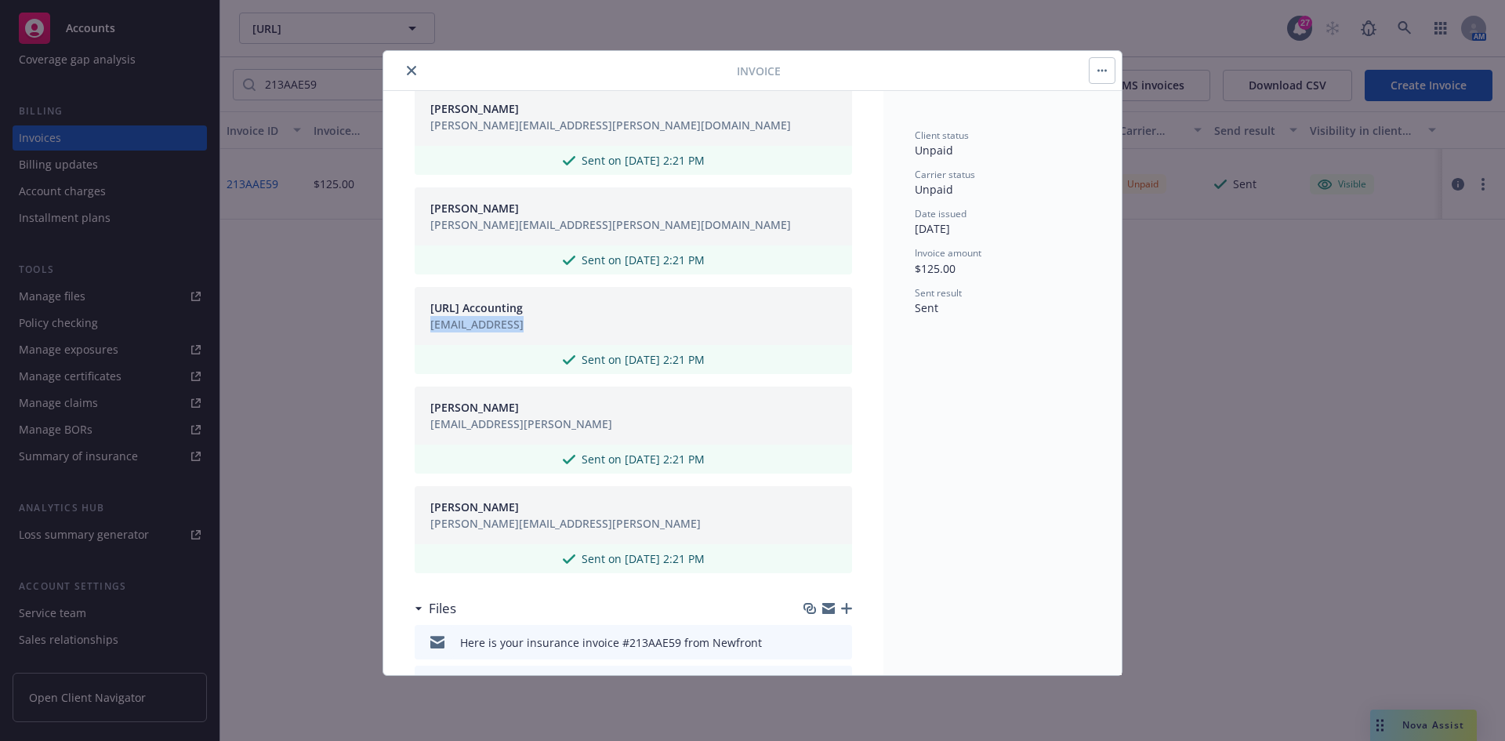
click at [466, 323] on div "247usap@247.ai" at bounding box center [476, 324] width 93 height 16
copy div "247usap@247.ai"
click at [405, 70] on button "close" at bounding box center [411, 70] width 19 height 19
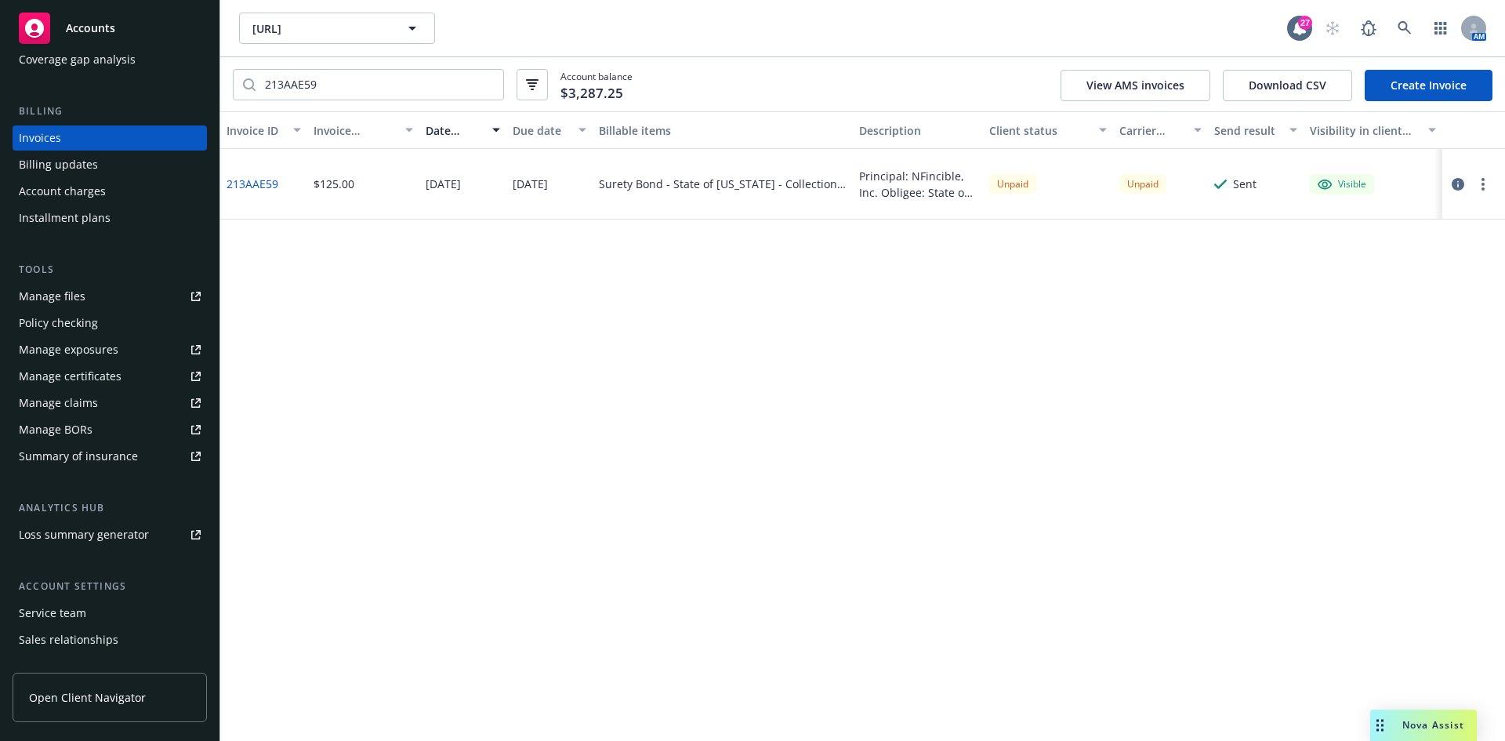
click at [122, 39] on div "Accounts" at bounding box center [110, 28] width 182 height 31
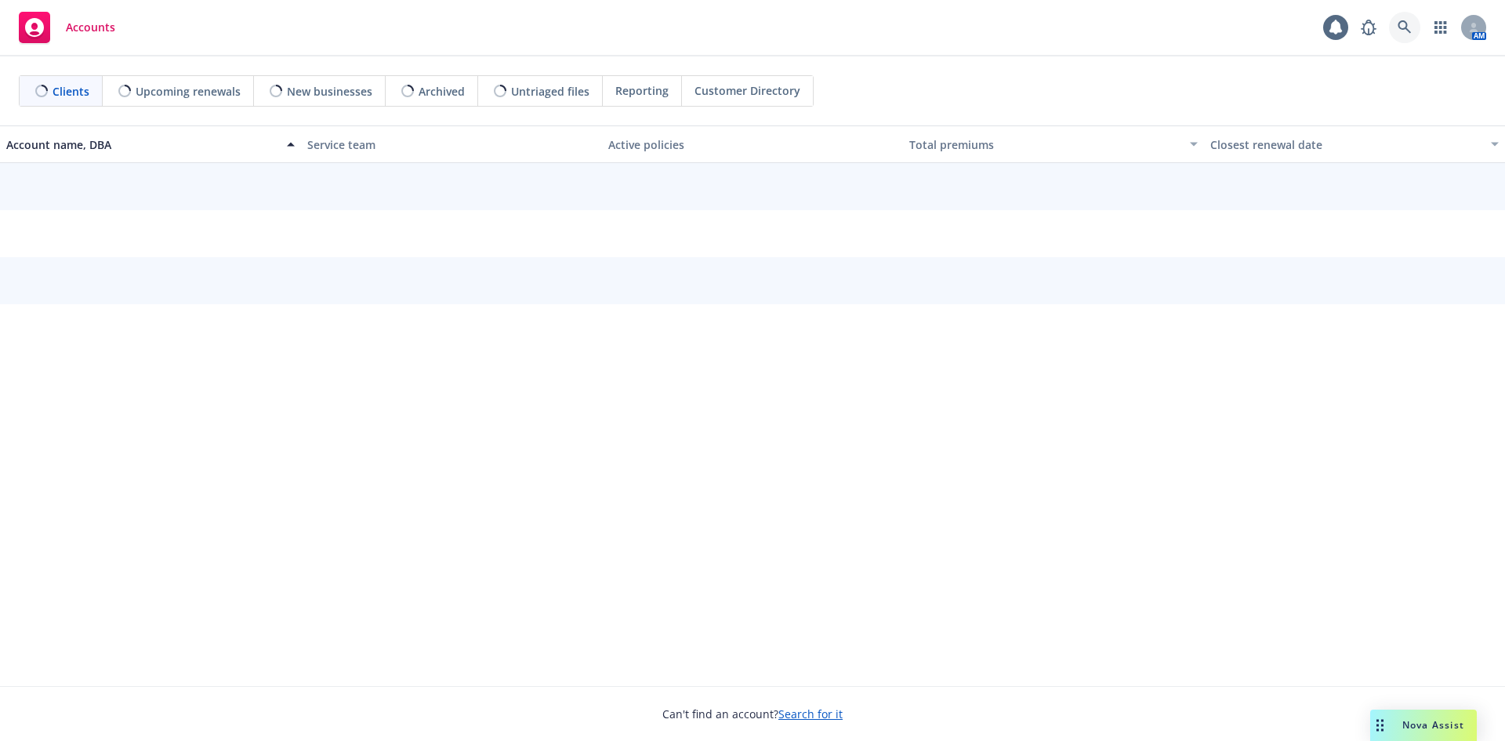
click at [1401, 30] on icon at bounding box center [1405, 27] width 14 height 14
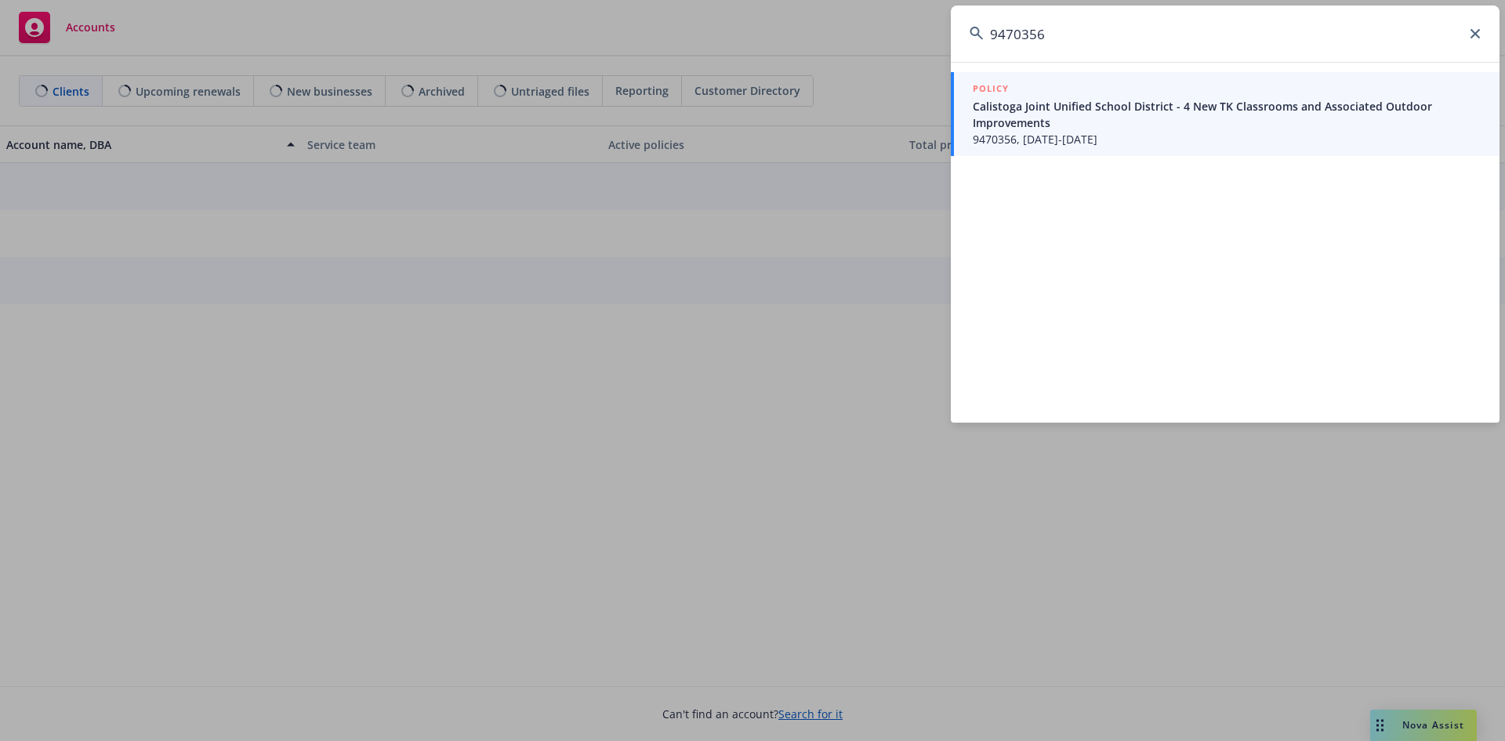
type input "9470356"
click at [1000, 118] on span "Calistoga Joint Unified School District - 4 New TK Classrooms and Associated Ou…" at bounding box center [1227, 114] width 508 height 33
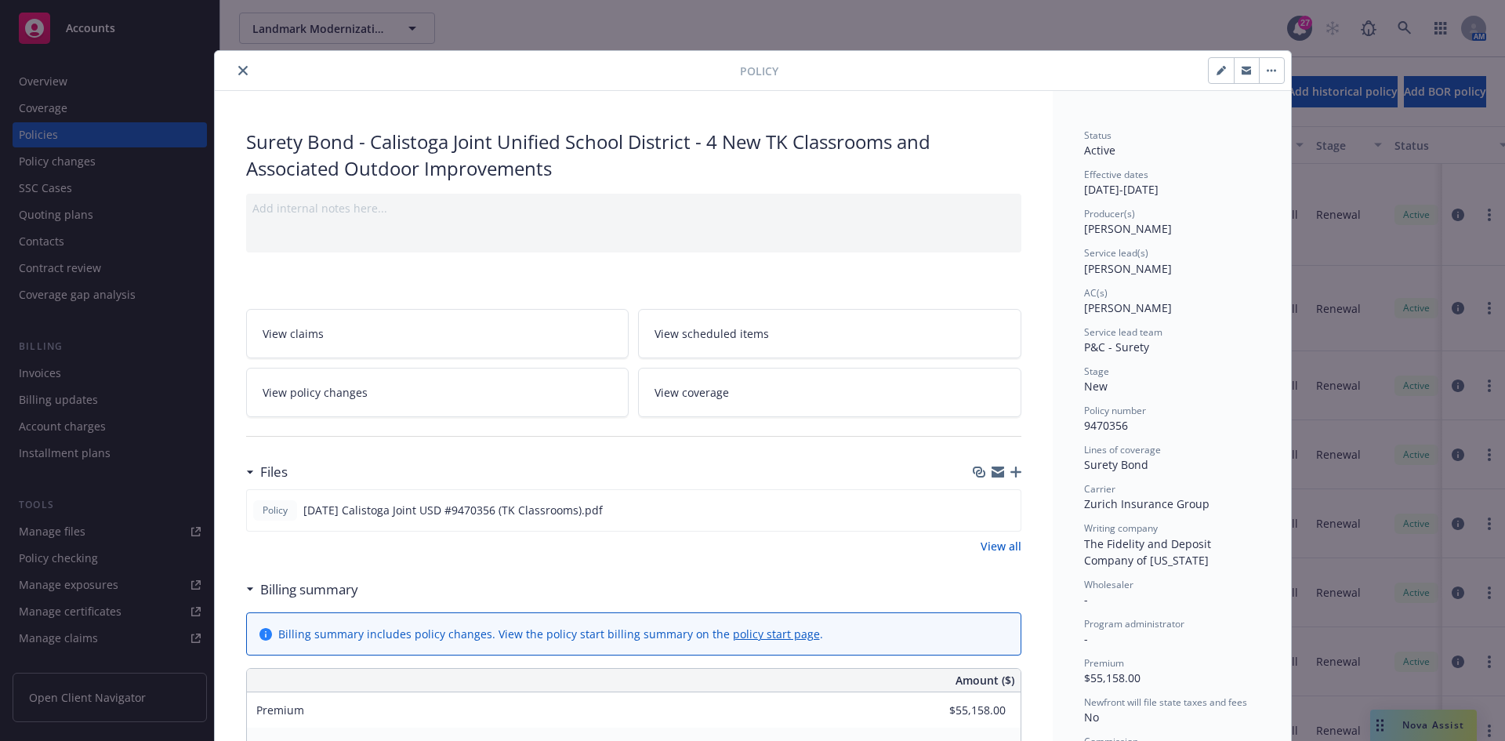
click at [1011, 474] on icon "button" at bounding box center [1016, 472] width 11 height 11
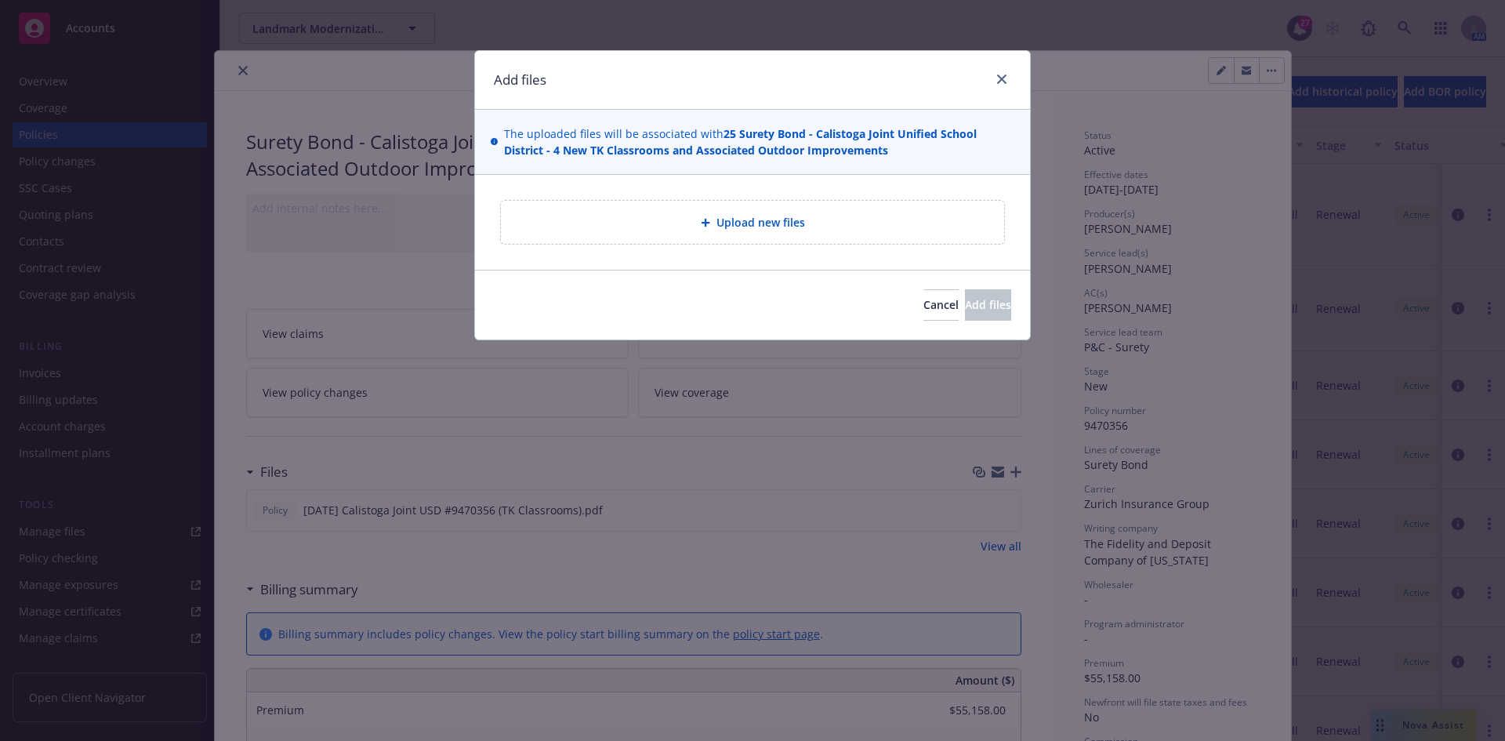
type textarea "x"
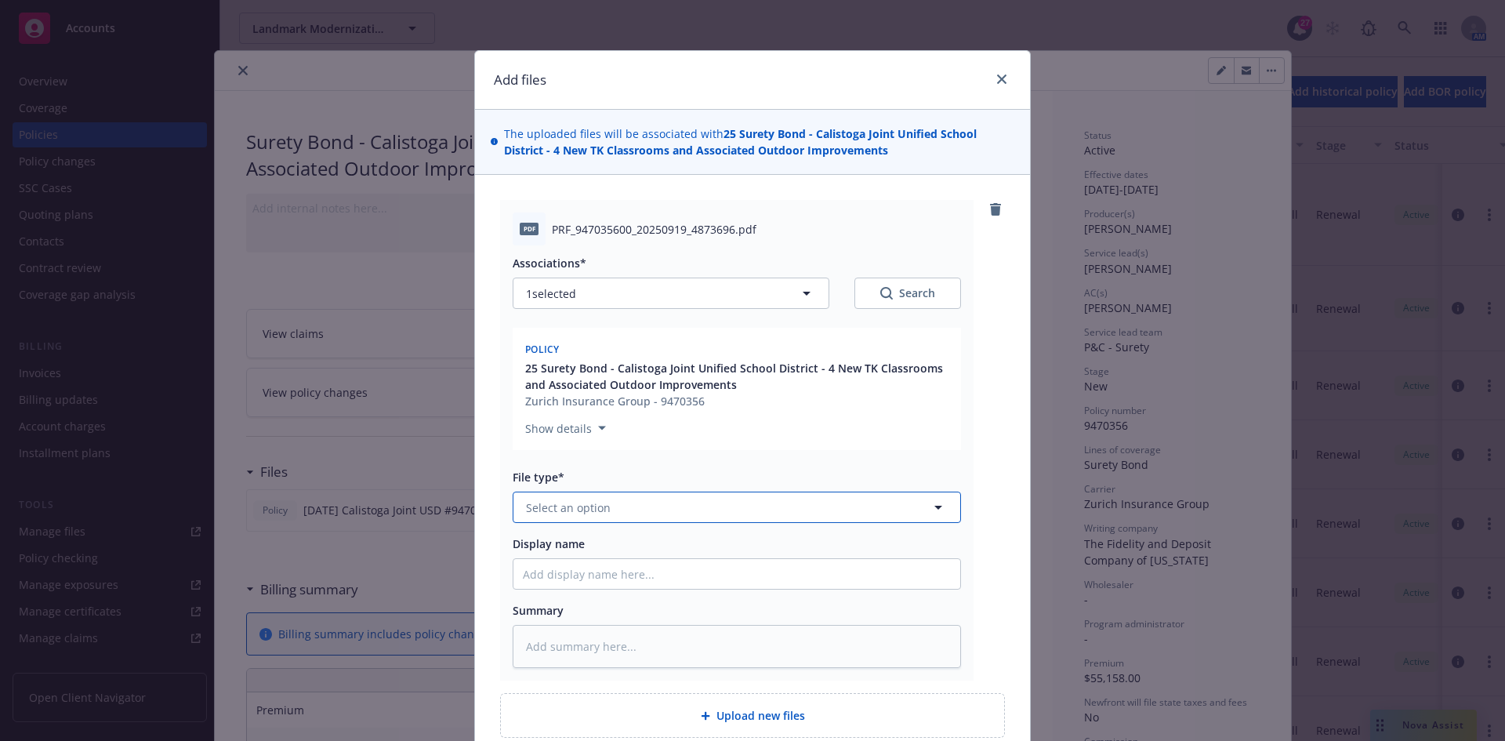
click at [601, 498] on button "Select an option" at bounding box center [737, 507] width 448 height 31
type input "Invoic"
click at [584, 614] on div "Invoice - Newfront Invoice - Third Party" at bounding box center [737, 571] width 448 height 85
click at [585, 601] on div "Invoice - Third Party" at bounding box center [582, 592] width 118 height 23
click at [561, 563] on input "Display name" at bounding box center [737, 574] width 447 height 30
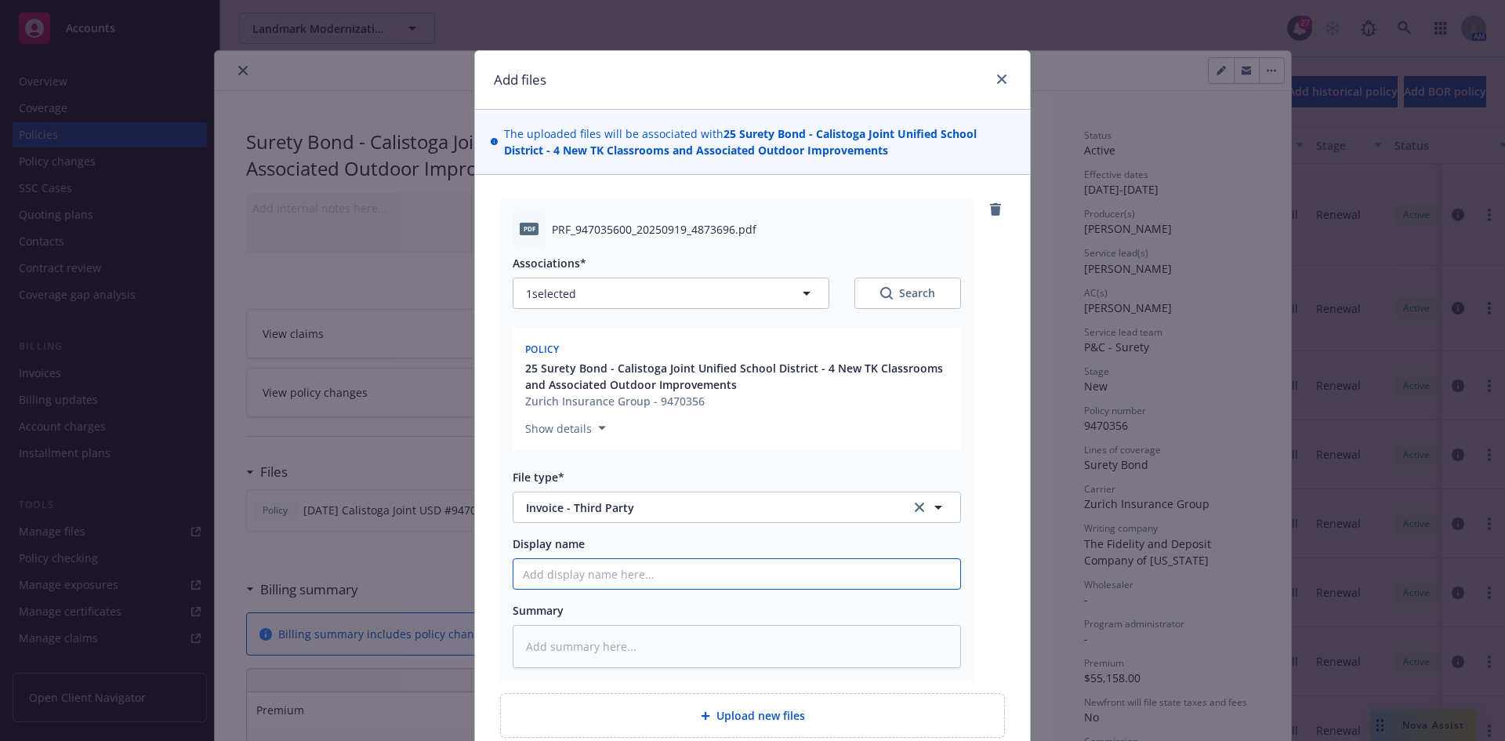
type textarea "x"
type input "Z"
type textarea "x"
type input "Zu"
type textarea "x"
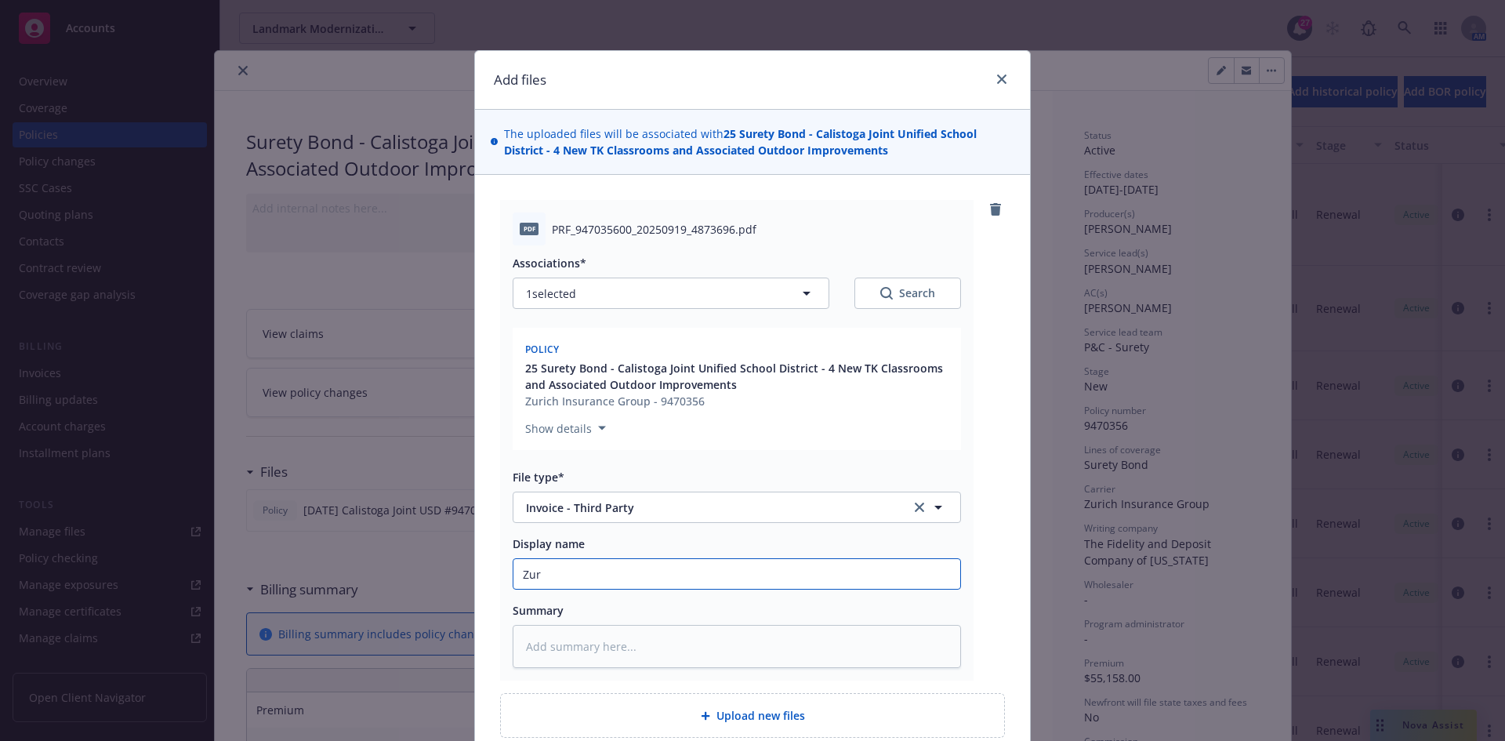
type input "Zuri"
type textarea "x"
type input "Zuric"
type textarea "x"
type input "Zurich"
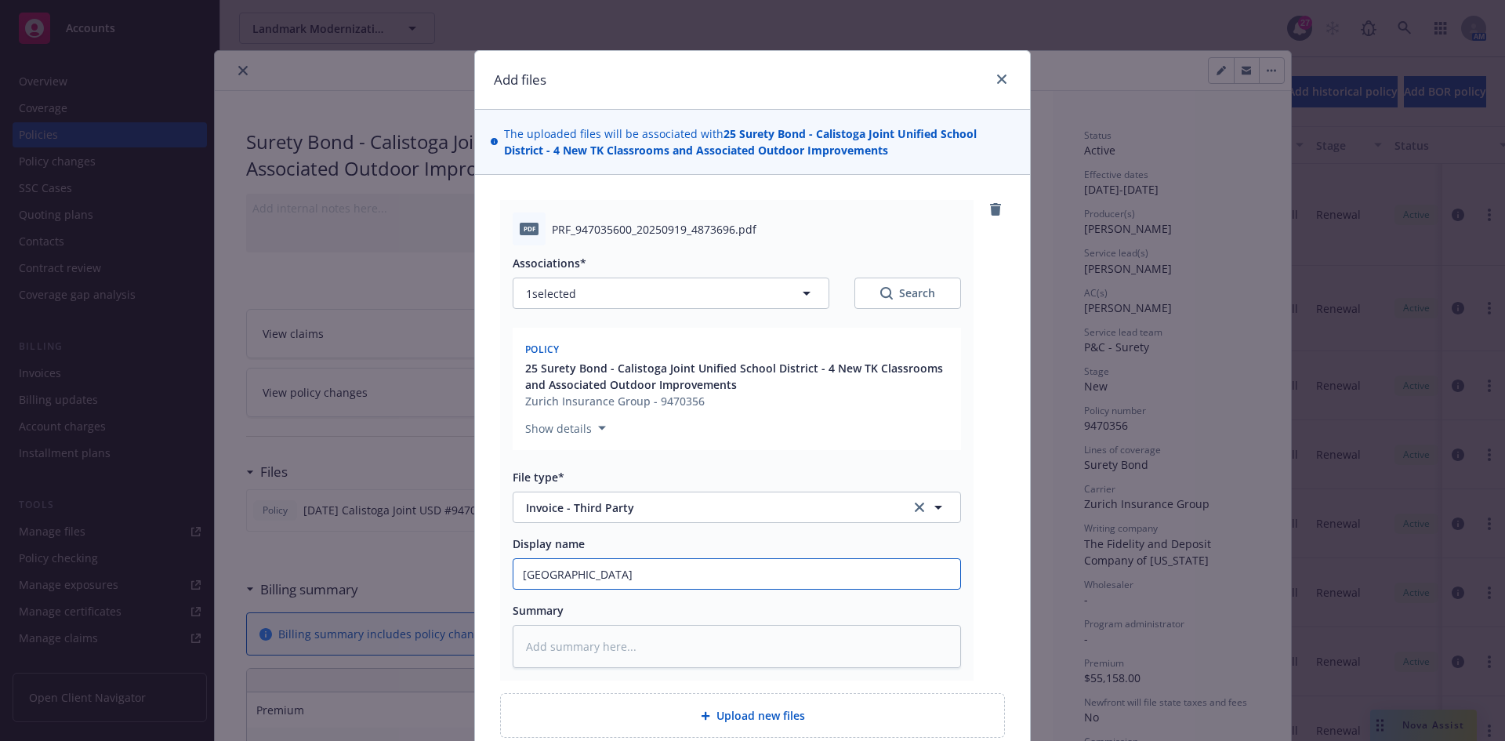
type textarea "x"
type input "Zurich"
type textarea "x"
type input "Zurich I"
type textarea "x"
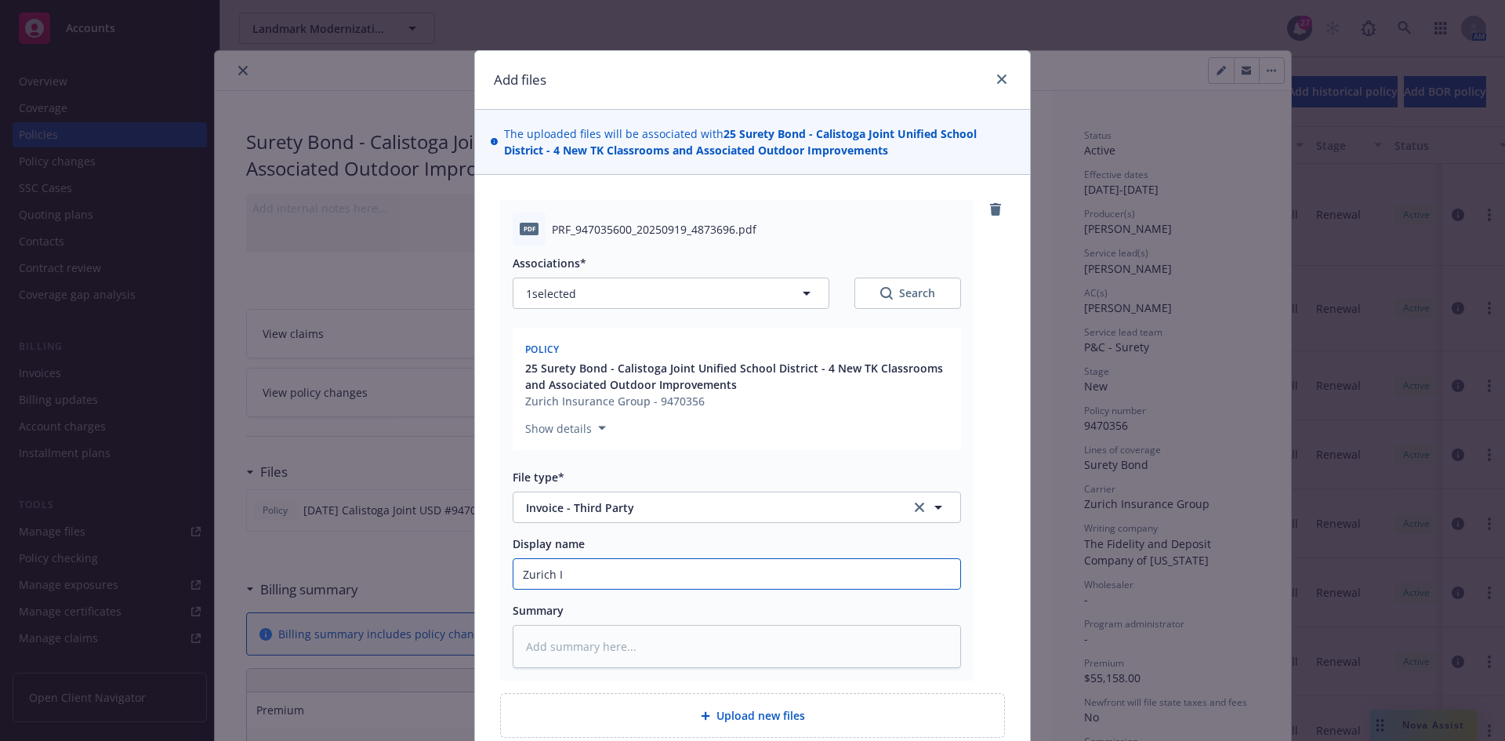
type input "Zurich In"
type textarea "x"
type input "Zurich Inv"
type textarea "x"
type input "Zurich Invo"
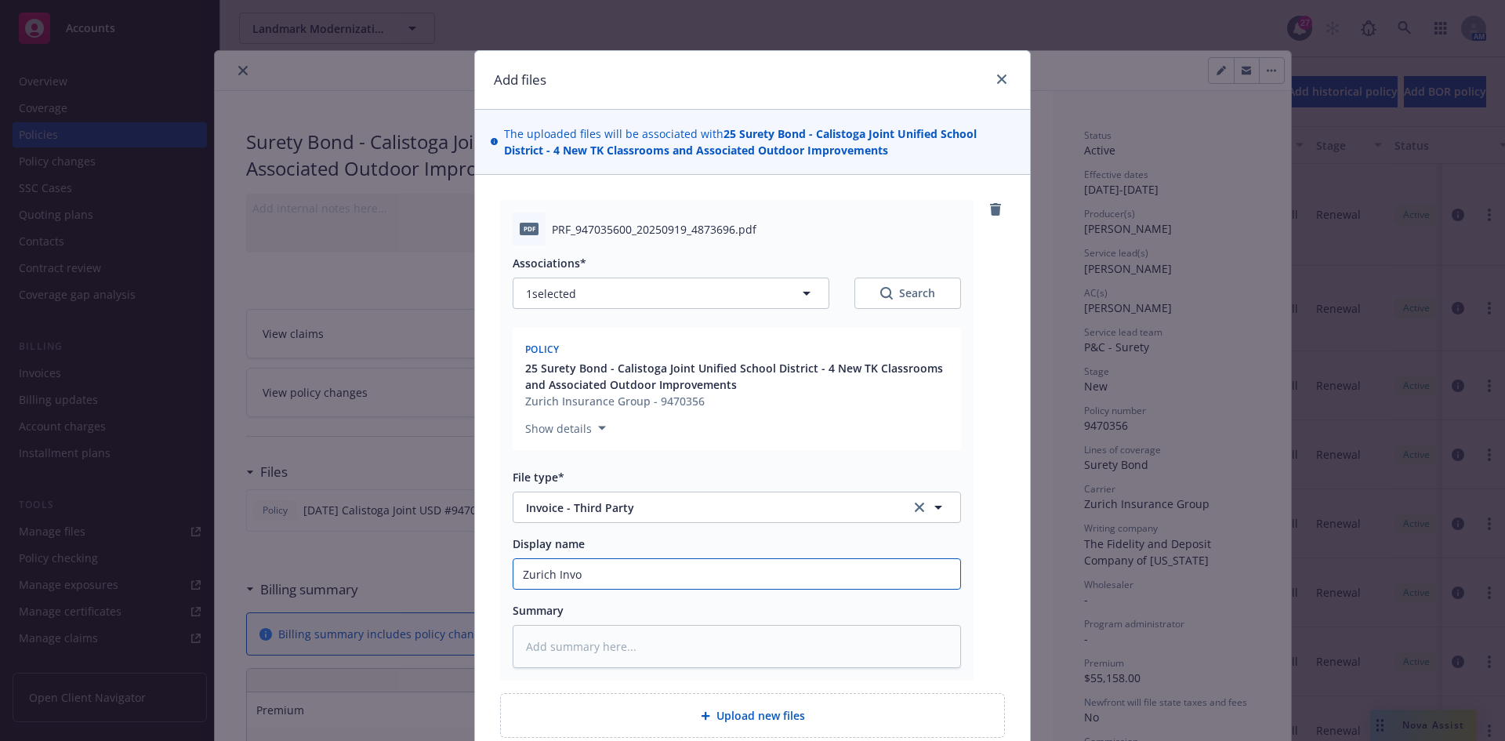
type textarea "x"
type input "Zurich Invoi"
type textarea "x"
type input "Zurich Invoic"
type textarea "x"
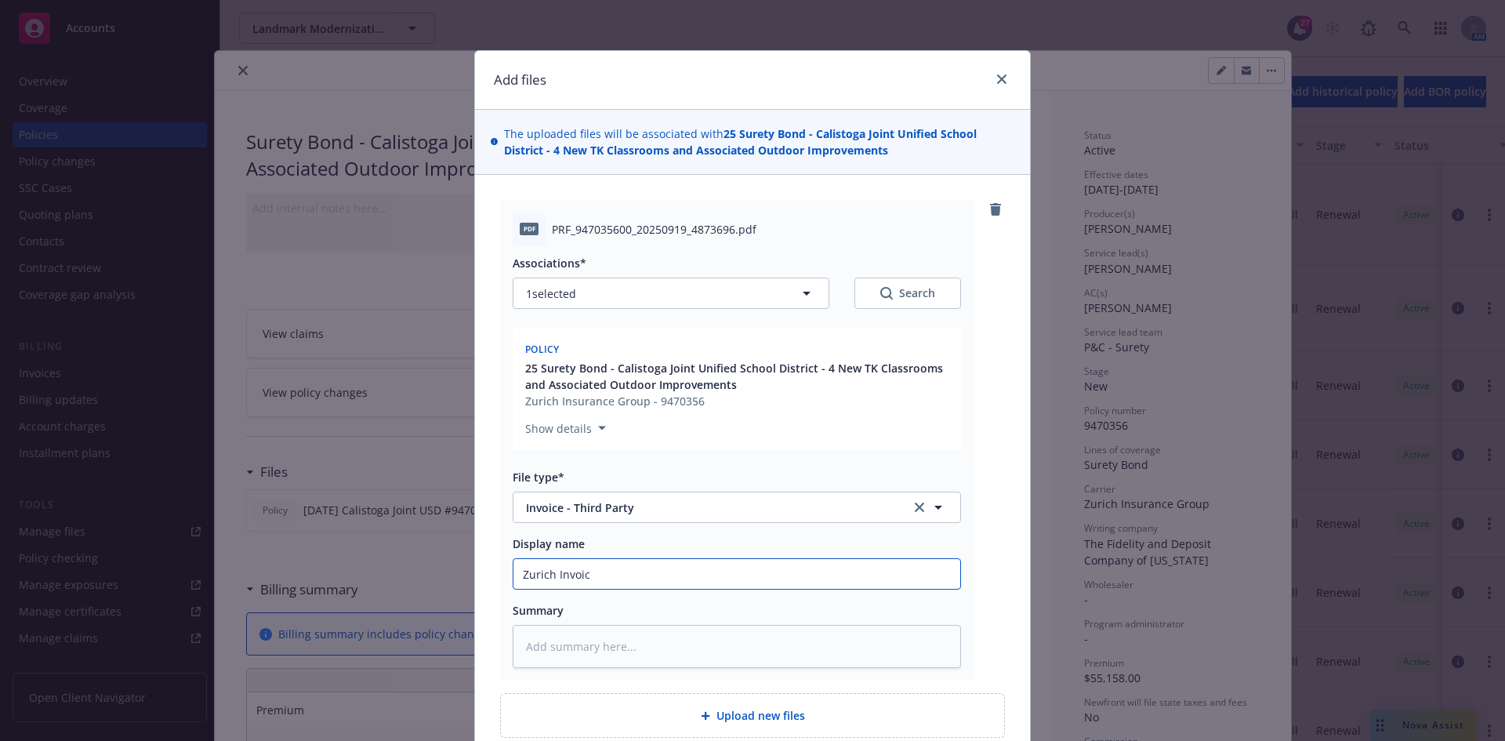
type input "Zurich Invoice"
type textarea "x"
type input "Zurich Invoice"
type textarea "x"
type input "Zurich Invoice B"
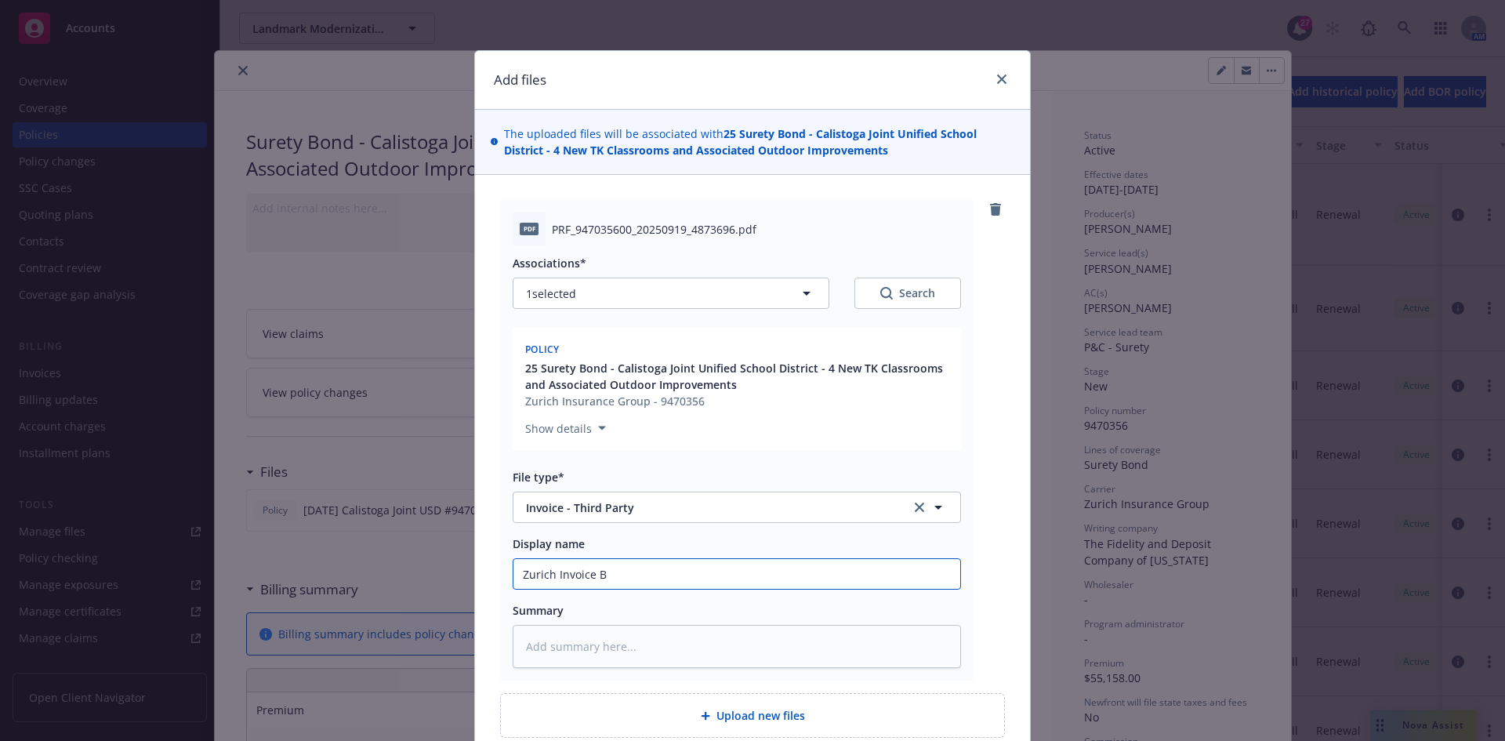
type textarea "x"
type input "Zurich Invoice Bo"
type textarea "x"
type input "Zurich Invoice Bon"
type textarea "x"
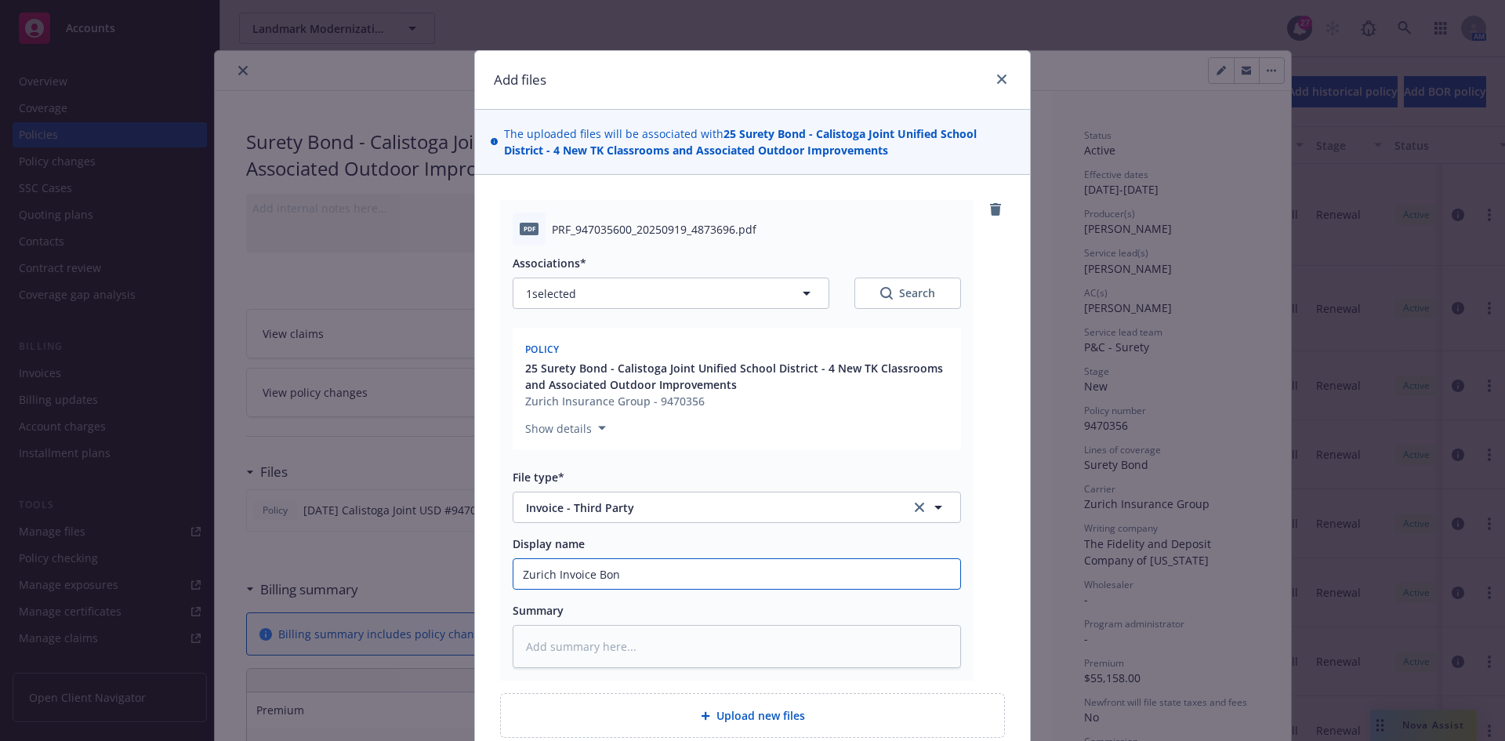
type input "Zurich Invoice Bond"
type textarea "x"
type input "Zurich Invoice Bond"
type textarea "x"
type input "Zurich Invoice Bond #"
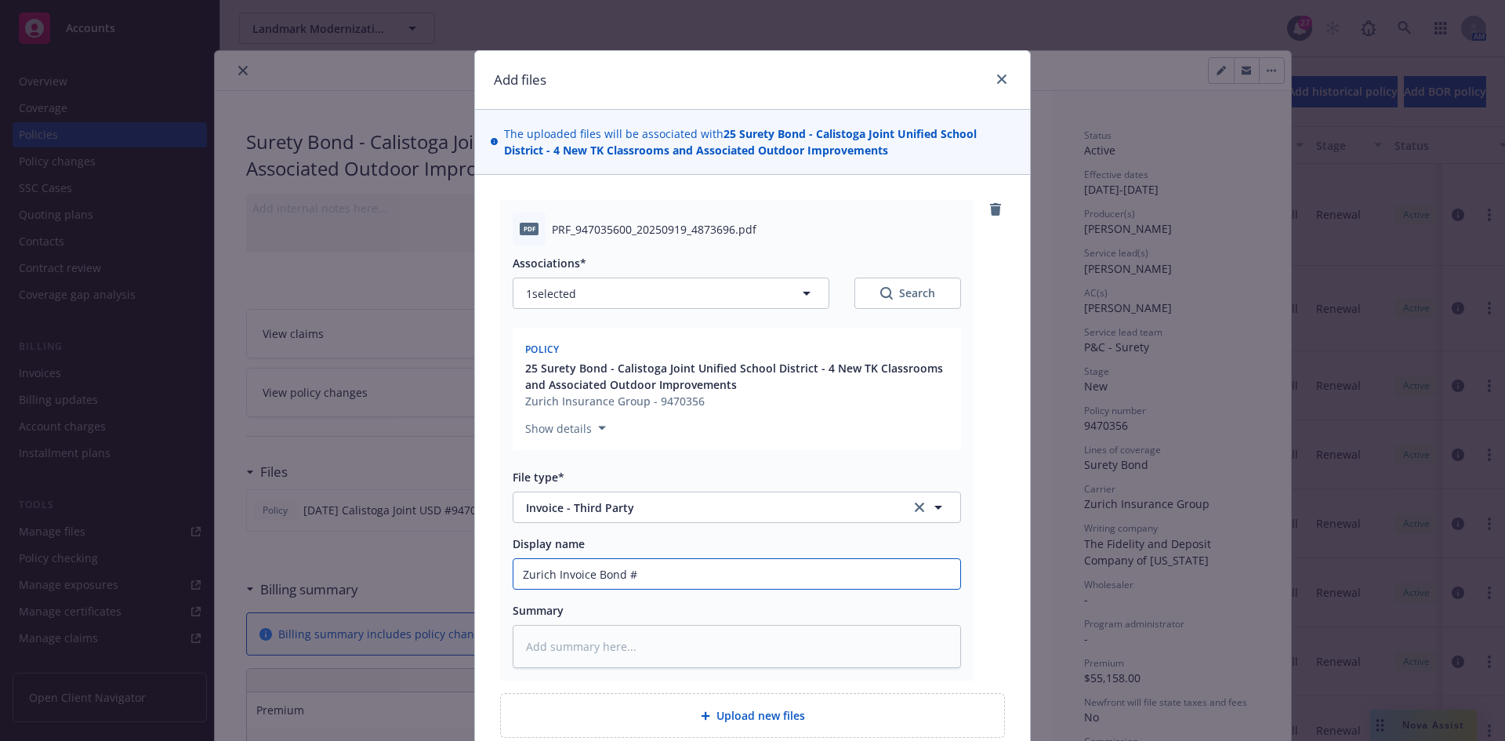
type textarea "x"
type input "Zurich Invoice Bond #9"
type textarea "x"
type input "Zurich Invoice Bond #94"
type textarea "x"
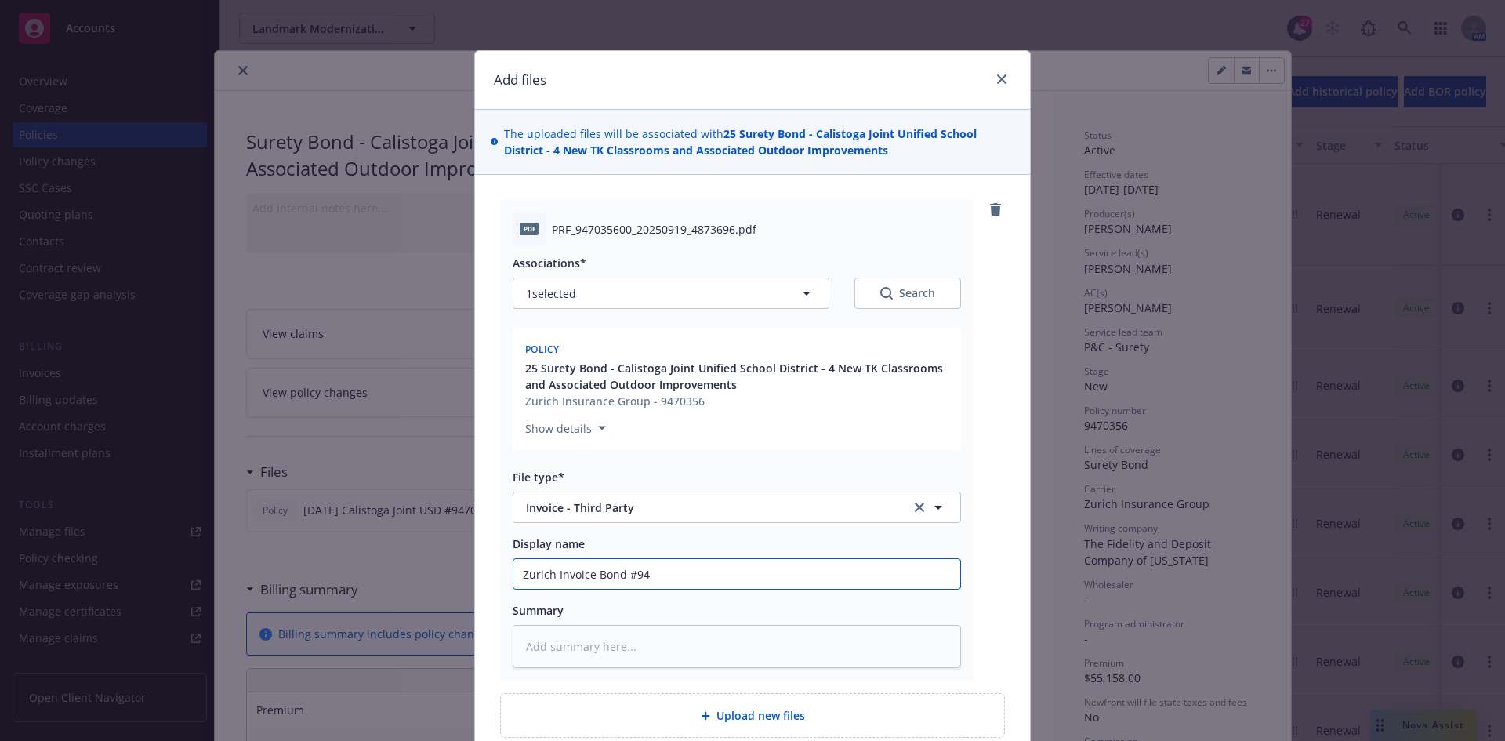
type input "Zurich Invoice Bond #947"
type textarea "x"
type input "Zurich Invoice Bond #9470"
type textarea "x"
type input "Zurich Invoice Bond #94703"
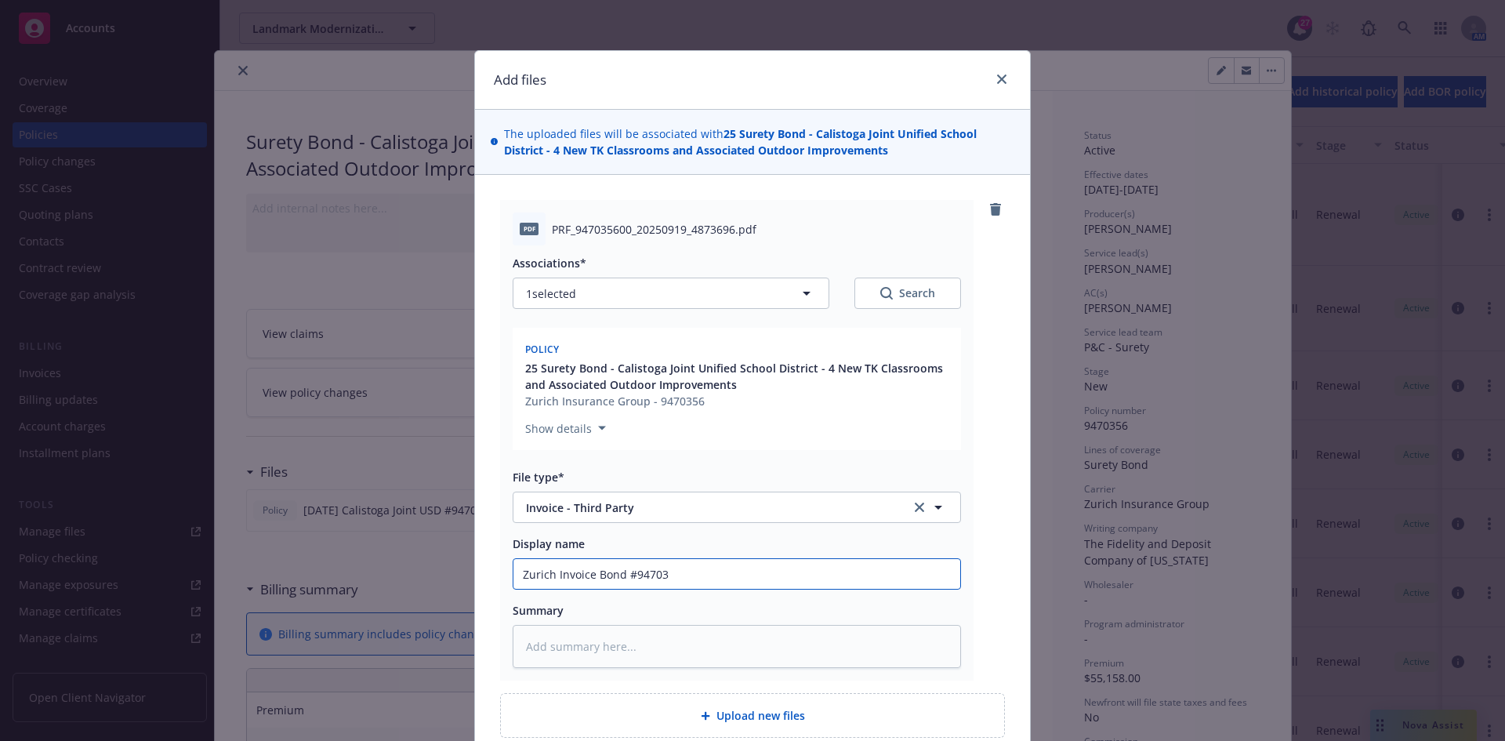
type textarea "x"
type input "Zurich Invoice Bond #947035"
type textarea "x"
type input "Zurich Invoice Bond #9470356"
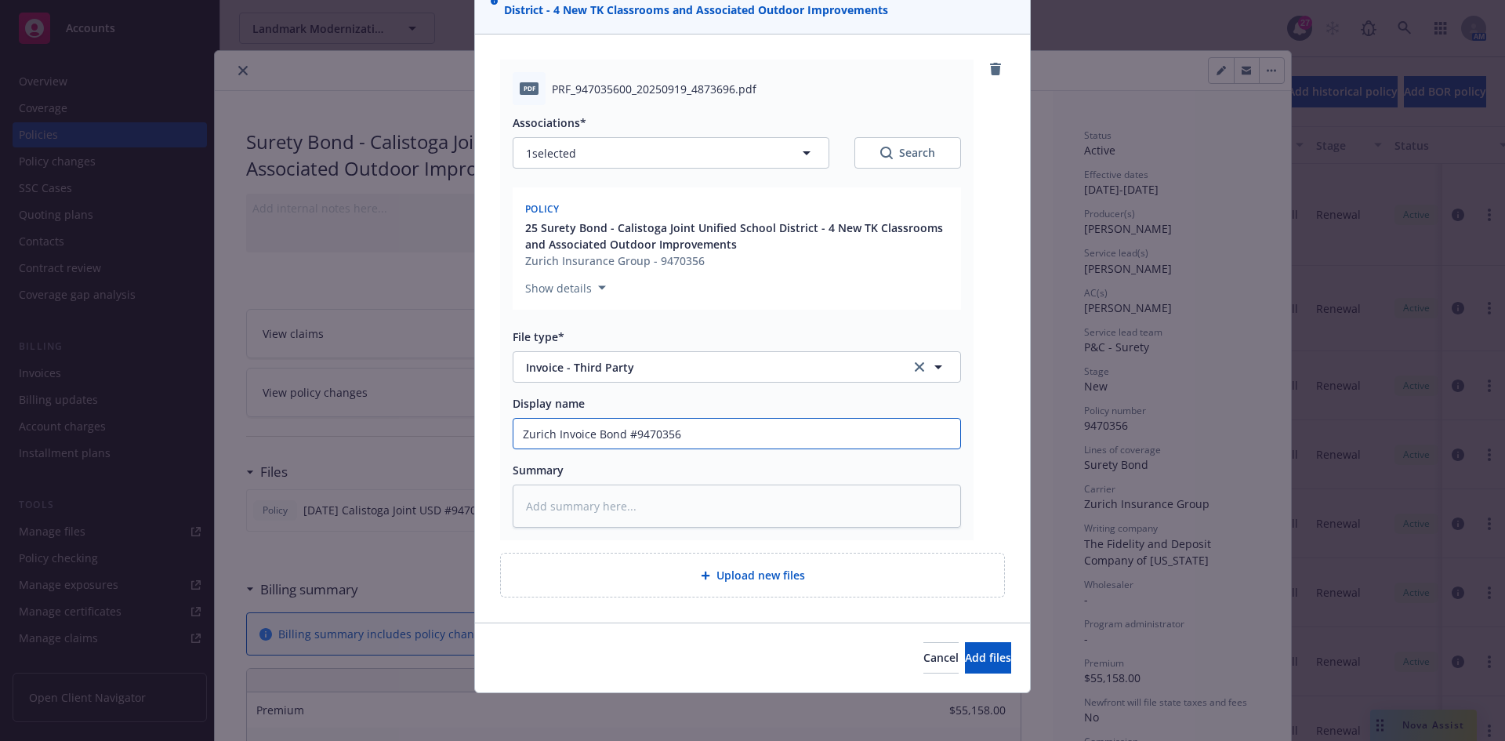
scroll to position [143, 0]
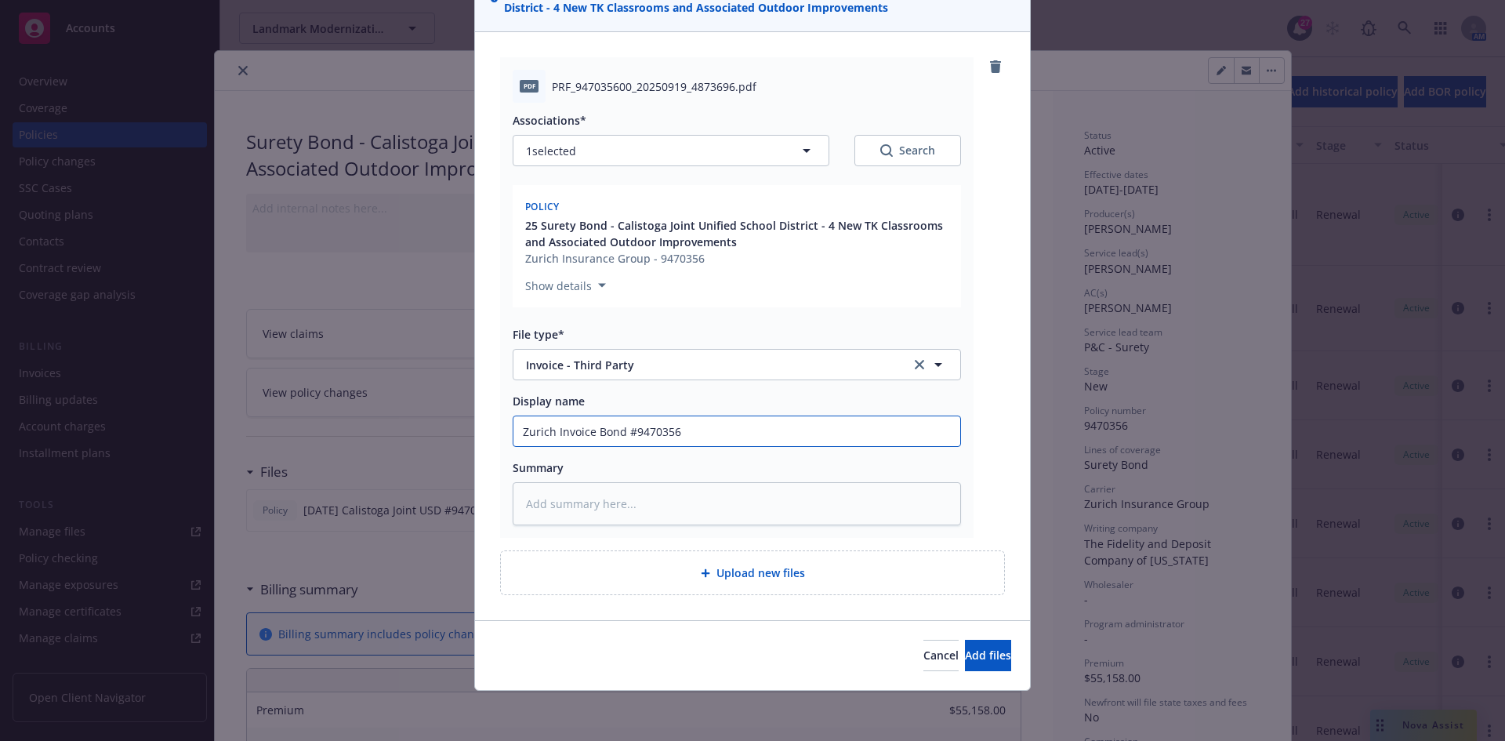
click at [592, 428] on input "Zurich Invoice Bond #9470356" at bounding box center [737, 431] width 447 height 30
type textarea "x"
type input "Zurich Invoice (Bond #9470356"
type textarea "x"
type input "Zurich Invoice (Bond #9470356)"
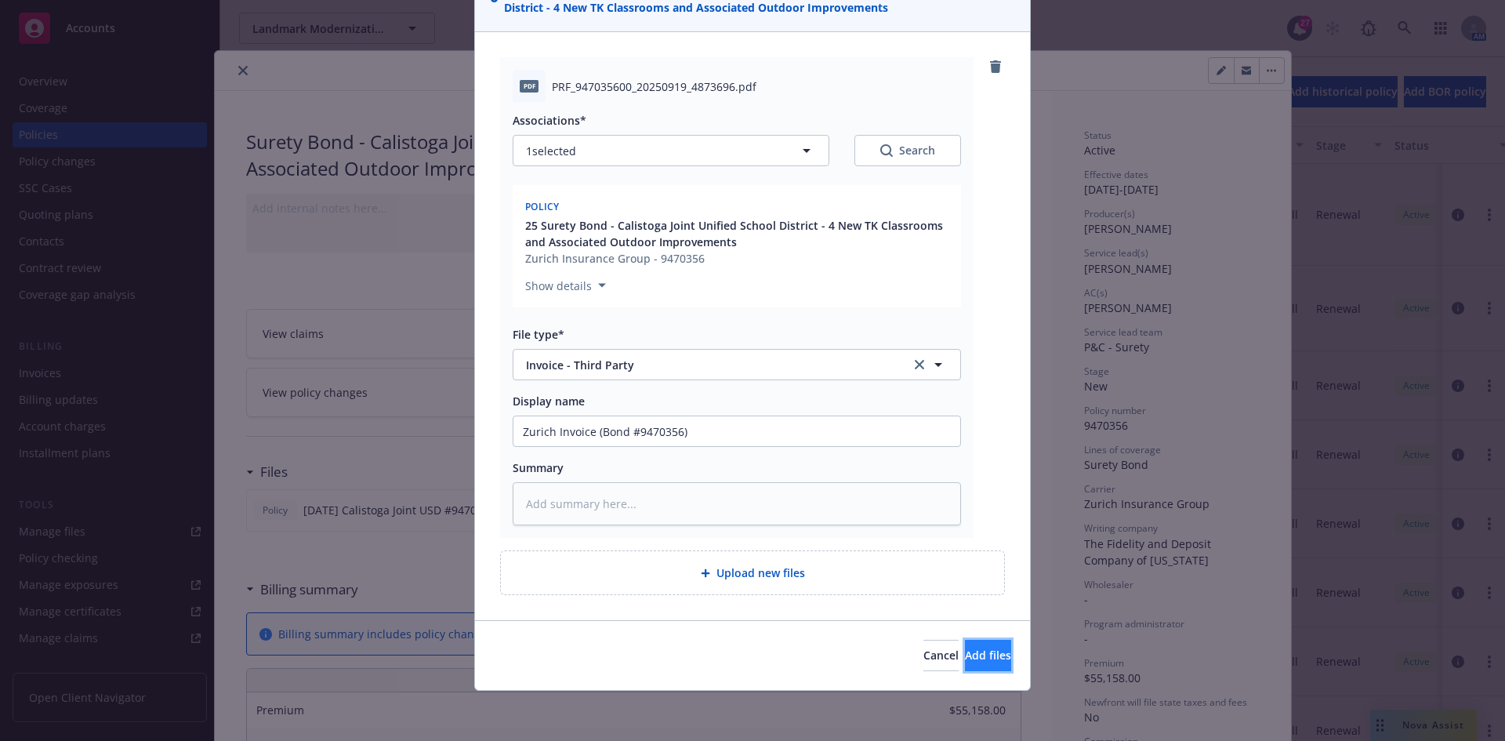
click at [965, 653] on span "Add files" at bounding box center [988, 655] width 46 height 15
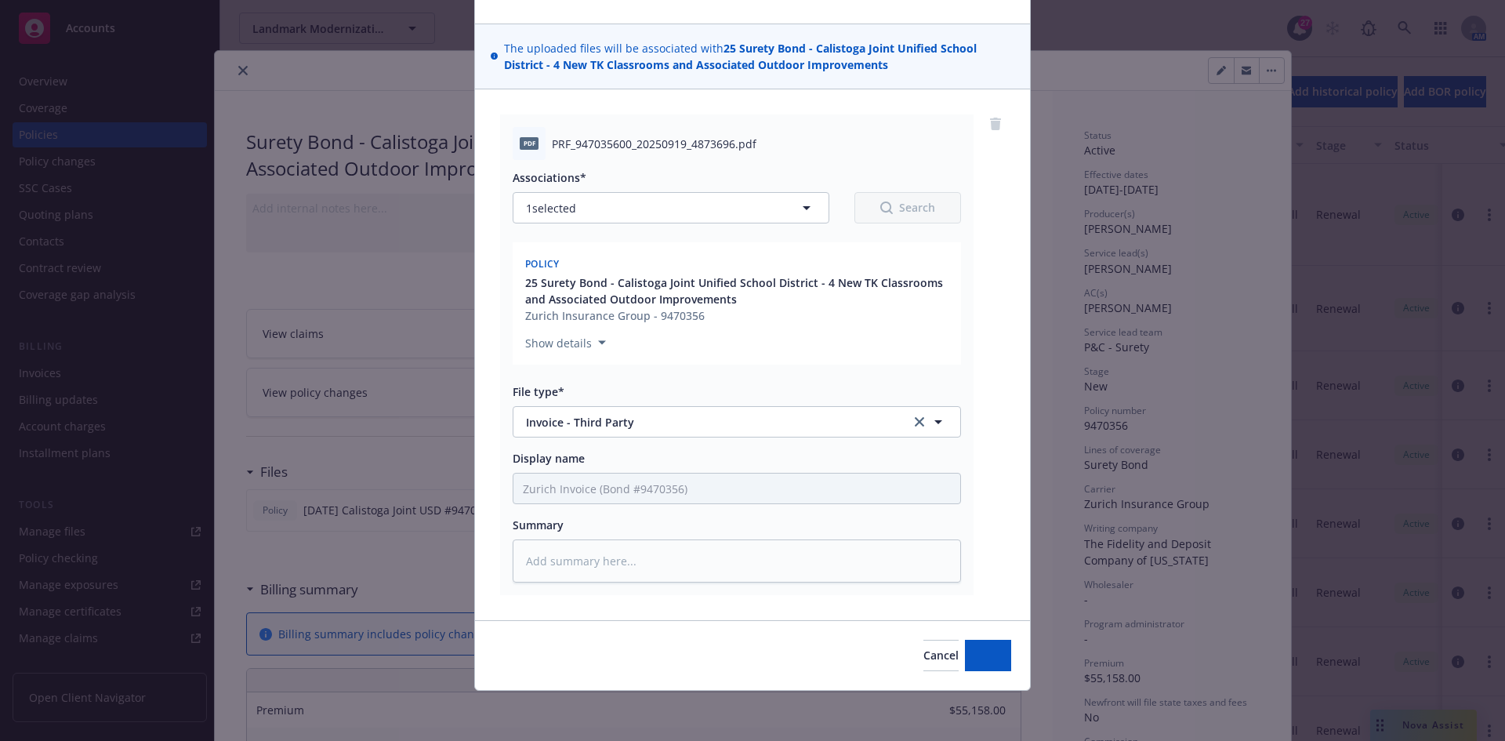
scroll to position [85, 0]
type textarea "x"
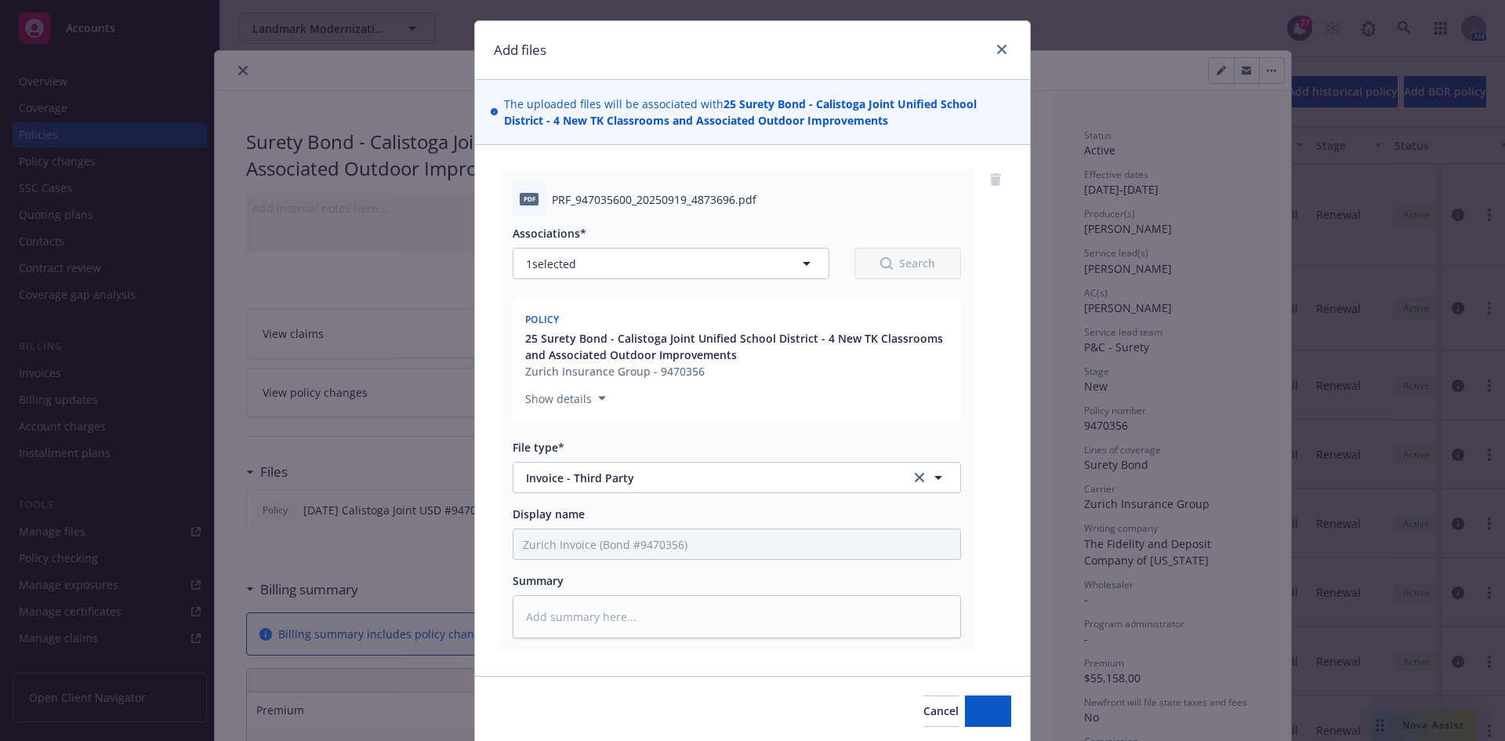
scroll to position [0, 0]
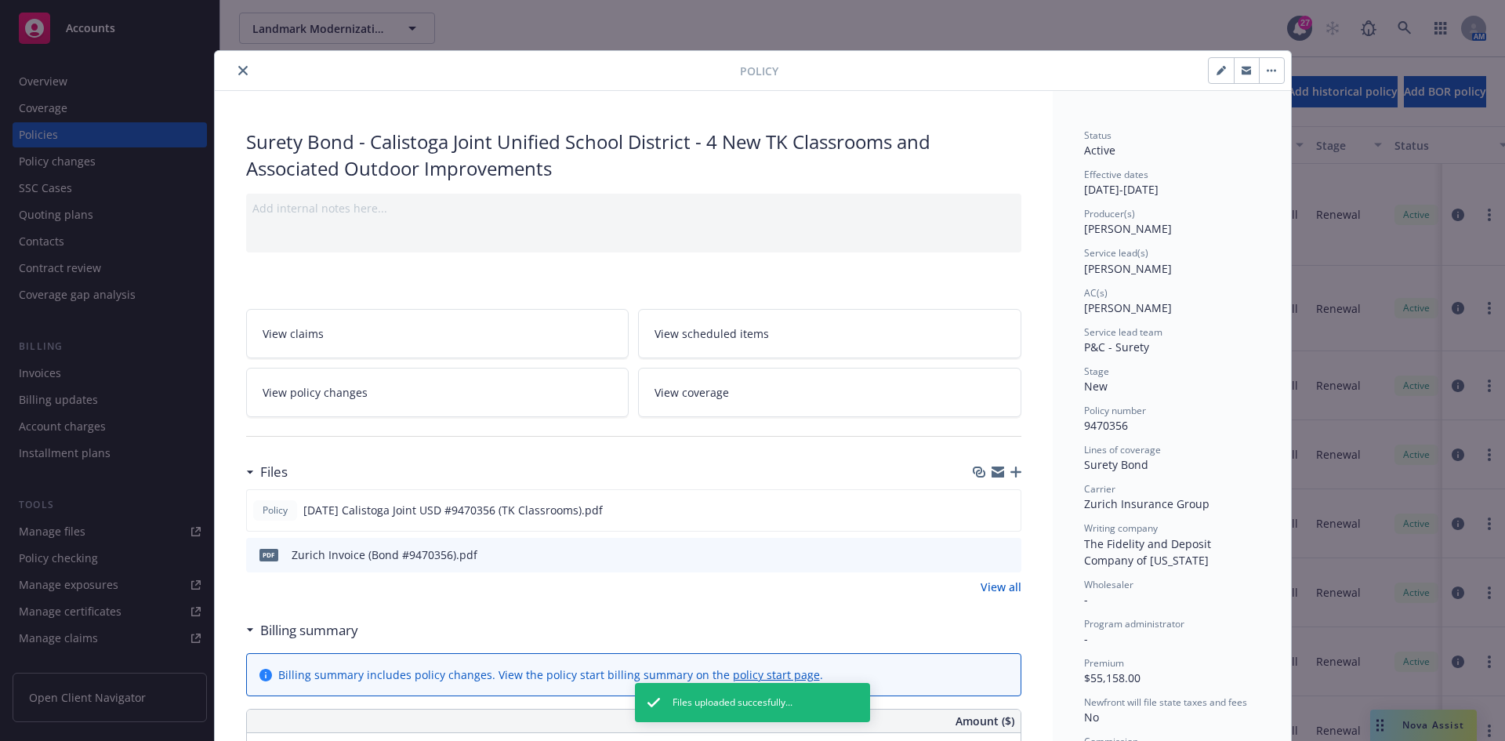
click at [238, 74] on icon "close" at bounding box center [242, 70] width 9 height 9
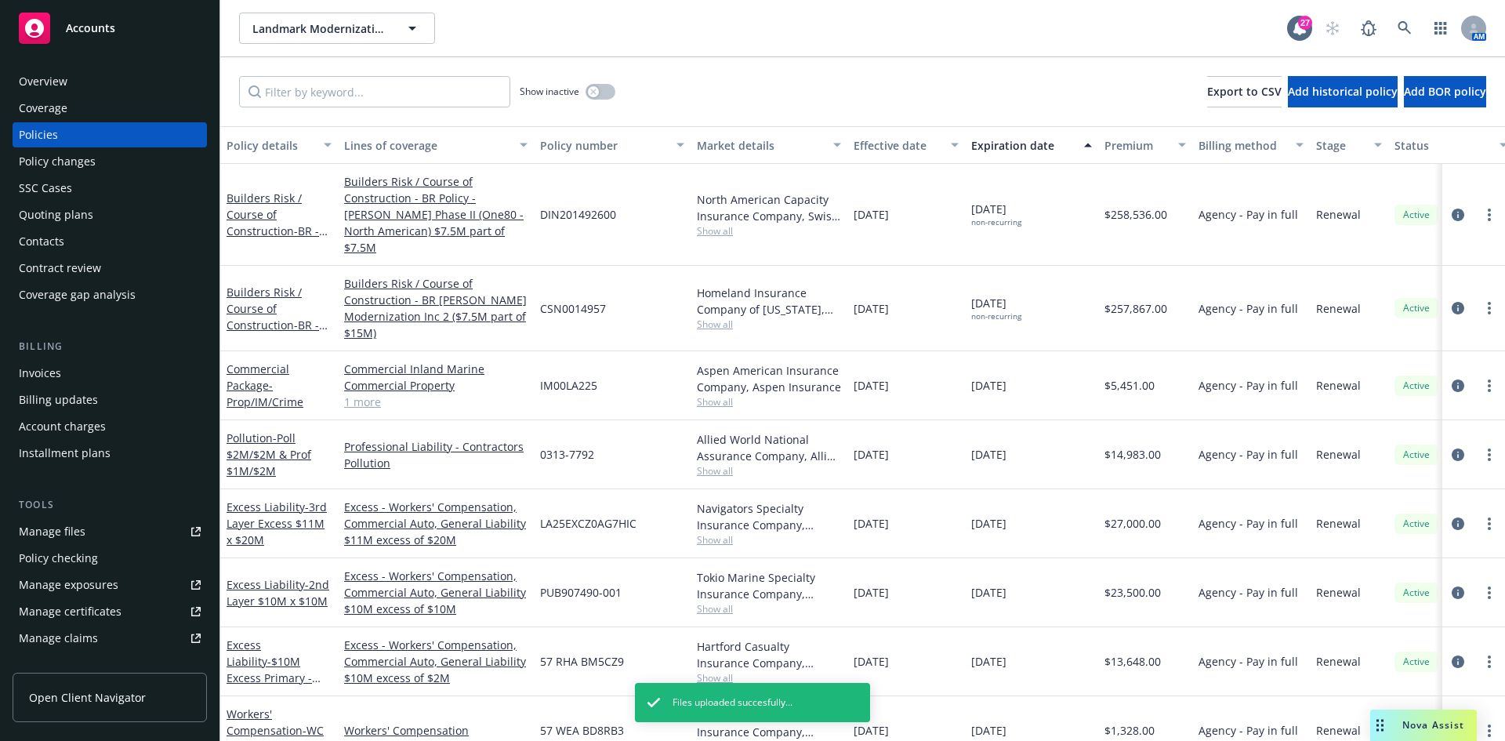
click at [42, 360] on div "Billing Invoices Billing updates Account charges Installment plans" at bounding box center [110, 402] width 194 height 127
click at [38, 368] on div "Invoices" at bounding box center [40, 373] width 42 height 25
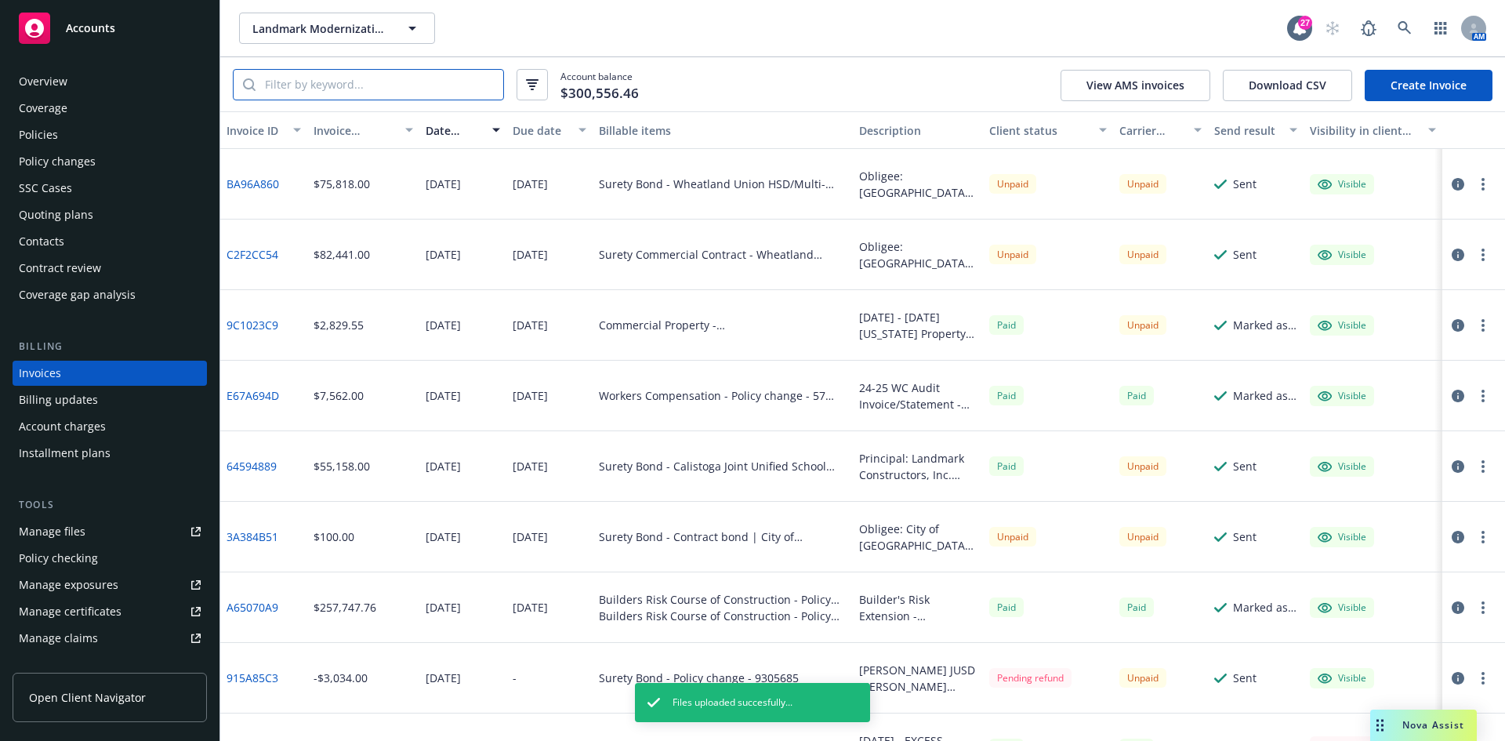
click at [304, 94] on input "search" at bounding box center [380, 85] width 248 height 30
paste input "9470356"
type input "9470356"
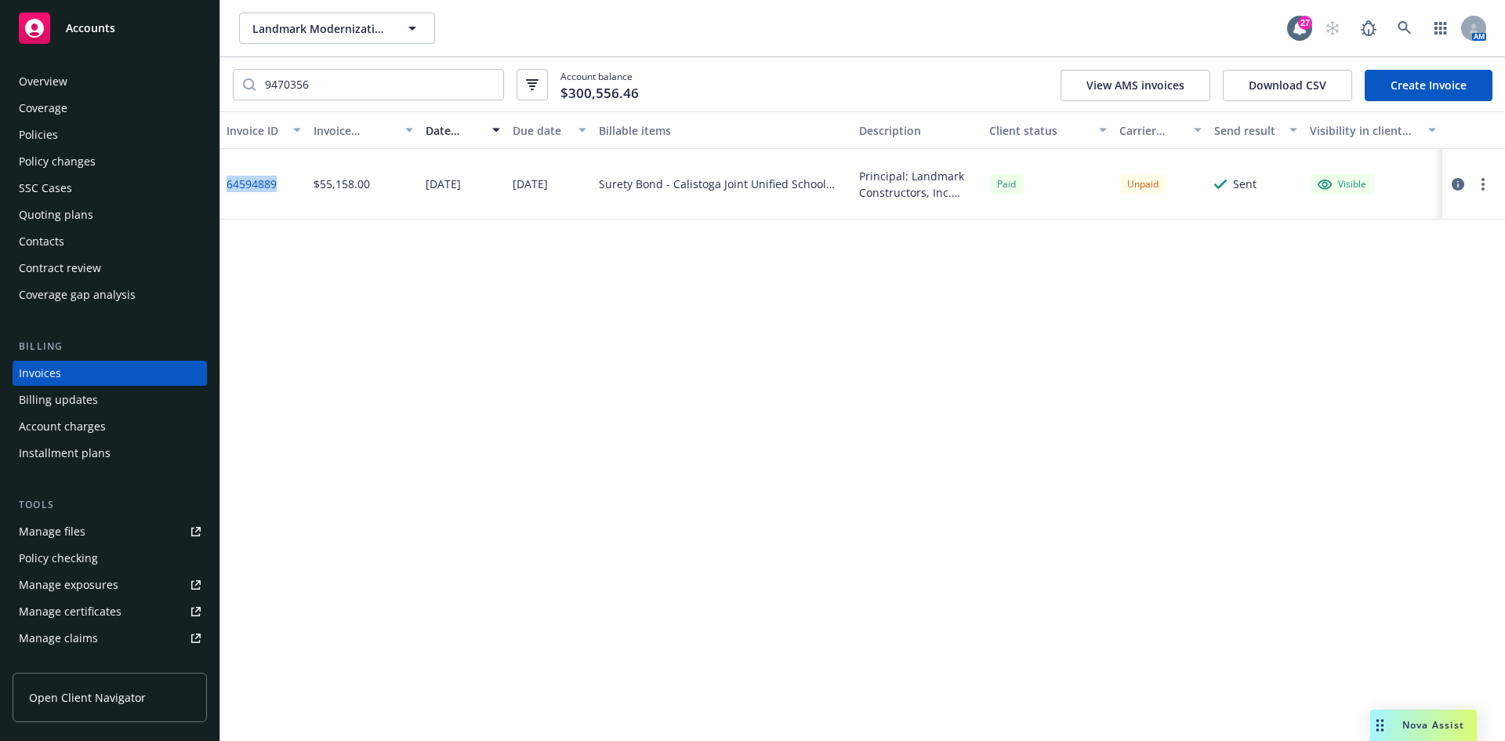
drag, startPoint x: 280, startPoint y: 187, endPoint x: 224, endPoint y: 193, distance: 55.9
click at [224, 193] on div "64594889" at bounding box center [263, 184] width 87 height 71
copy link "64594889"
click at [306, 36] on span "Landmark Modernization Contractors" at bounding box center [320, 28] width 136 height 16
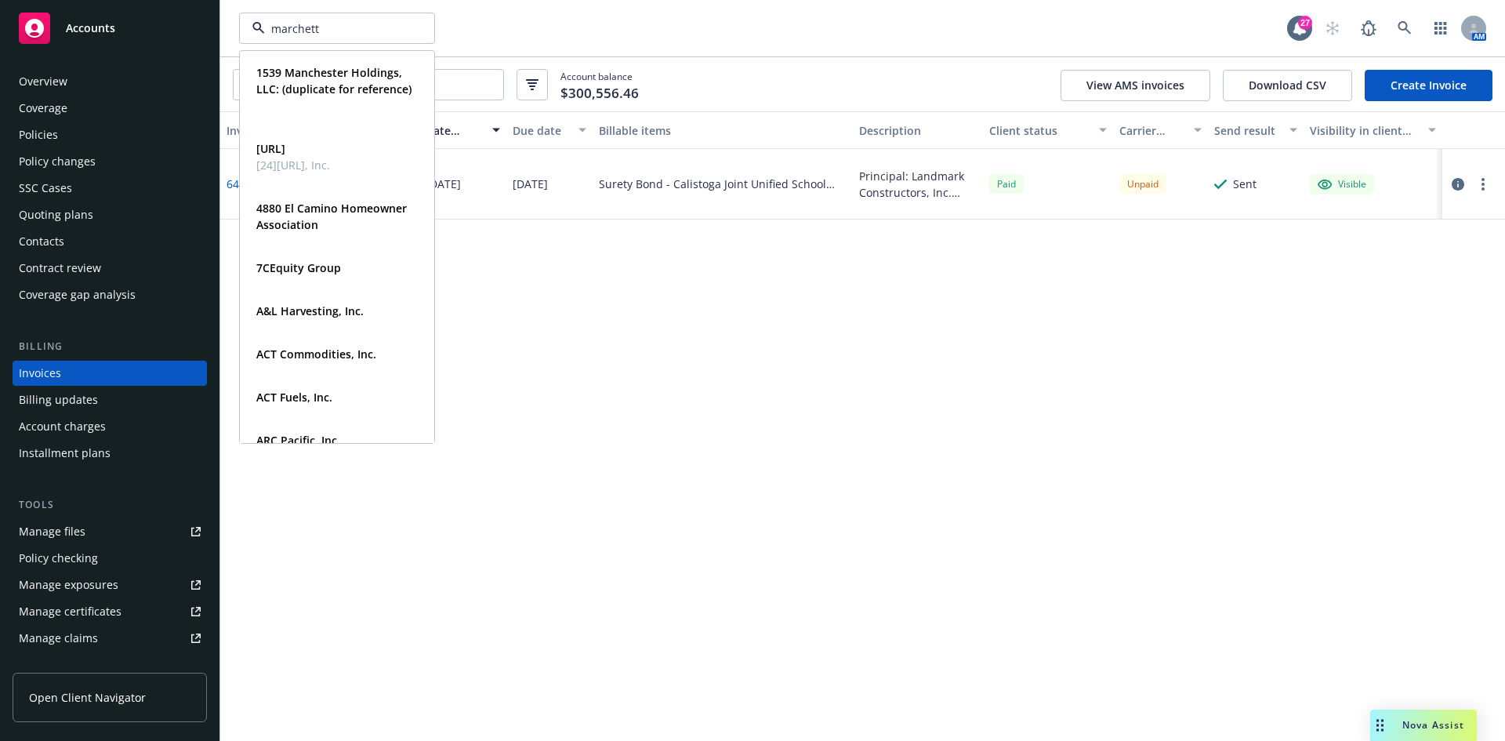
type input "marchetti"
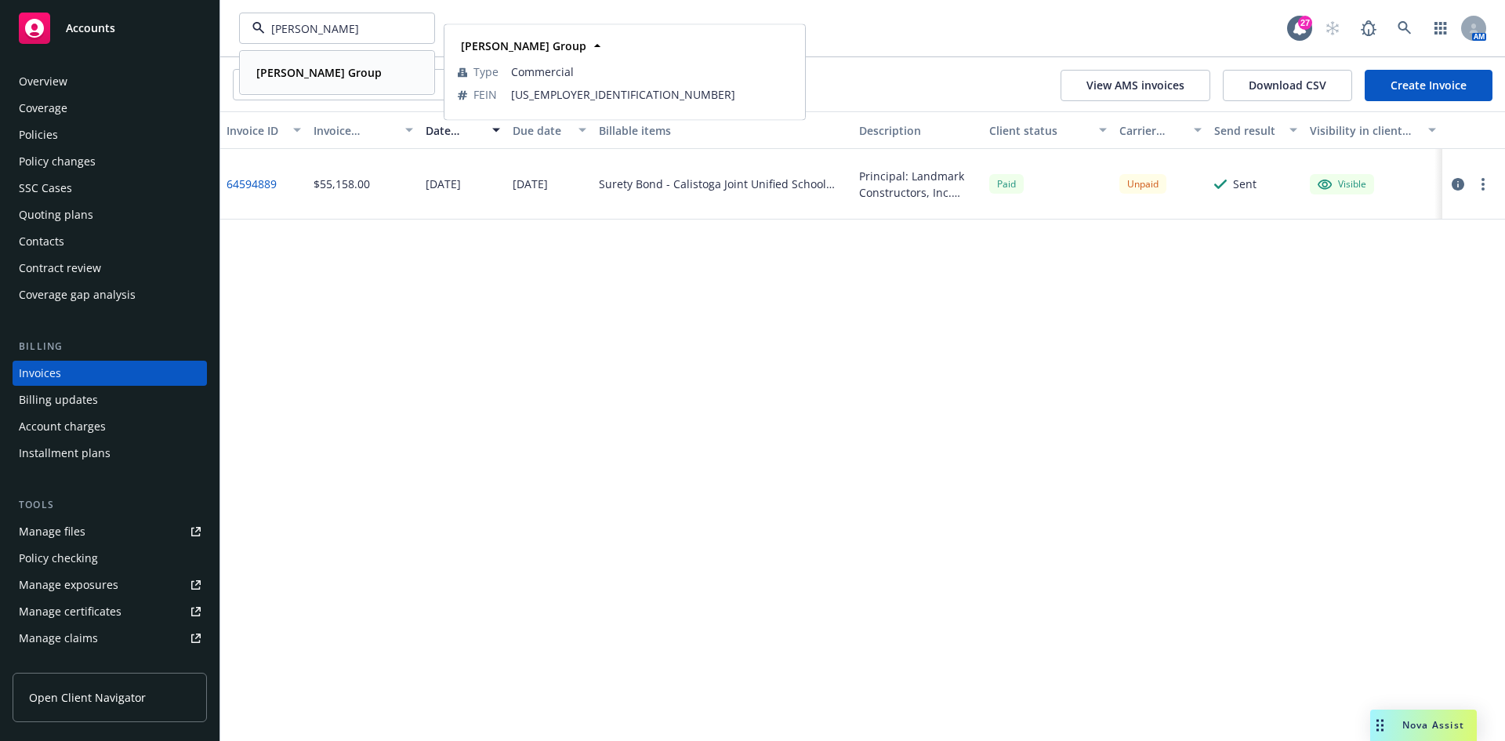
click at [330, 71] on strong "Marchetti Group" at bounding box center [318, 72] width 125 height 15
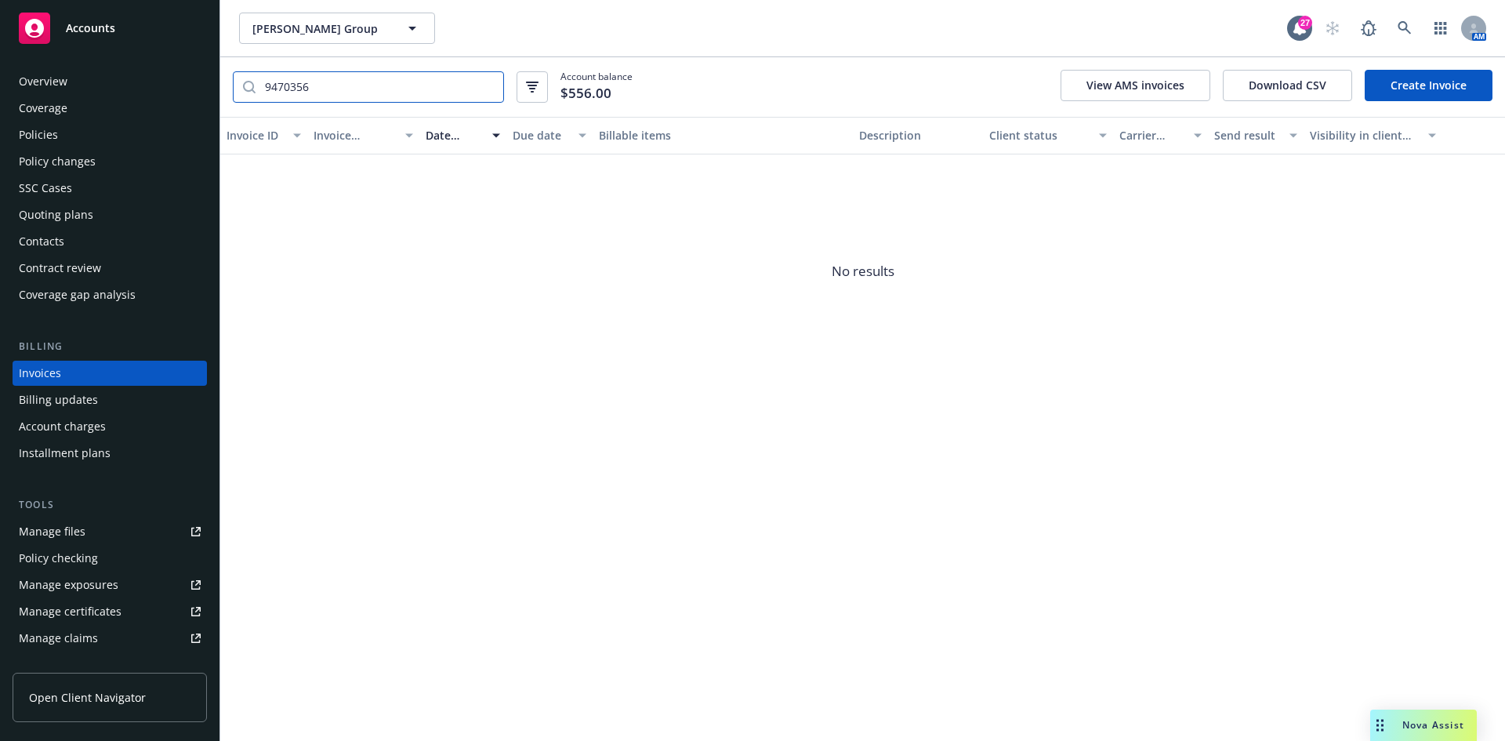
click at [488, 87] on input "9470356" at bounding box center [380, 87] width 248 height 30
type input "-654"
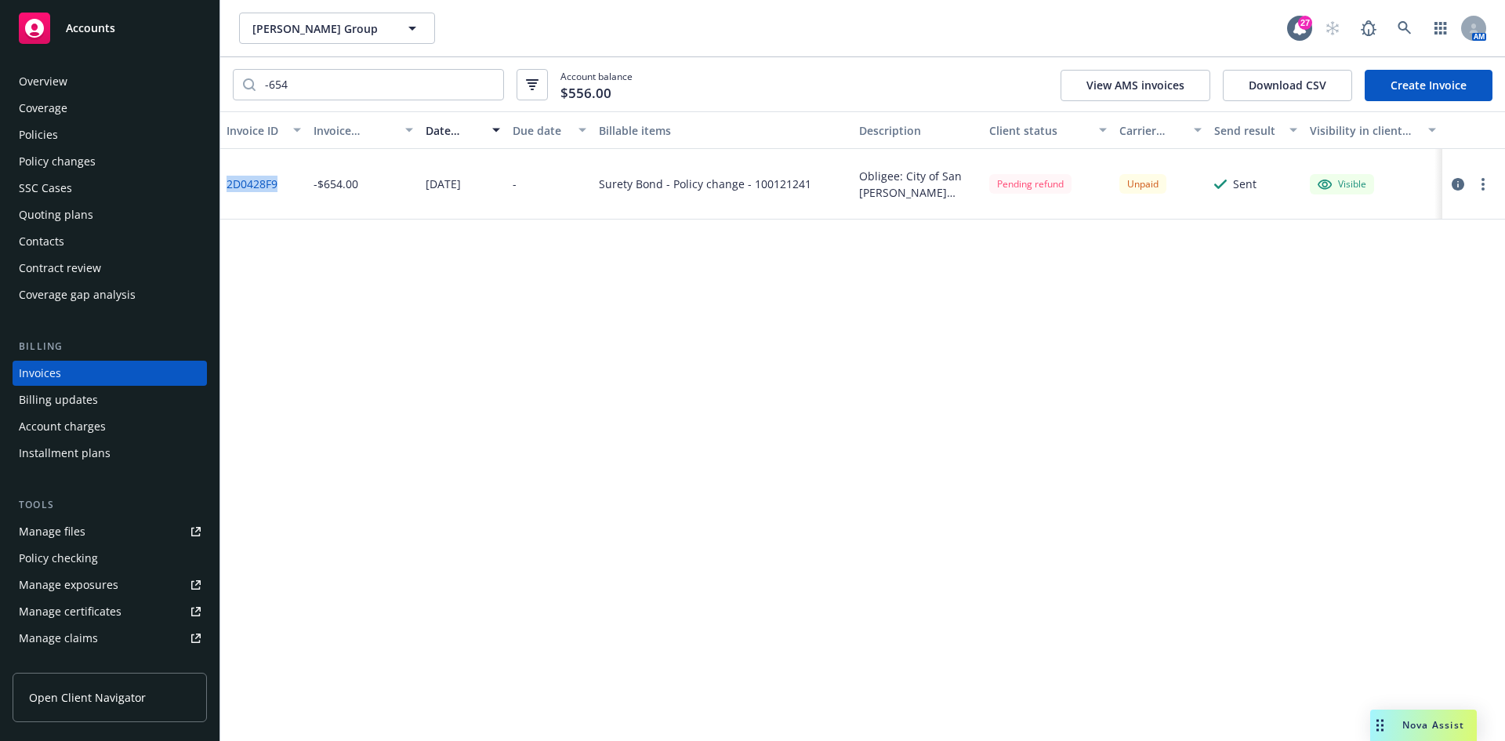
drag, startPoint x: 286, startPoint y: 190, endPoint x: 230, endPoint y: 187, distance: 56.5
click at [230, 187] on div "2D0428F9" at bounding box center [263, 184] width 87 height 71
copy link "2D0428F9"
click at [286, 99] on input "-654" at bounding box center [380, 85] width 248 height 30
click at [294, 87] on input "-654" at bounding box center [380, 85] width 248 height 30
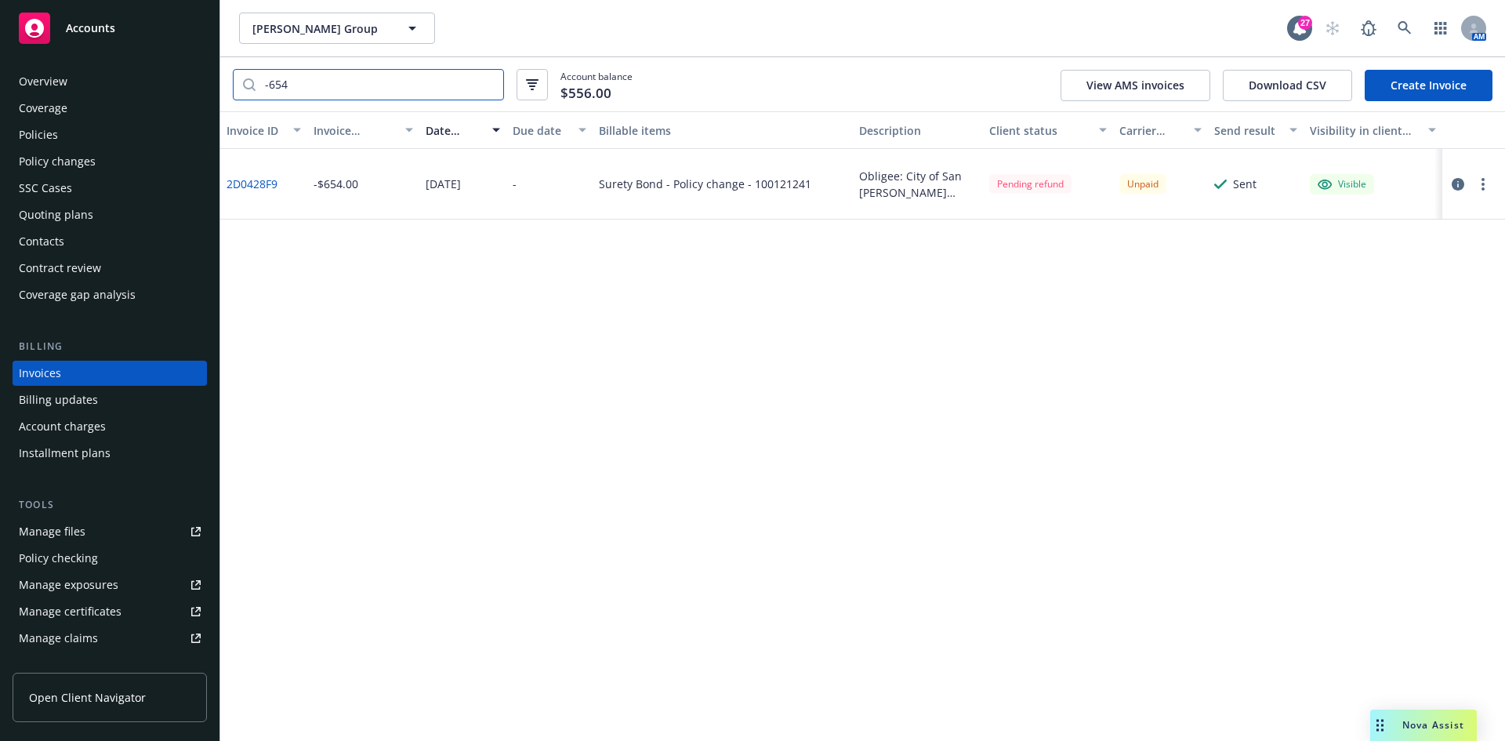
click at [294, 87] on input "-654" at bounding box center [380, 85] width 248 height 30
click at [287, 34] on span "Marchetti Group" at bounding box center [320, 28] width 136 height 16
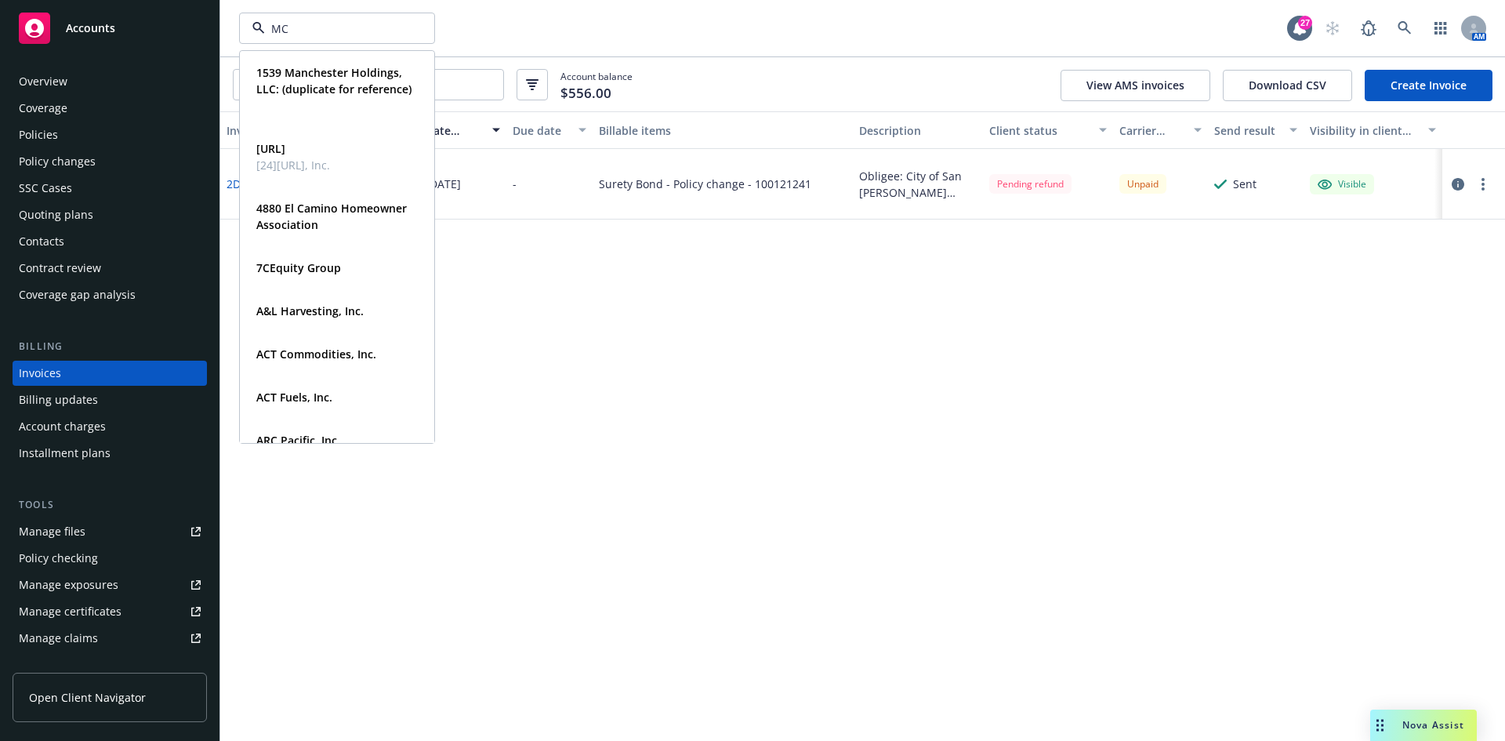
type input "MCH"
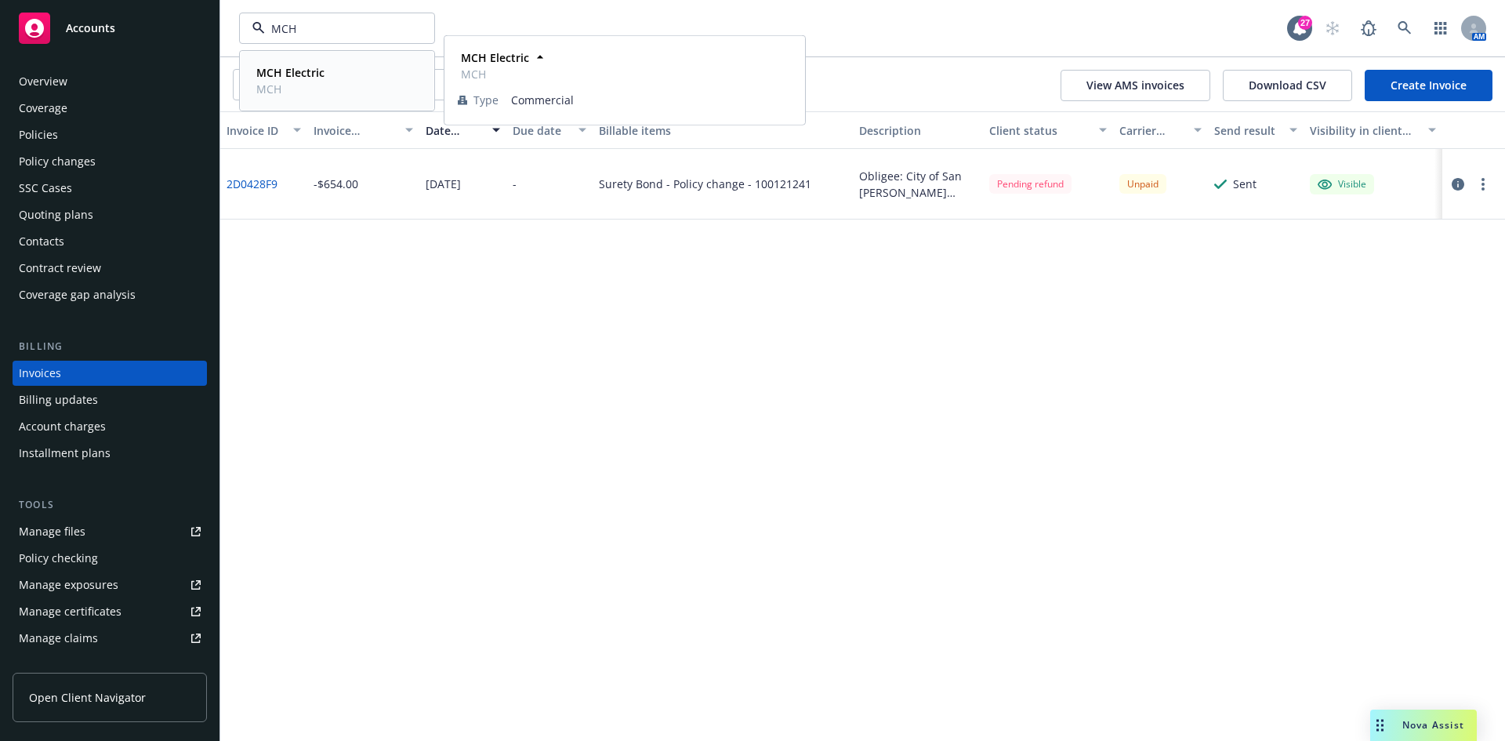
click at [295, 69] on strong "MCH Electric" at bounding box center [290, 72] width 68 height 15
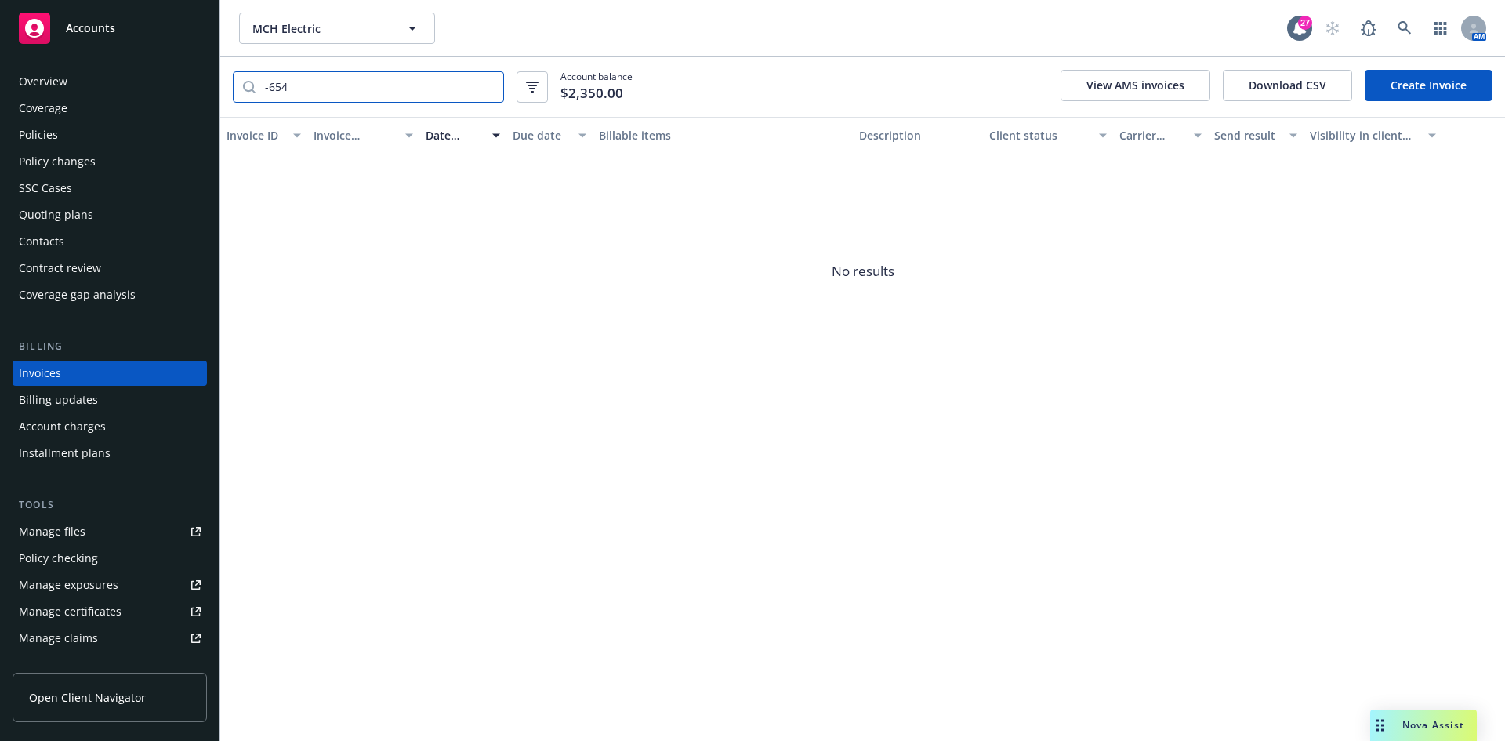
click at [487, 89] on input "-654" at bounding box center [380, 87] width 248 height 30
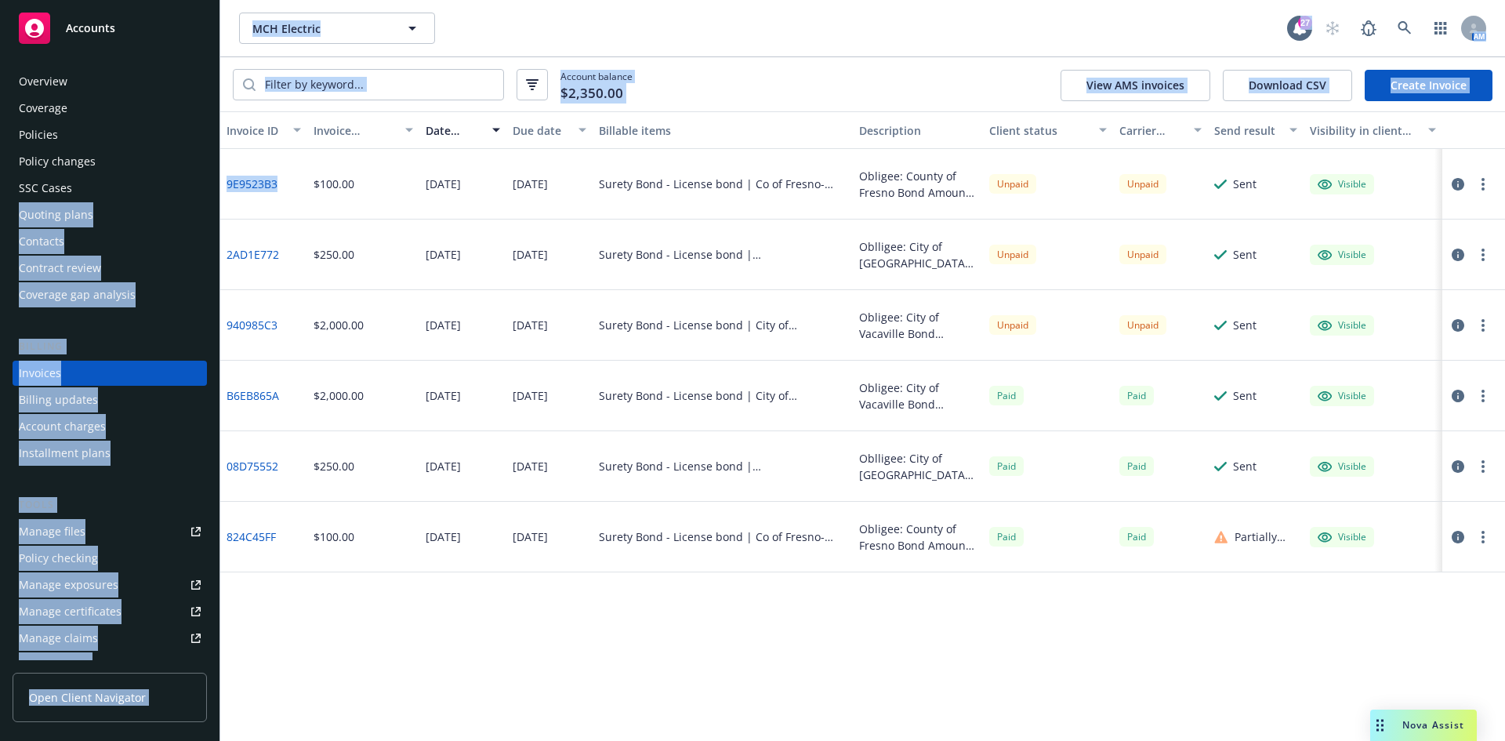
drag, startPoint x: 284, startPoint y: 191, endPoint x: 299, endPoint y: 202, distance: 19.0
click at [218, 196] on div "Accounts Overview Coverage Policies Policy changes SSC Cases Quoting plans Cont…" at bounding box center [752, 370] width 1505 height 741
click at [303, 202] on div "9E9523B3" at bounding box center [263, 184] width 87 height 71
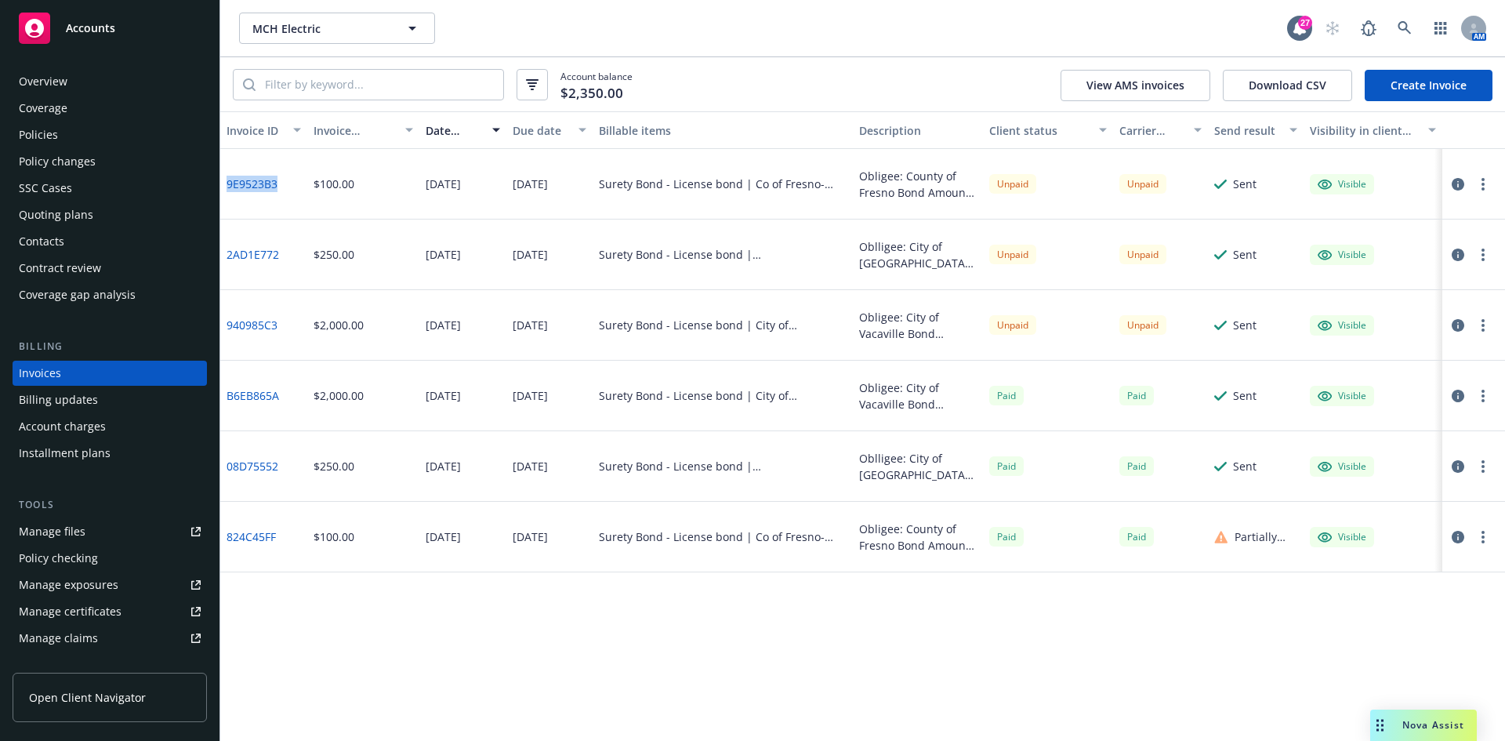
drag, startPoint x: 286, startPoint y: 189, endPoint x: 226, endPoint y: 189, distance: 60.4
click at [226, 189] on div "9E9523B3" at bounding box center [263, 184] width 87 height 71
copy link "9E9523B3"
drag, startPoint x: 289, startPoint y: 256, endPoint x: 230, endPoint y: 262, distance: 59.1
click at [230, 262] on div "2AD1E772" at bounding box center [263, 255] width 87 height 71
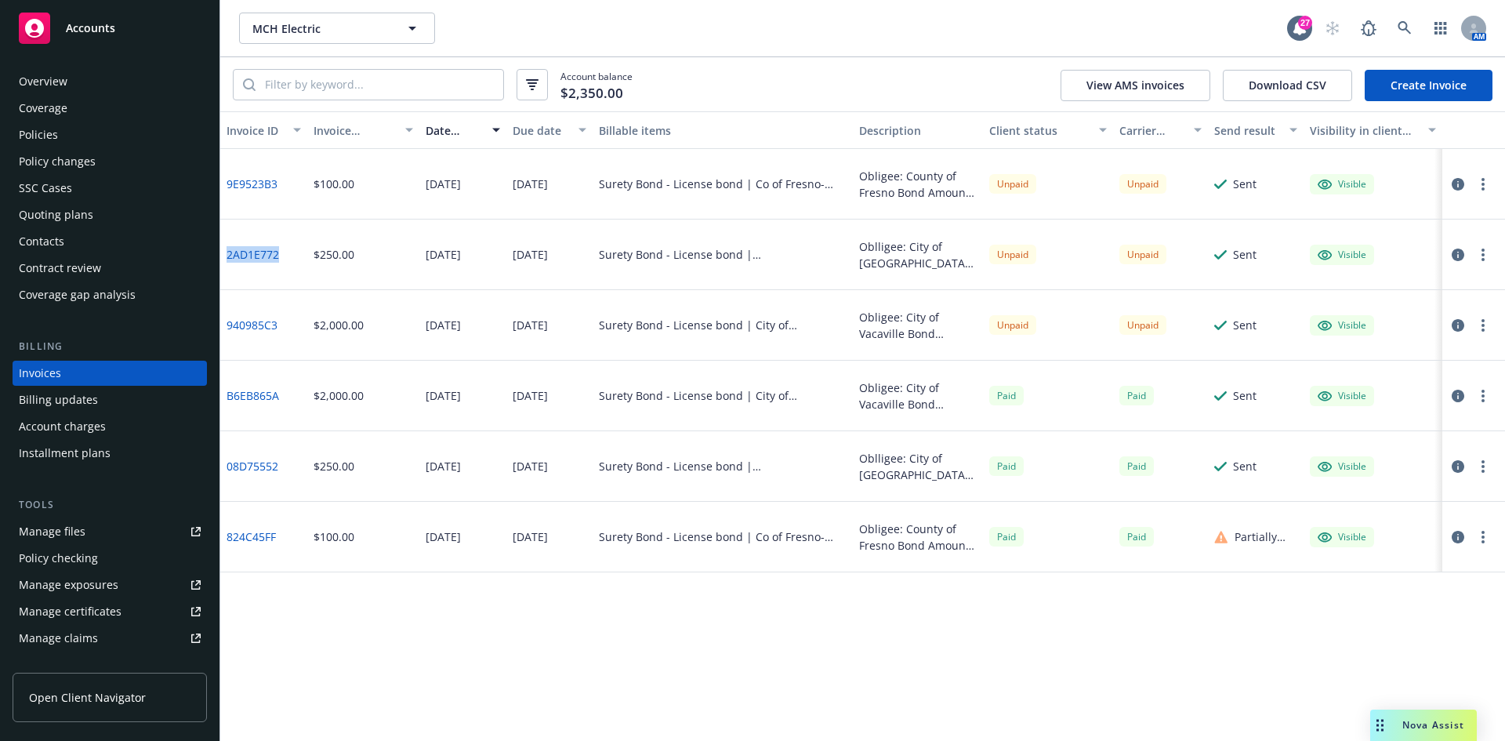
copy link "2AD1E772"
drag, startPoint x: 185, startPoint y: 31, endPoint x: 445, endPoint y: 26, distance: 259.6
click at [185, 31] on div "Accounts" at bounding box center [110, 28] width 182 height 31
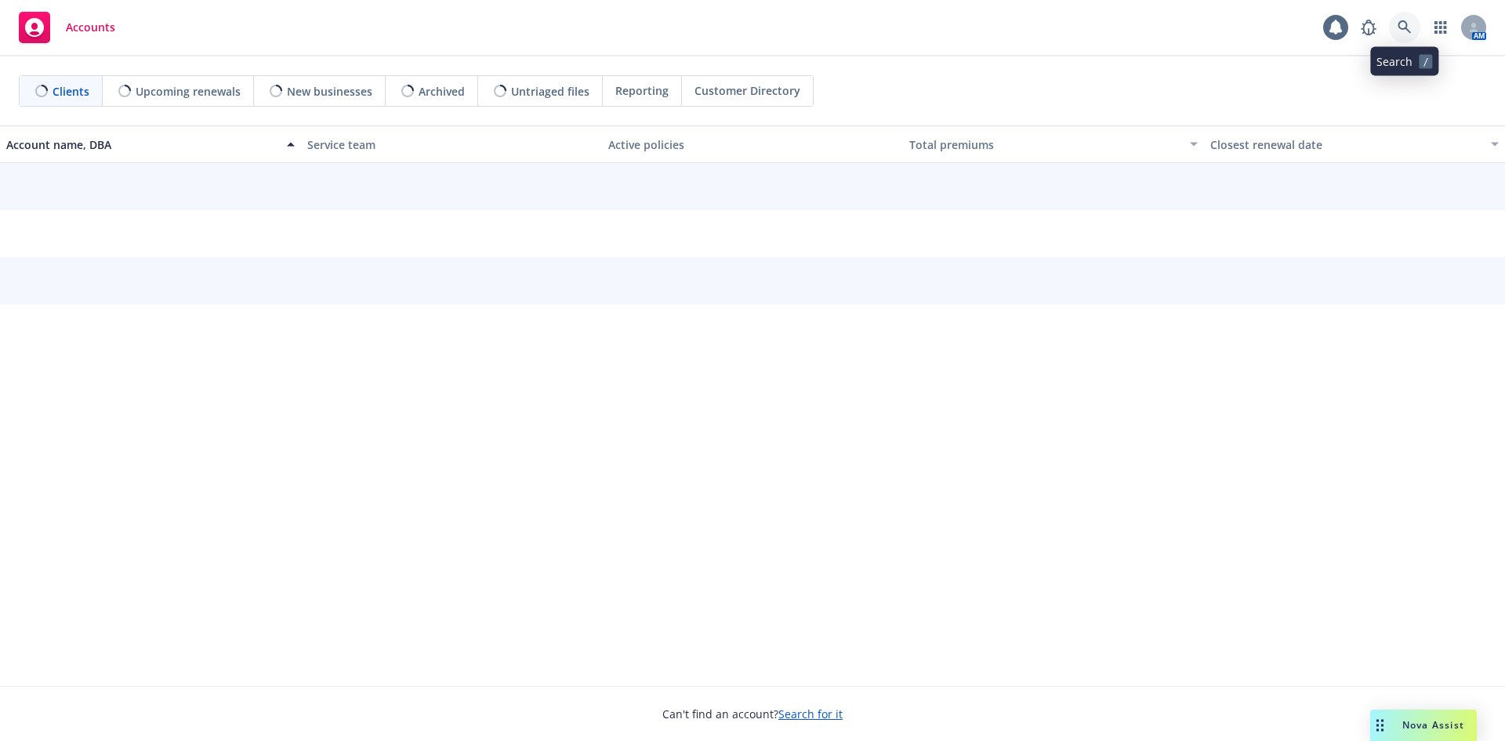
click at [1393, 31] on link at bounding box center [1404, 27] width 31 height 31
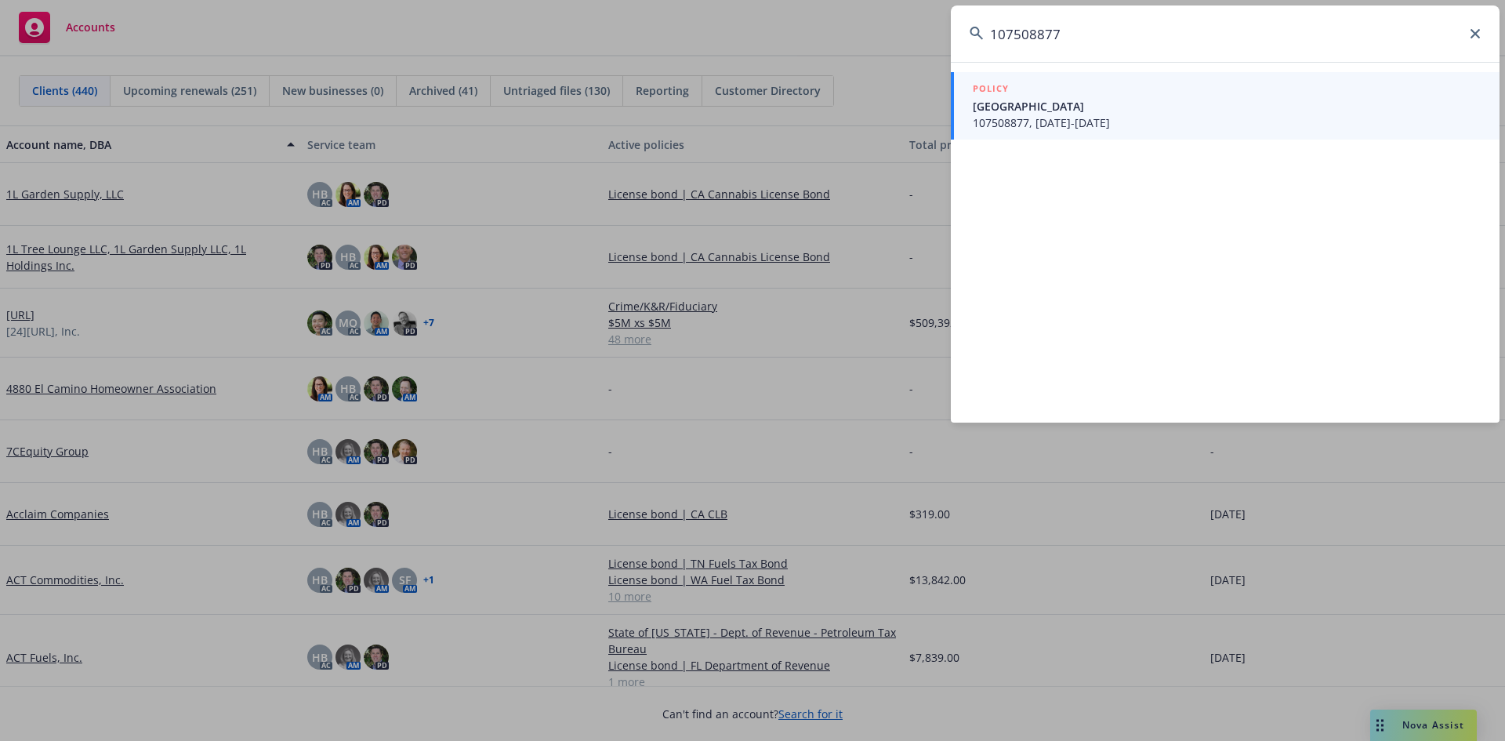
type input "107508877"
click at [1257, 92] on div "POLICY" at bounding box center [1227, 89] width 508 height 17
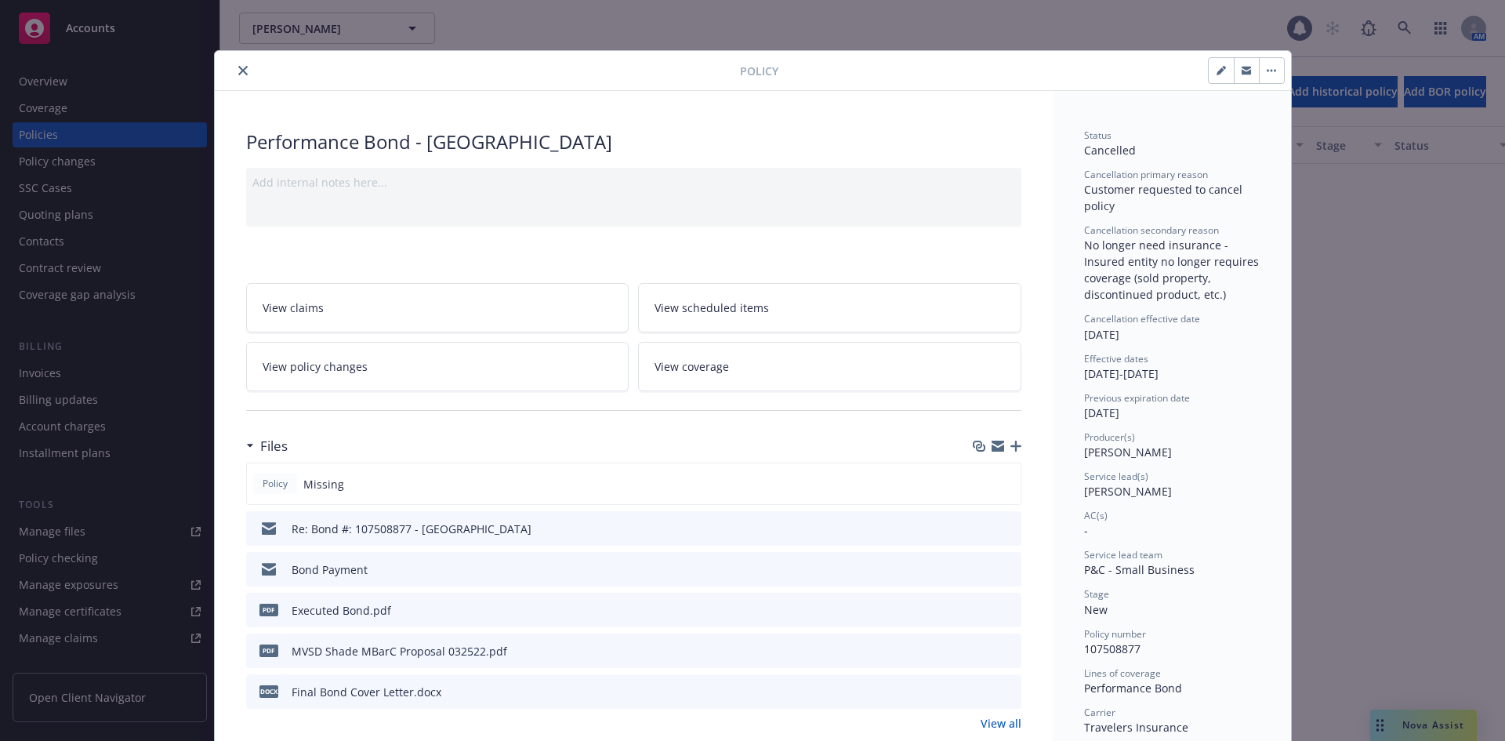
click at [37, 368] on div "Policy Performance Bond - Mill Valley SD Add internal notes here... View claims…" at bounding box center [752, 370] width 1505 height 741
click at [238, 67] on icon "close" at bounding box center [242, 70] width 9 height 9
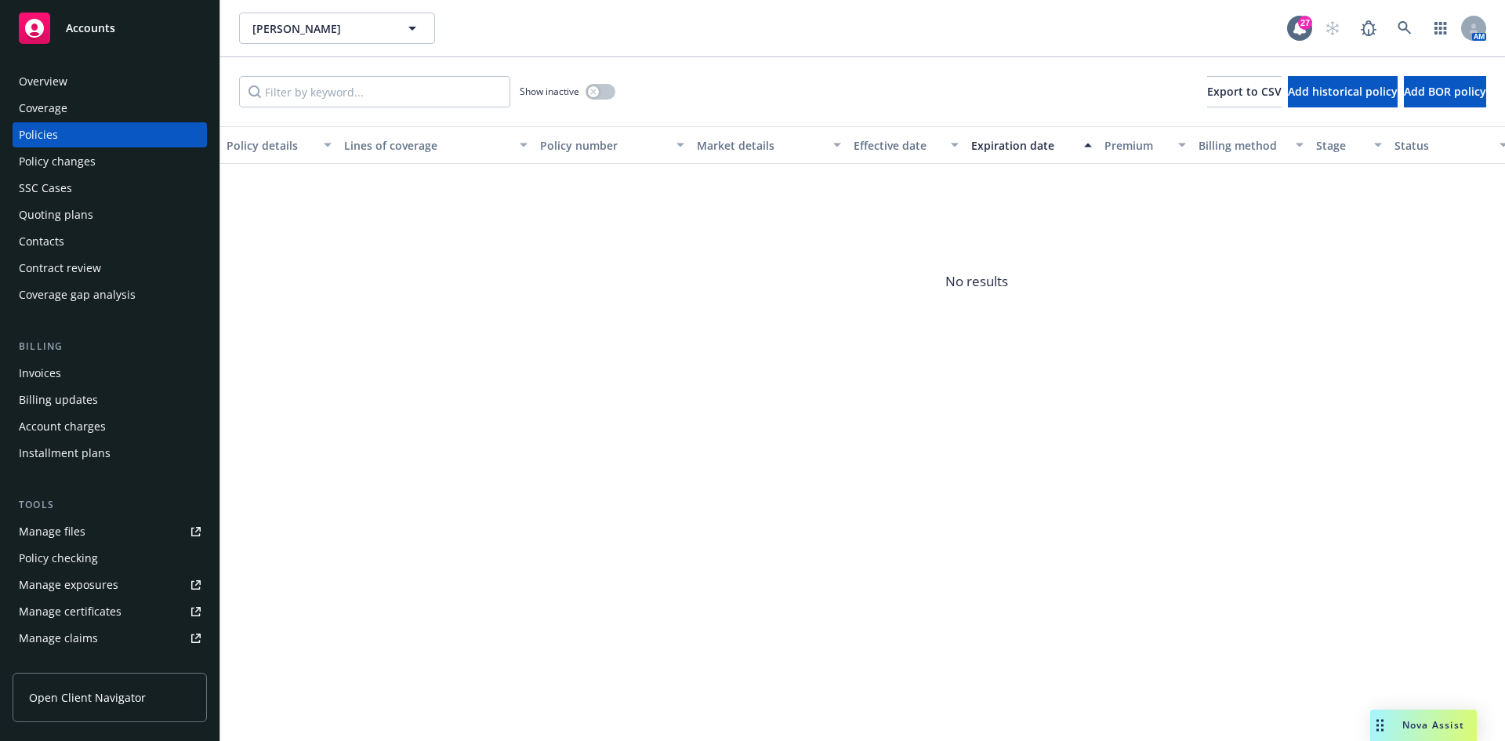
click at [42, 366] on div "Invoices" at bounding box center [40, 373] width 42 height 25
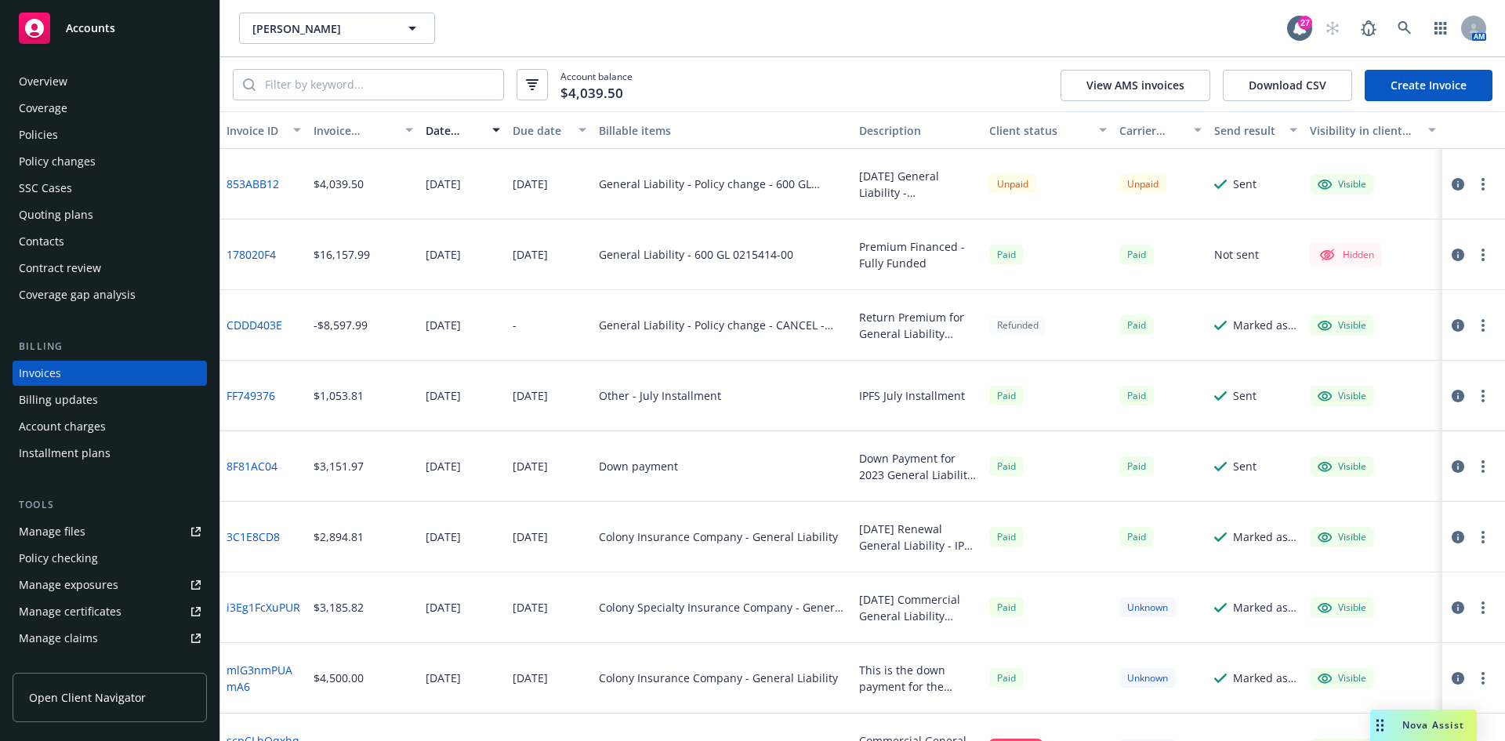
click at [78, 134] on div "Policies" at bounding box center [110, 134] width 182 height 25
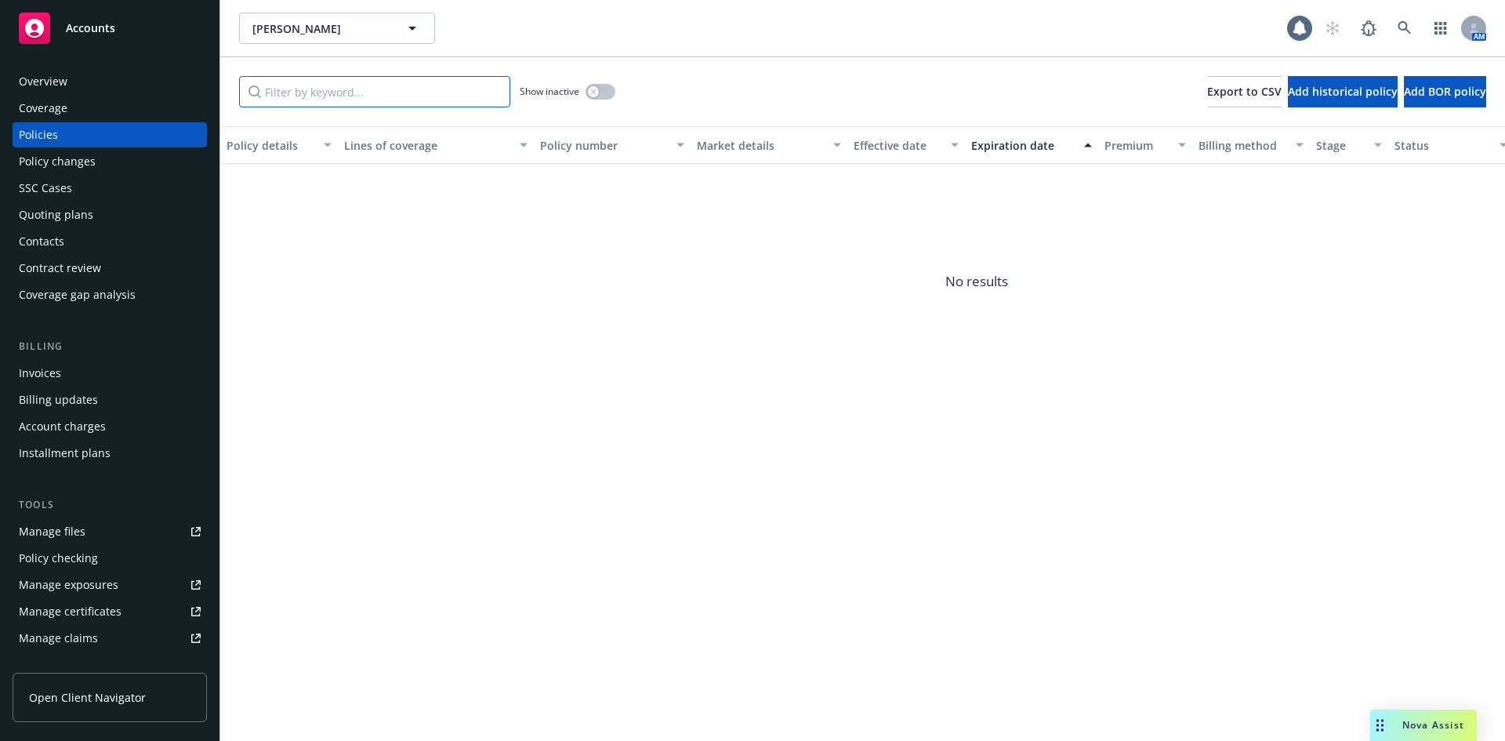
click at [296, 101] on input "Filter by keyword..." at bounding box center [374, 91] width 271 height 31
click at [604, 96] on button "button" at bounding box center [601, 92] width 30 height 16
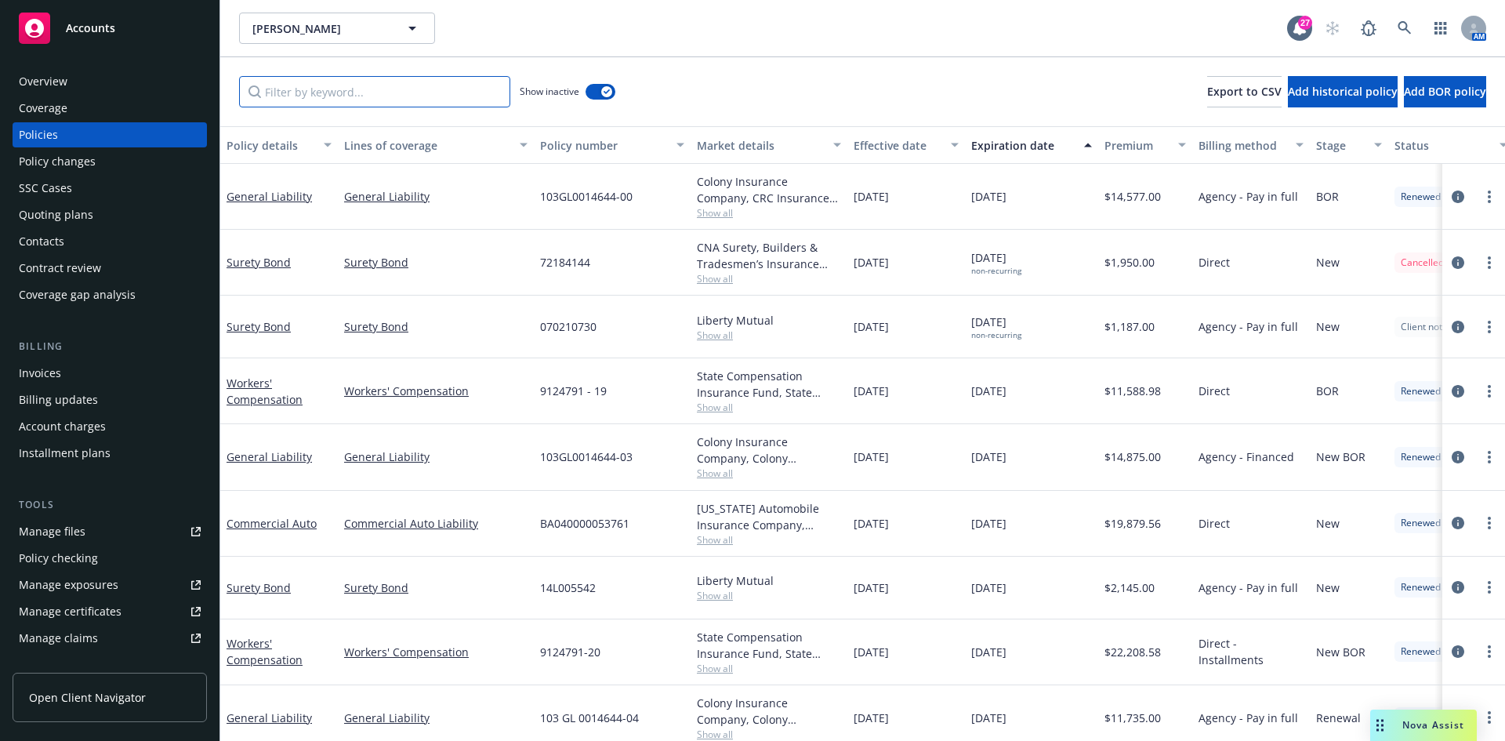
click at [292, 85] on input "Filter by keyword..." at bounding box center [374, 91] width 271 height 31
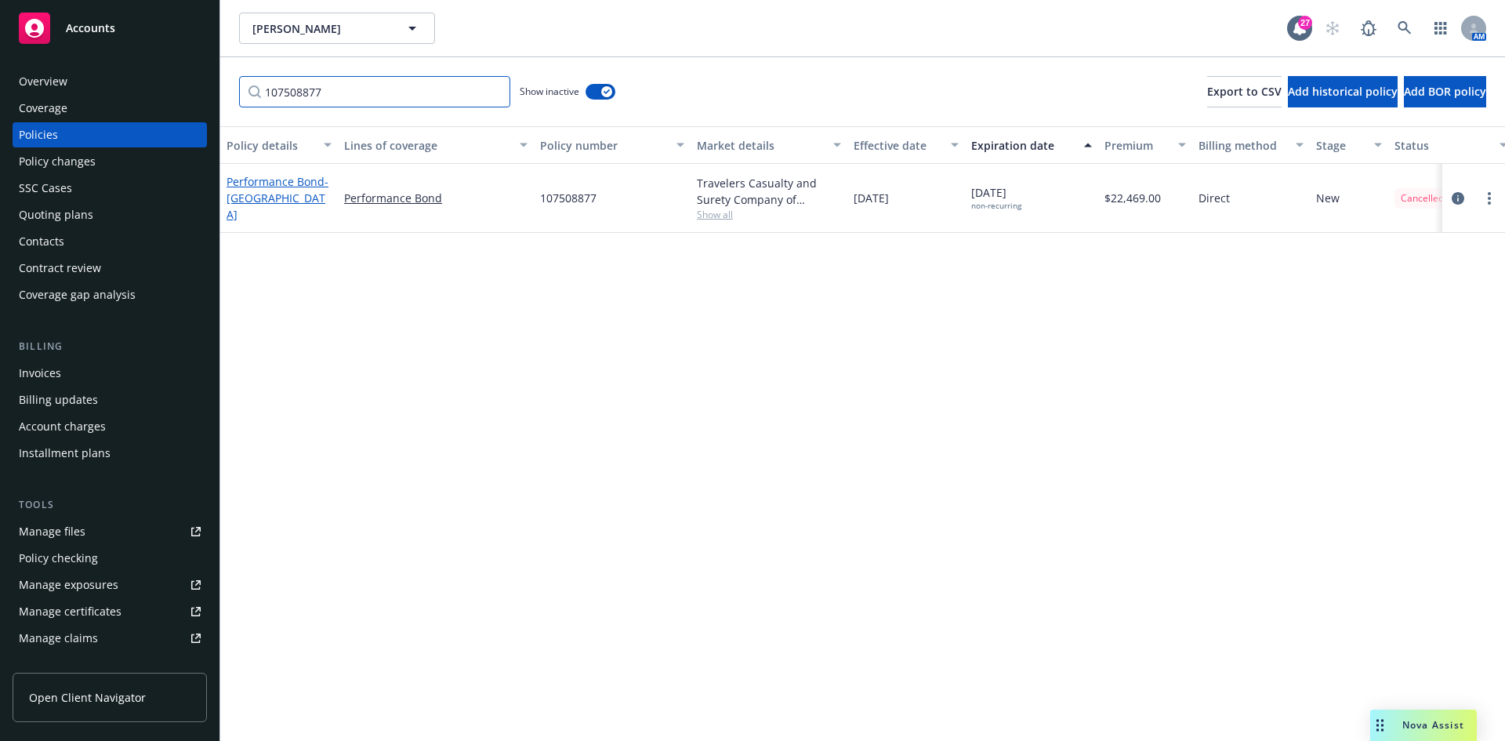
type input "107508877"
click at [289, 205] on span "- Mill Valley SD" at bounding box center [278, 198] width 102 height 48
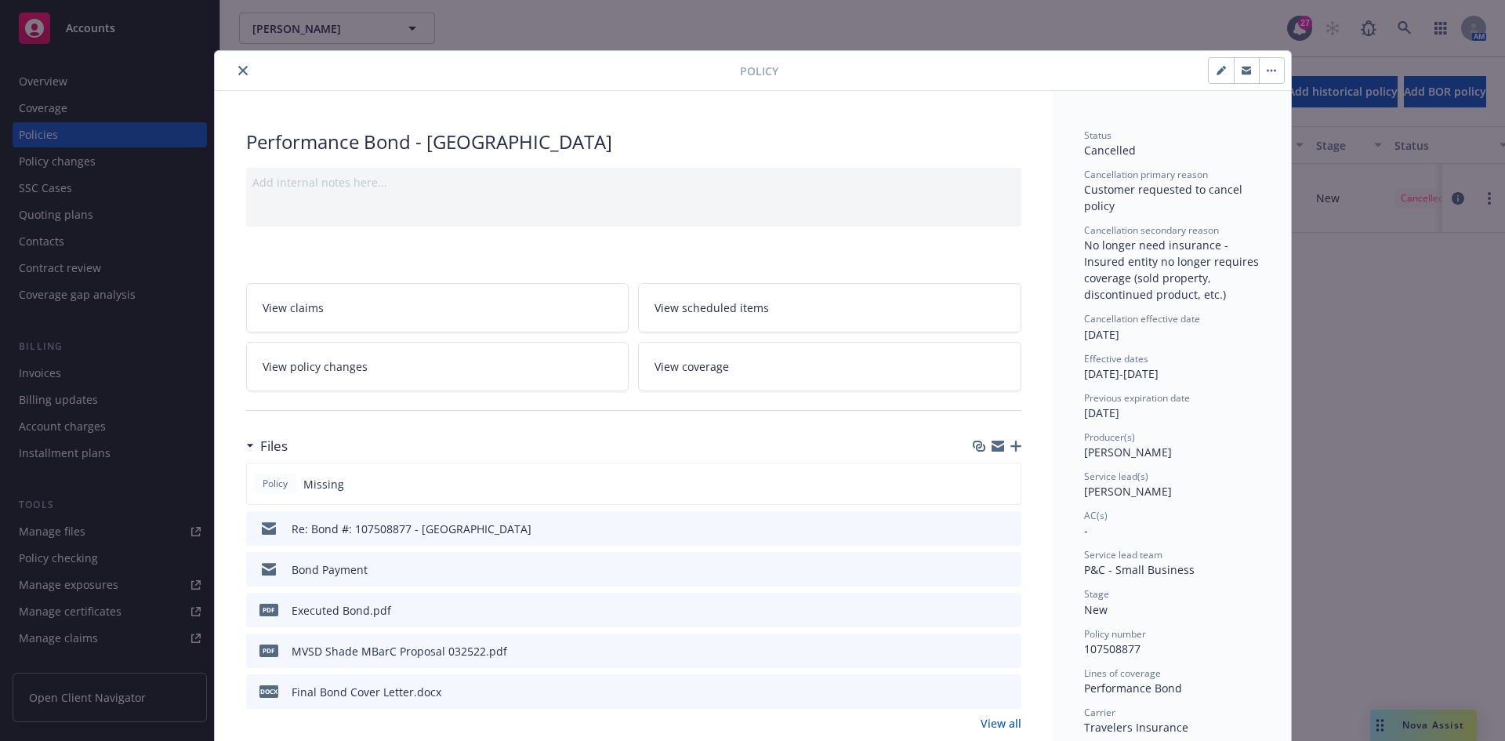
scroll to position [47, 0]
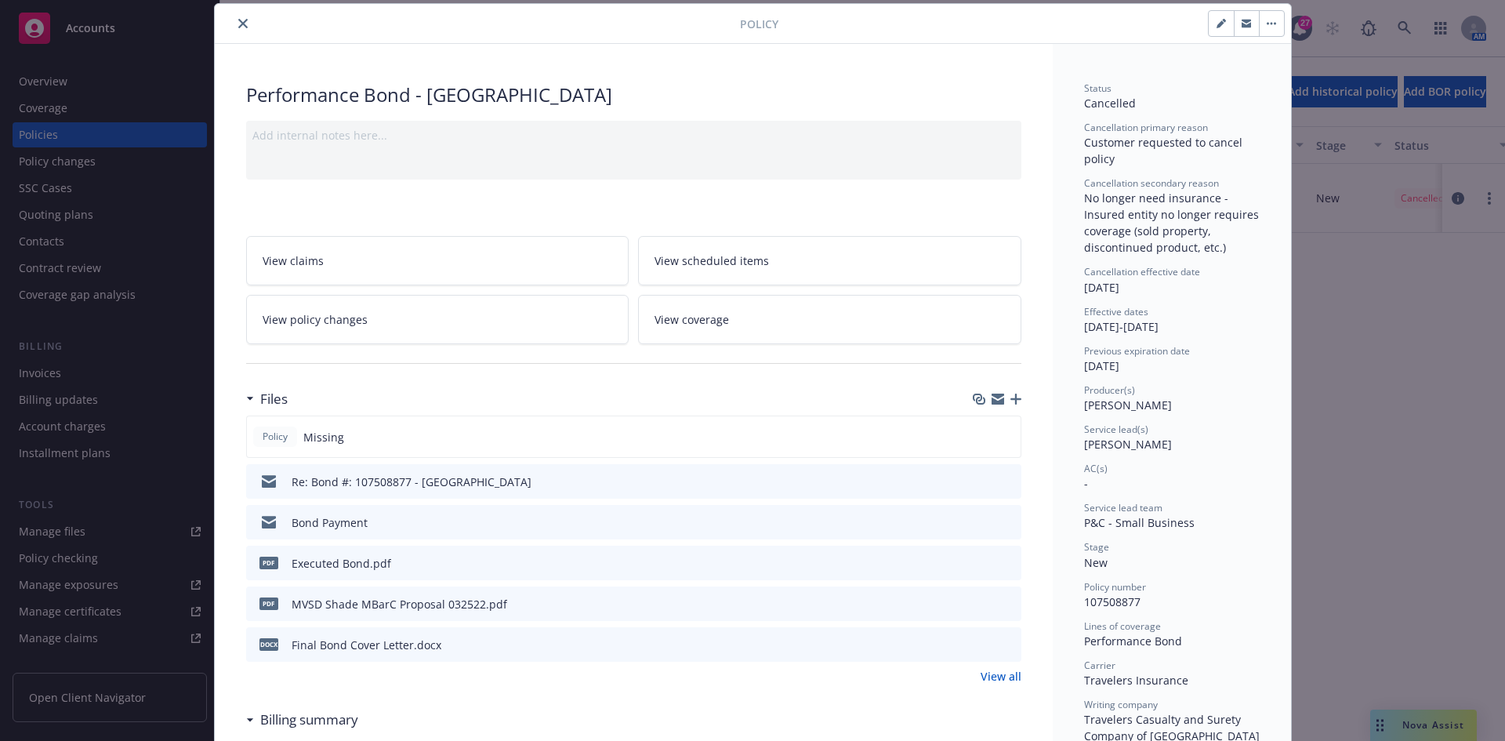
click at [1005, 566] on icon "preview file" at bounding box center [1007, 562] width 14 height 11
click at [234, 29] on button "close" at bounding box center [243, 23] width 19 height 19
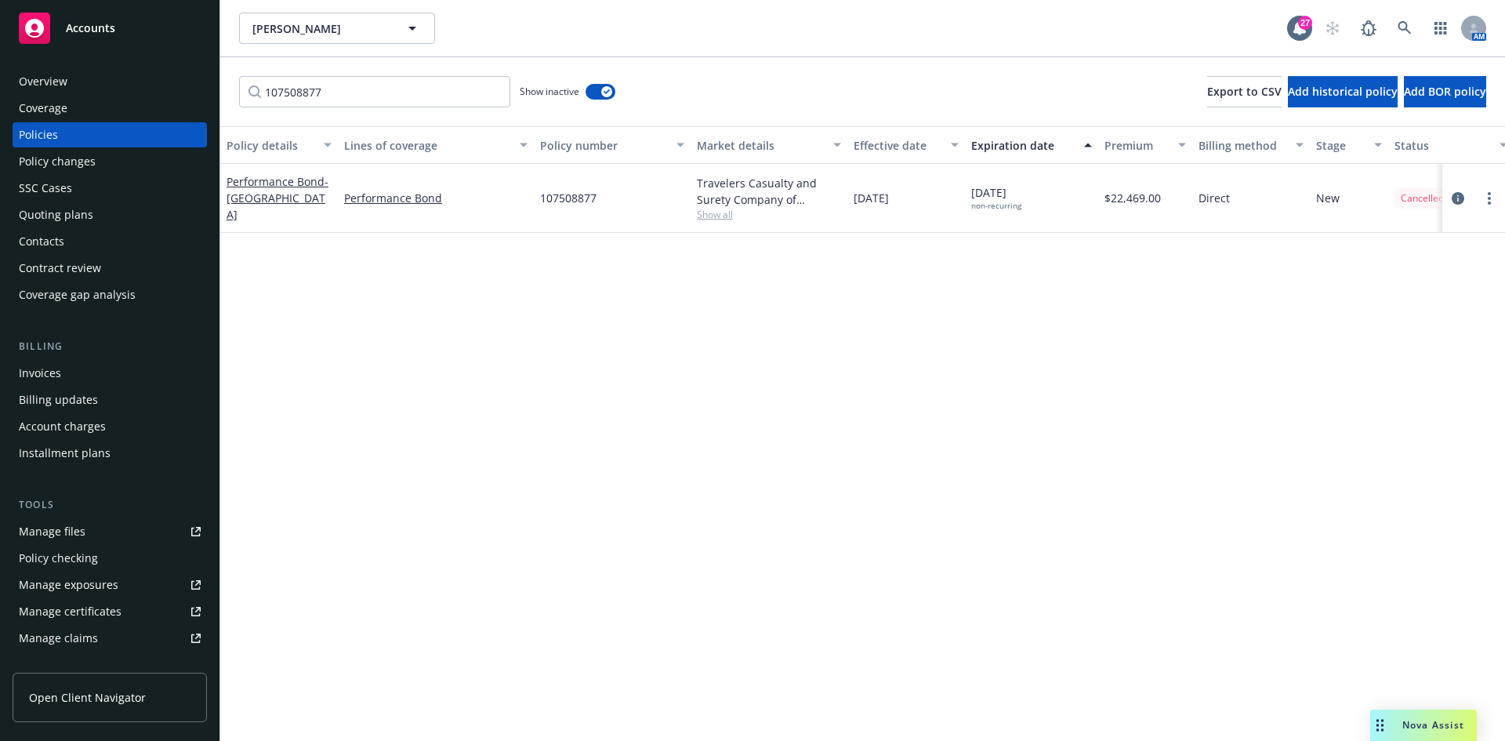
click at [51, 374] on div "Invoices" at bounding box center [40, 373] width 42 height 25
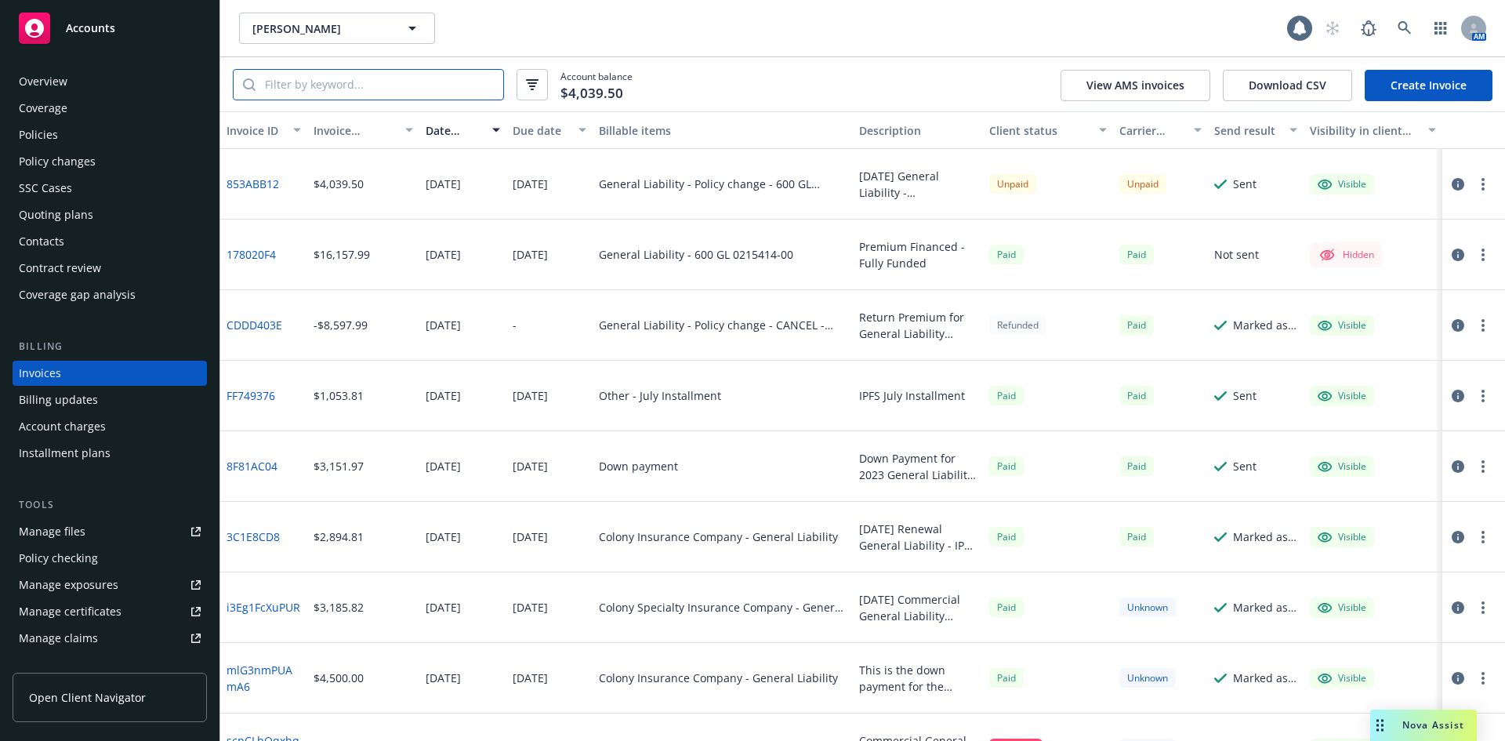
click at [327, 88] on input "search" at bounding box center [380, 85] width 248 height 30
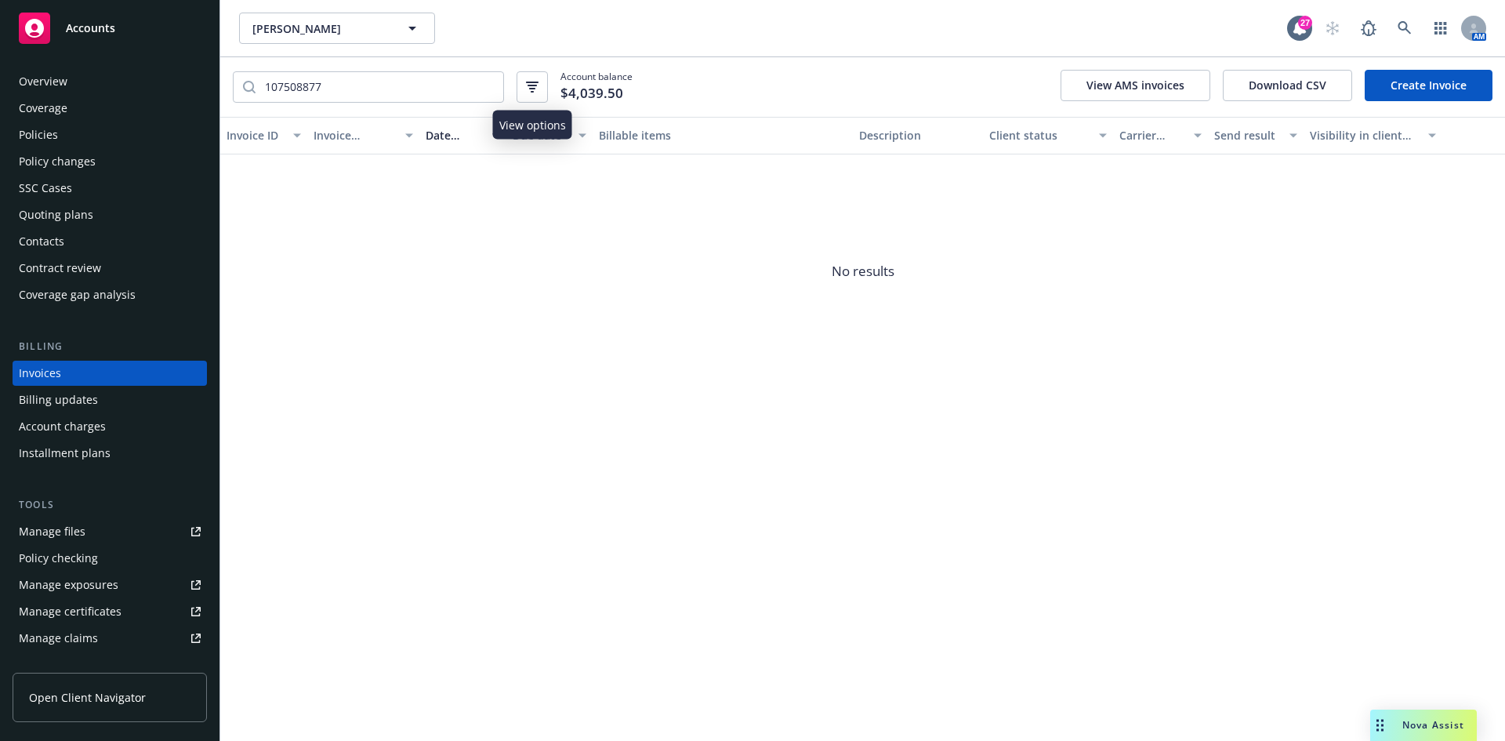
click at [525, 86] on button "button" at bounding box center [532, 86] width 31 height 31
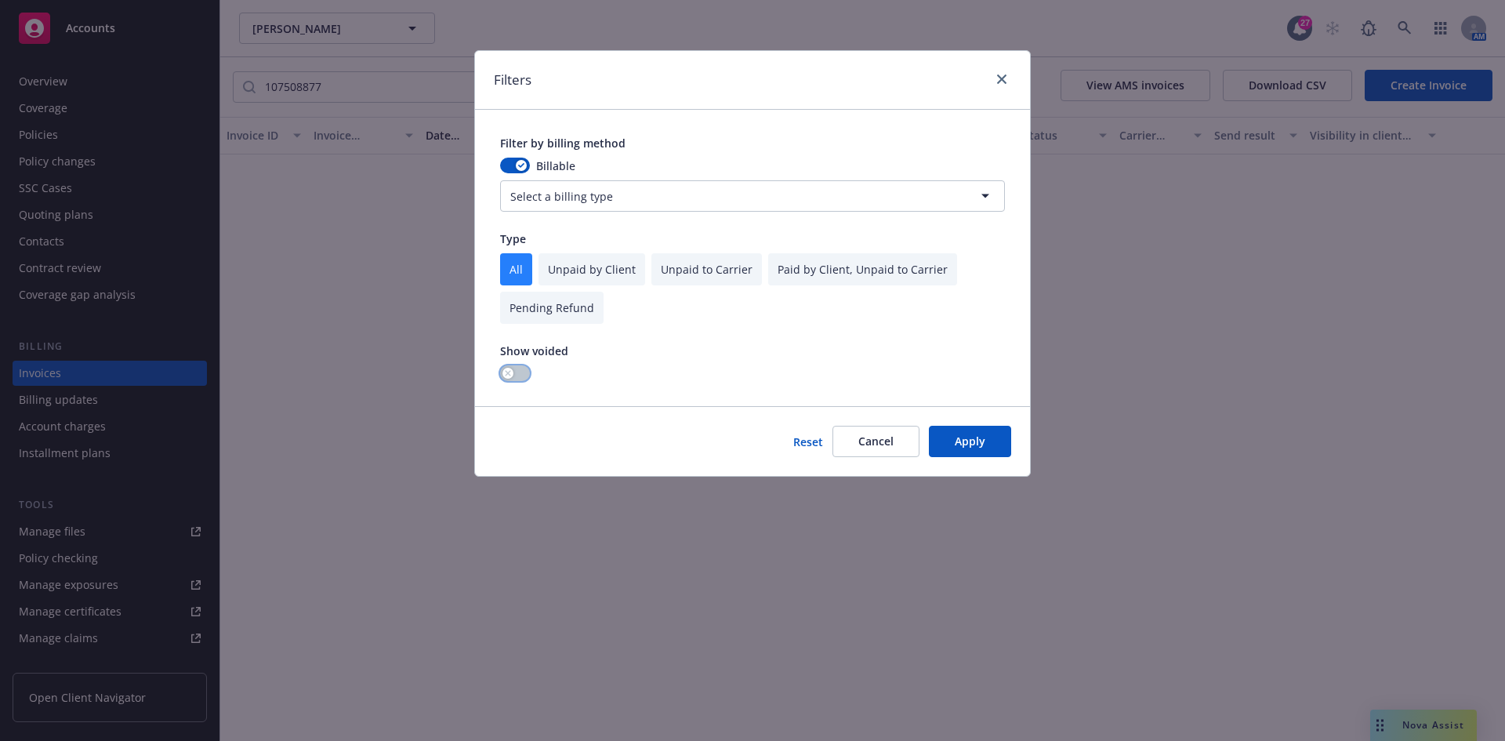
click at [514, 372] on button "button" at bounding box center [515, 373] width 30 height 16
click at [999, 435] on button "Apply" at bounding box center [970, 441] width 82 height 31
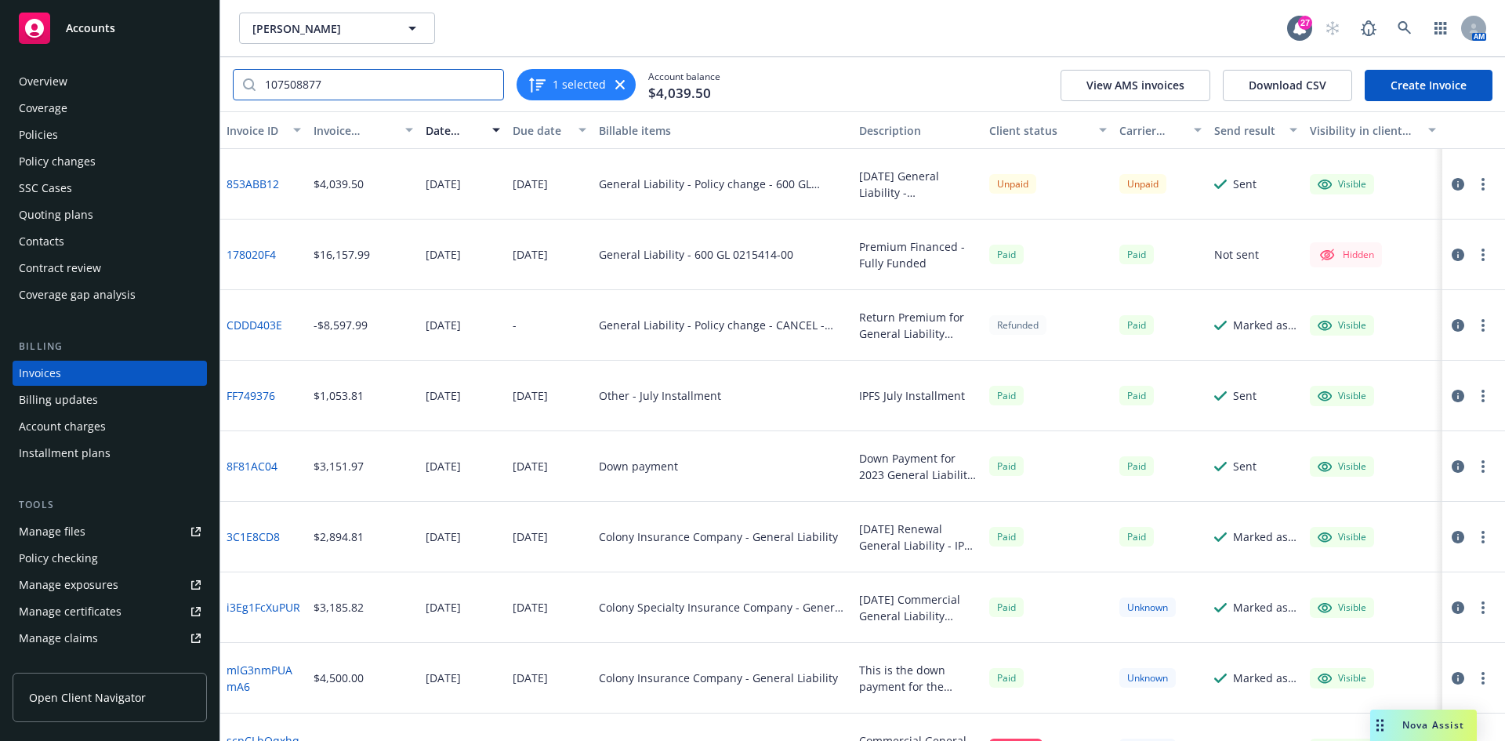
click at [374, 79] on input "107508877" at bounding box center [380, 85] width 248 height 30
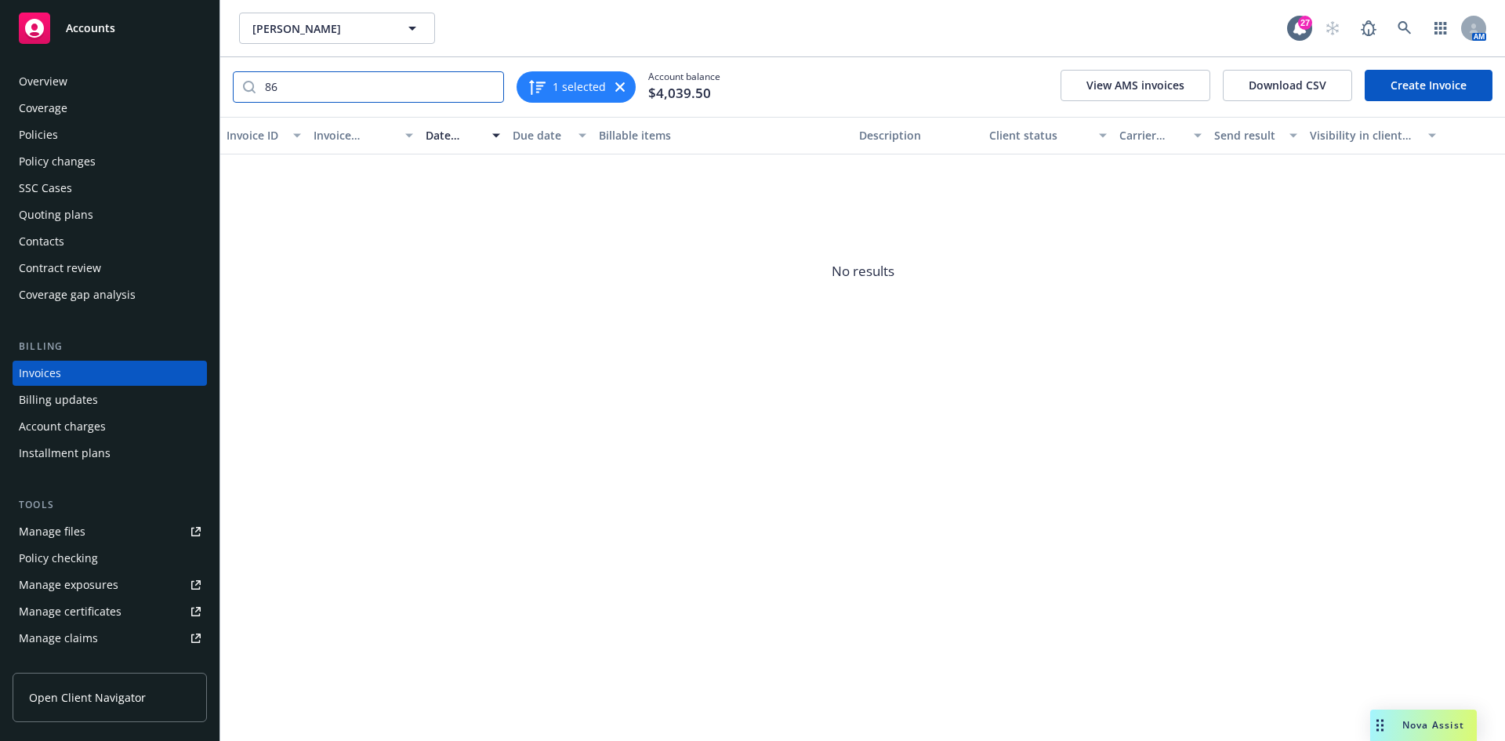
type input "8"
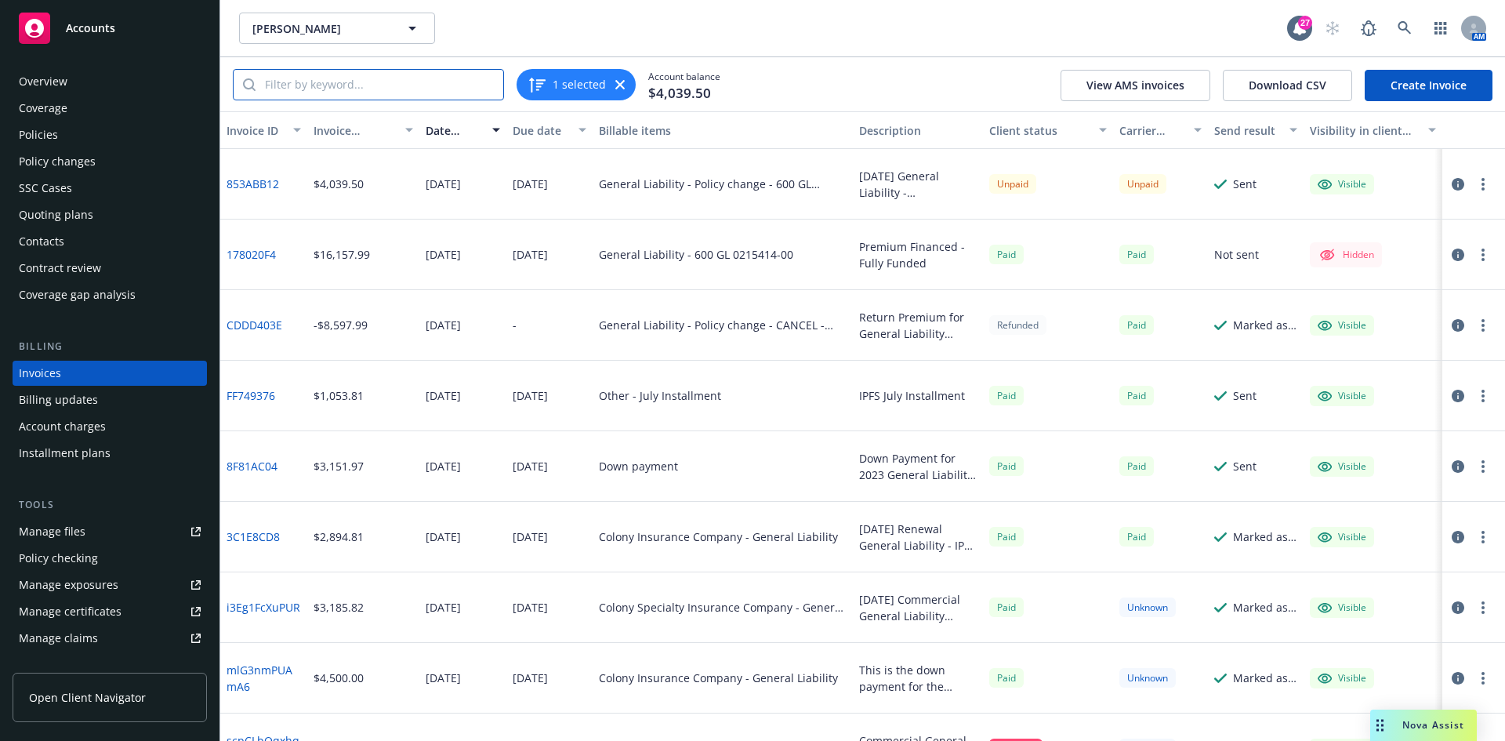
click at [381, 85] on input "search" at bounding box center [380, 85] width 248 height 30
type input "surety"
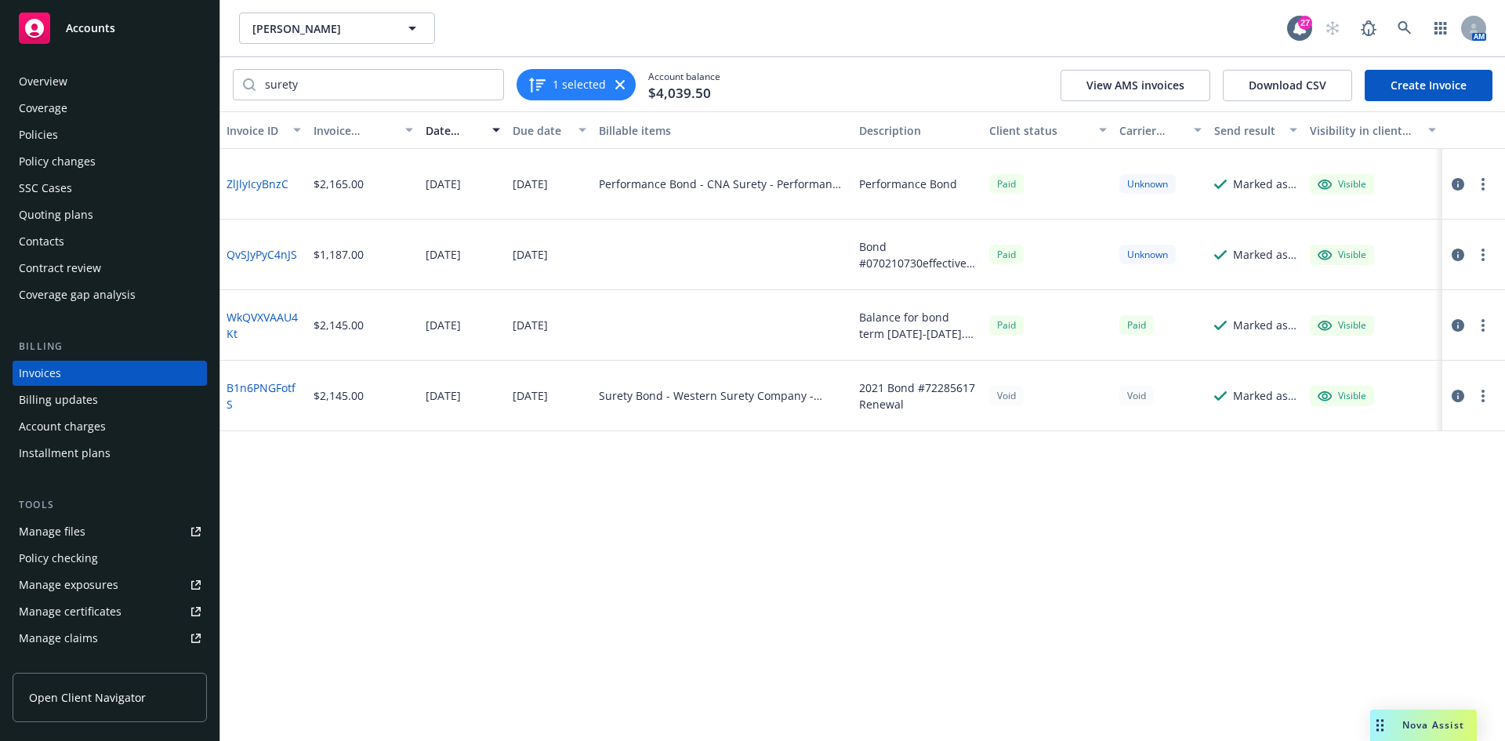
click at [78, 136] on div "Policies" at bounding box center [110, 134] width 182 height 25
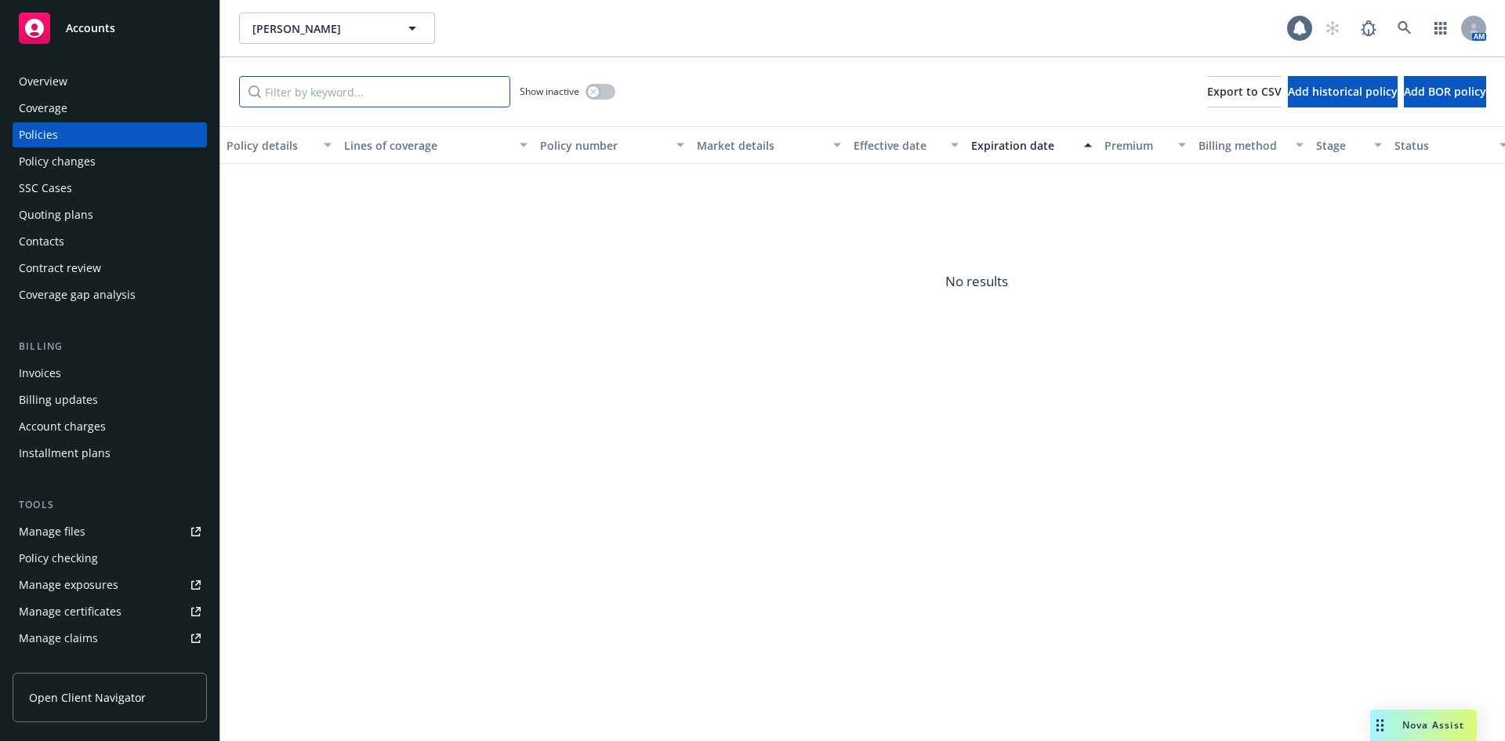
click at [336, 91] on input "Filter by keyword..." at bounding box center [374, 91] width 271 height 31
click at [606, 95] on button "button" at bounding box center [601, 92] width 30 height 16
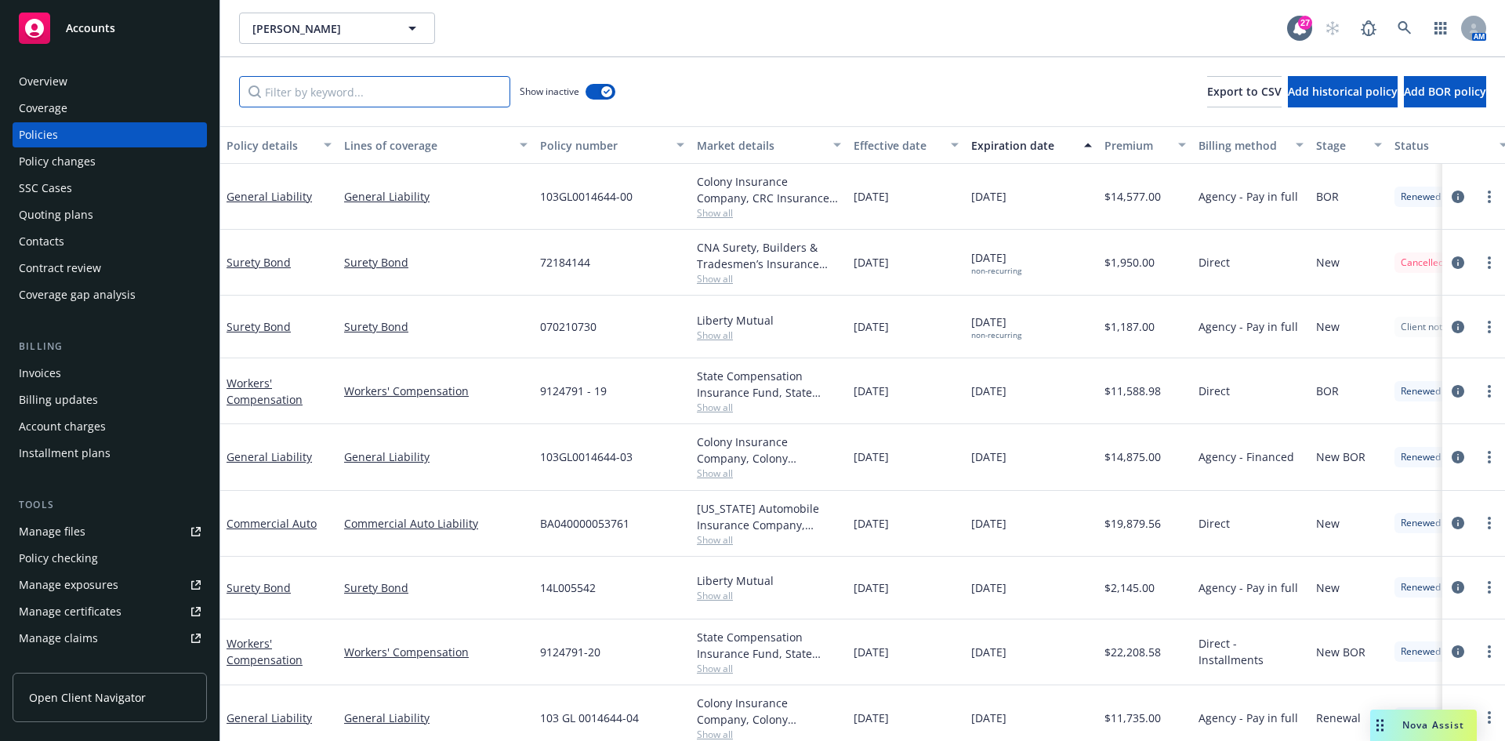
click at [361, 92] on input "Filter by keyword..." at bounding box center [374, 91] width 271 height 31
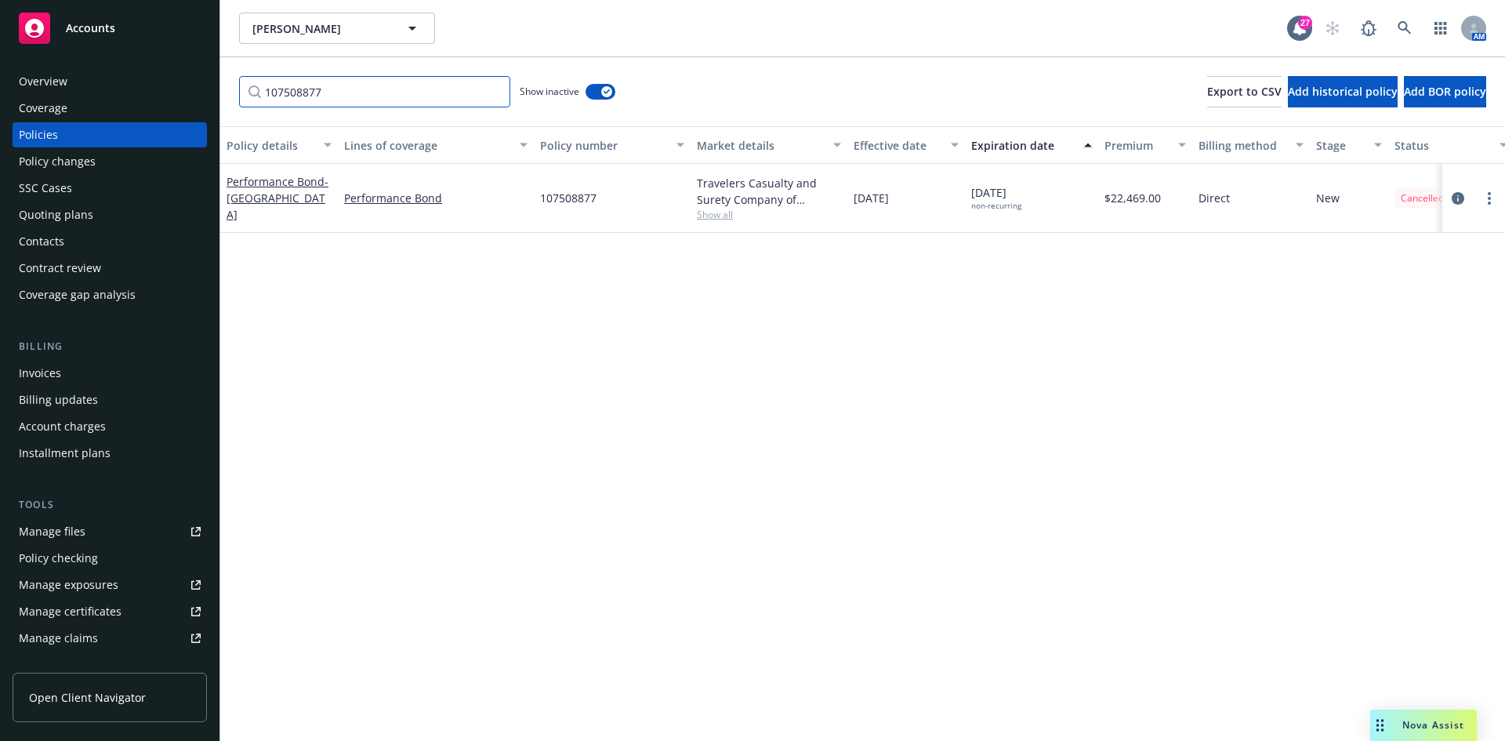
type input "107508877"
click at [571, 199] on span "107508877" at bounding box center [568, 198] width 56 height 16
copy span "107508877"
click at [95, 370] on div "Invoices" at bounding box center [110, 373] width 182 height 25
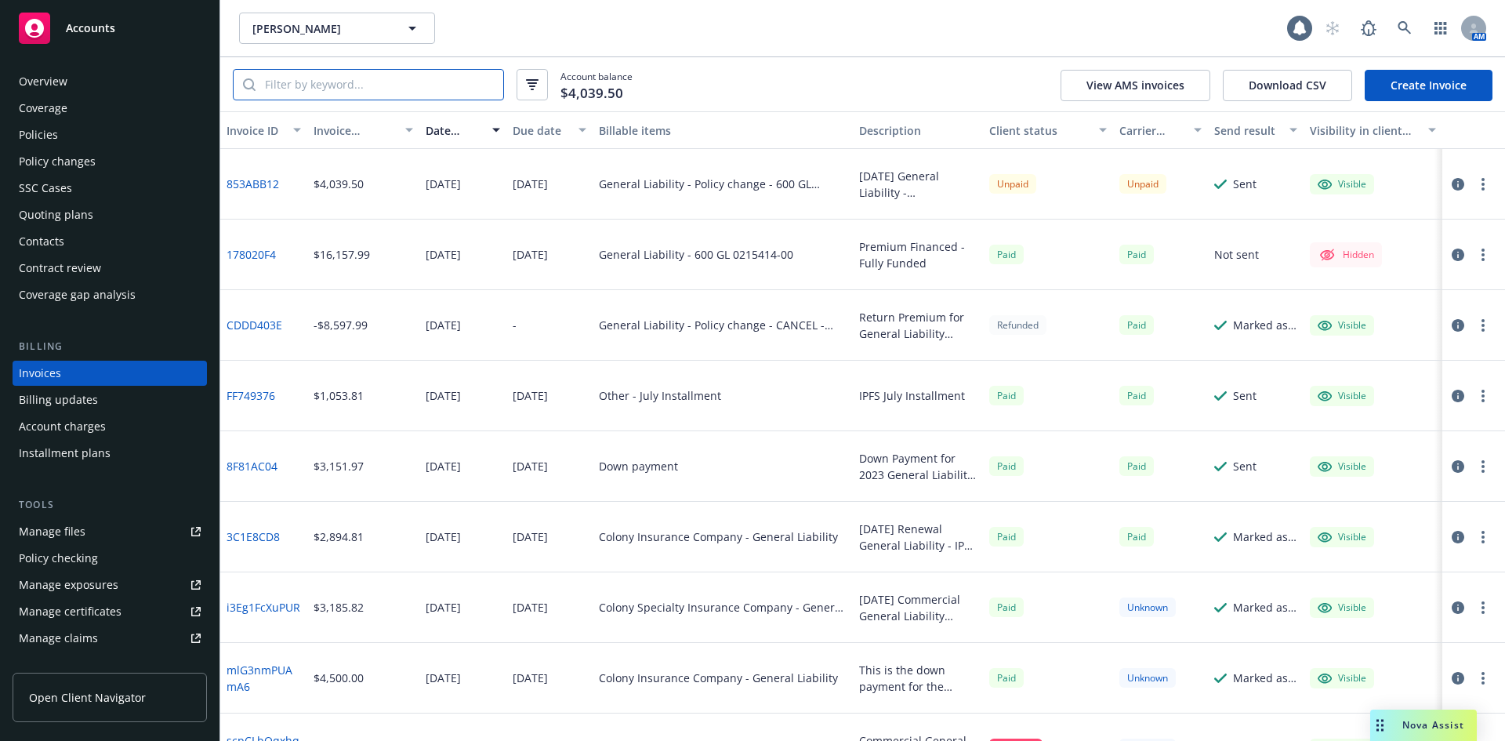
click at [314, 92] on input "search" at bounding box center [380, 85] width 248 height 30
click at [266, 32] on span "Michael G McKim" at bounding box center [320, 28] width 136 height 16
click at [126, 39] on div "Accounts" at bounding box center [110, 28] width 182 height 31
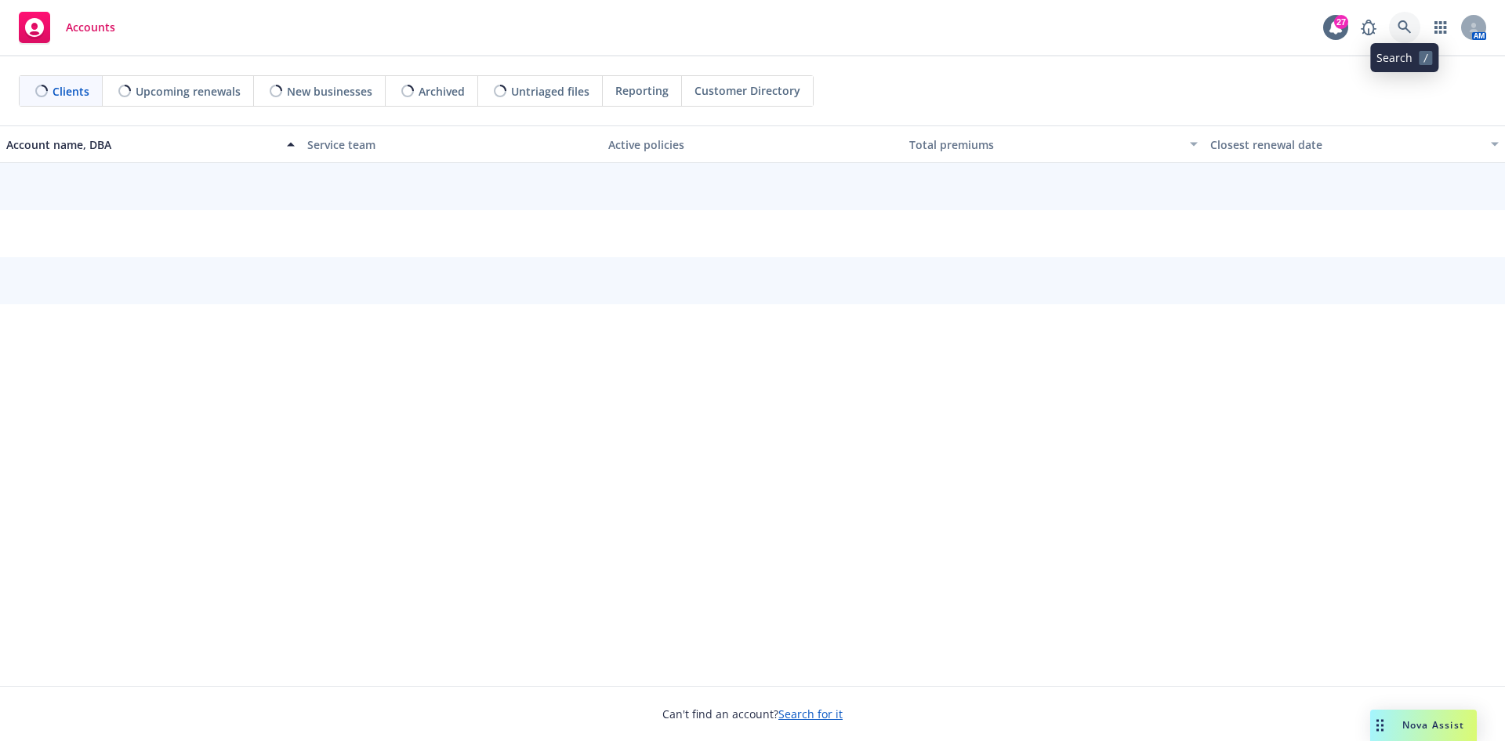
click at [1410, 16] on link at bounding box center [1404, 27] width 31 height 31
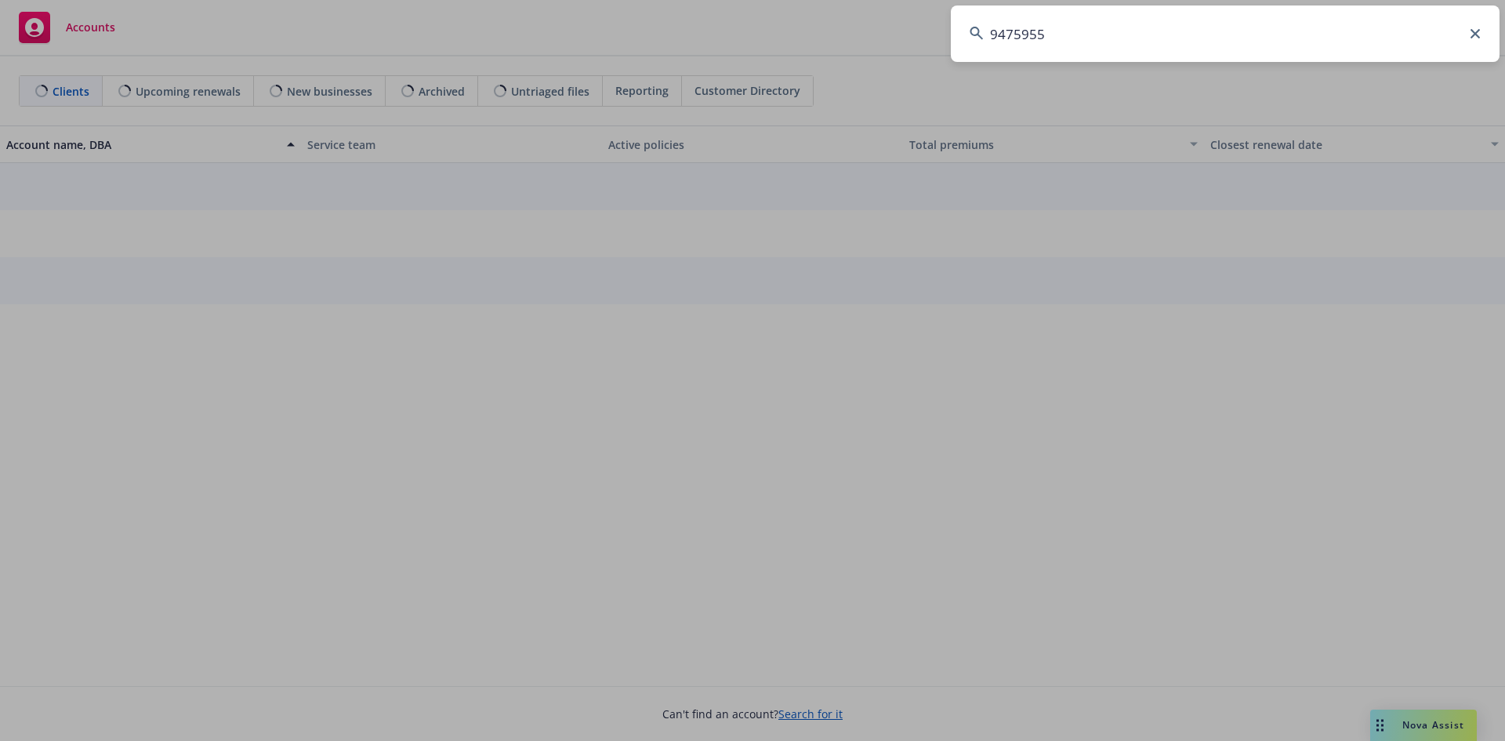
type input "9475955"
